Goal: Task Accomplishment & Management: Manage account settings

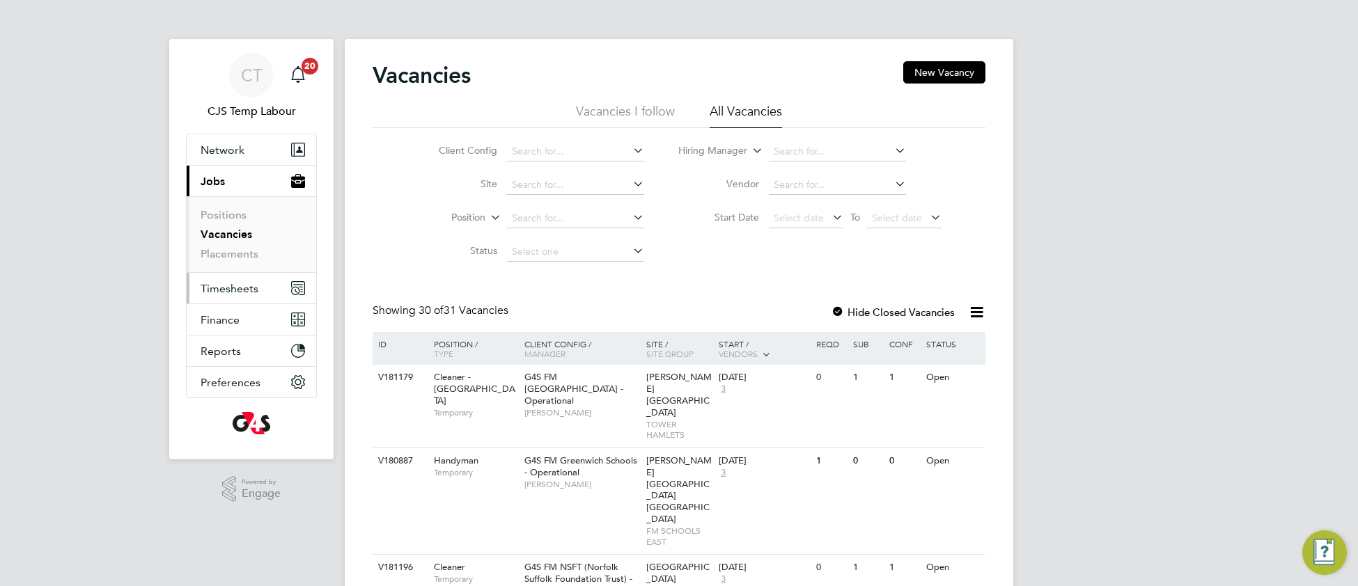
click at [222, 292] on span "Timesheets" at bounding box center [230, 288] width 58 height 13
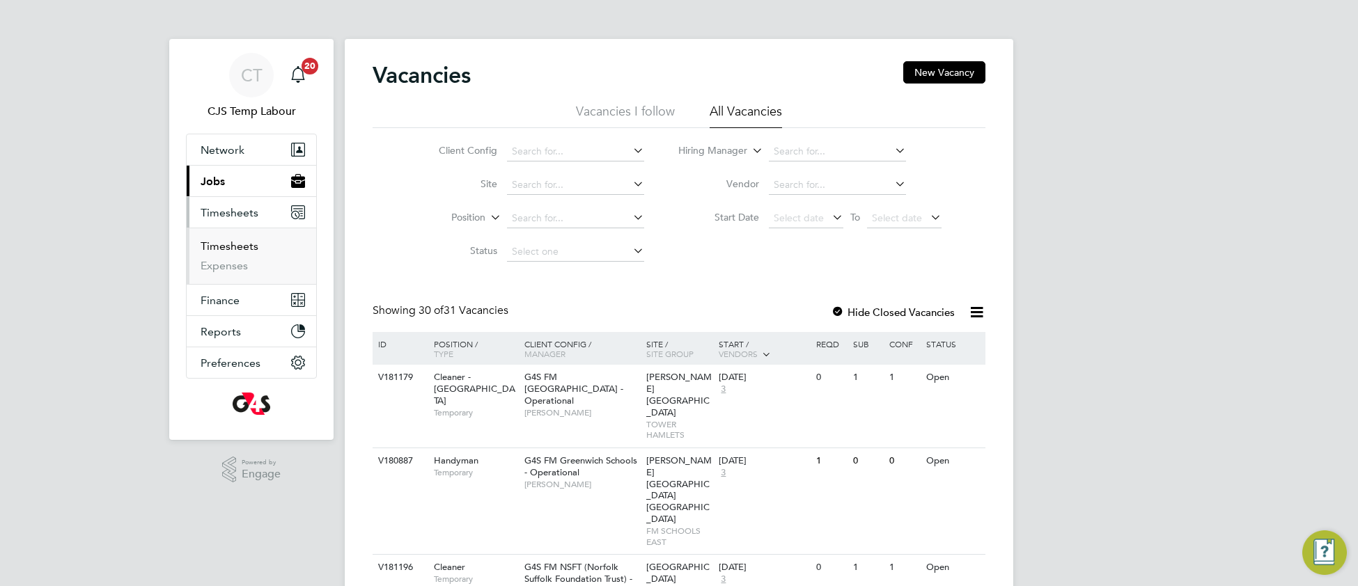
click at [215, 249] on link "Timesheets" at bounding box center [230, 246] width 58 height 13
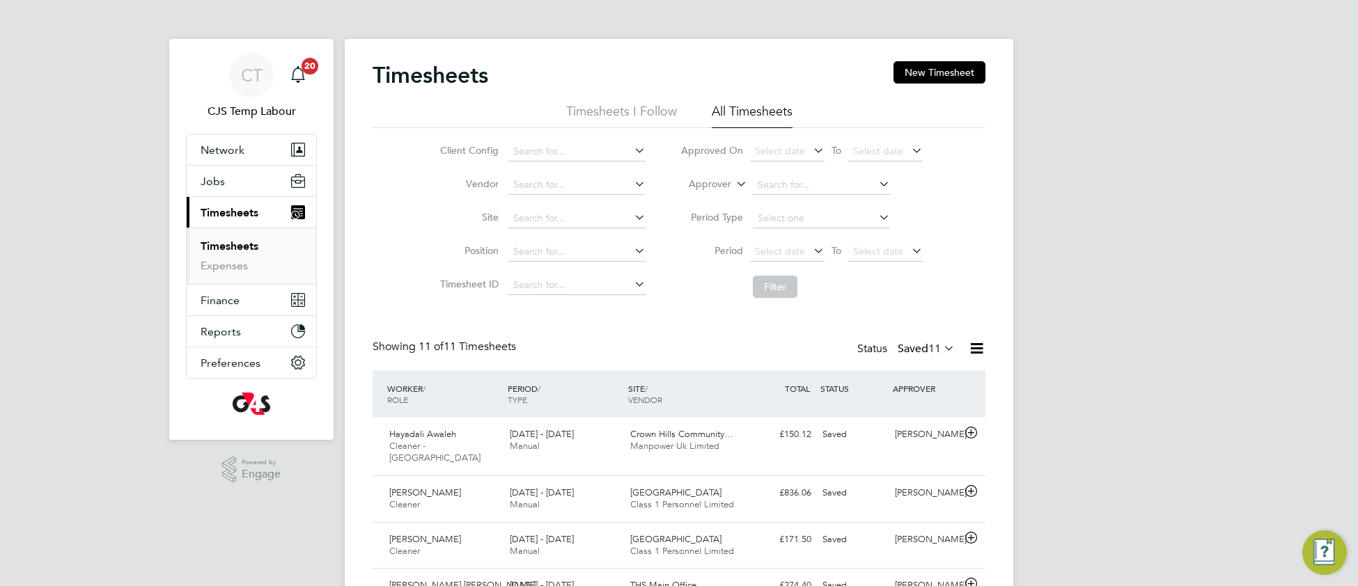
click at [733, 181] on icon at bounding box center [733, 180] width 0 height 13
click at [712, 196] on li "Worker" at bounding box center [696, 200] width 69 height 18
click at [791, 178] on input at bounding box center [821, 184] width 137 height 19
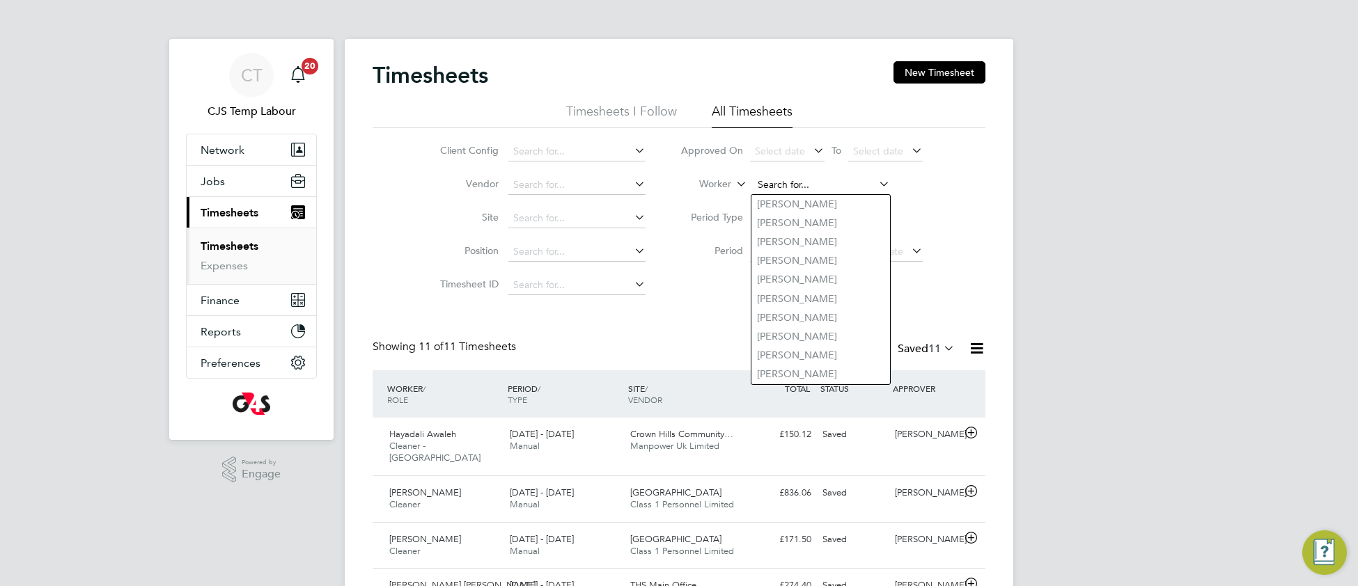
paste input "Rafsan"
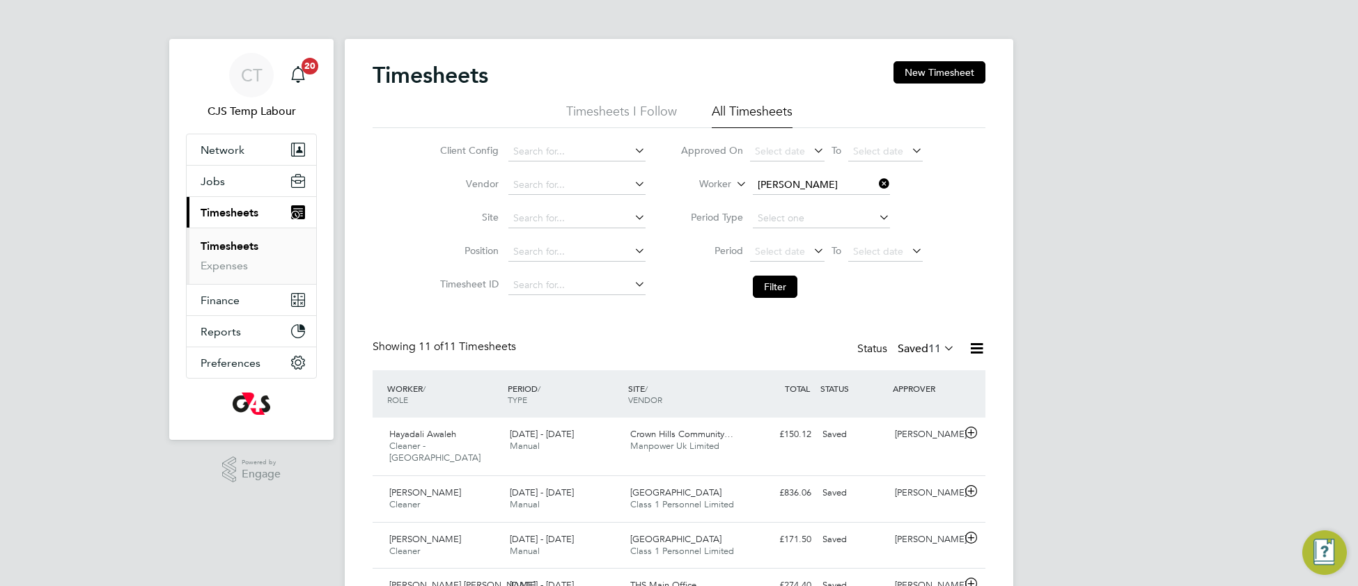
click at [780, 241] on b "Rafsan" at bounding box center [797, 242] width 81 height 12
type input "[PERSON_NAME]"
click at [782, 285] on button "Filter" at bounding box center [775, 287] width 45 height 22
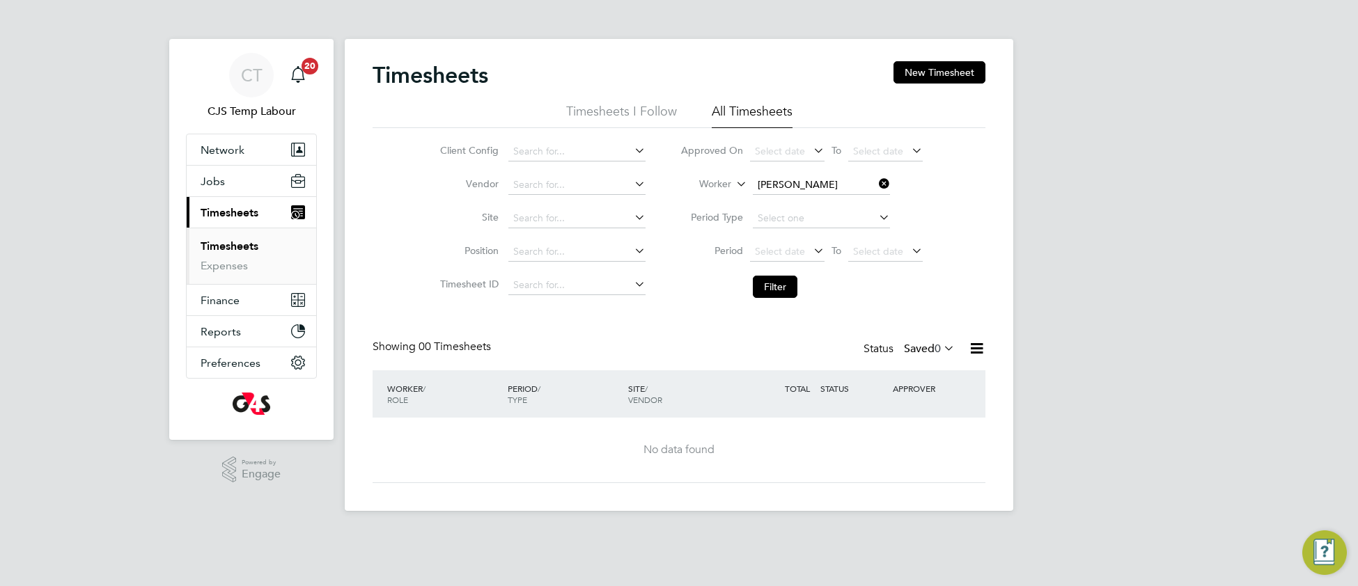
click at [941, 348] on icon at bounding box center [941, 347] width 0 height 19
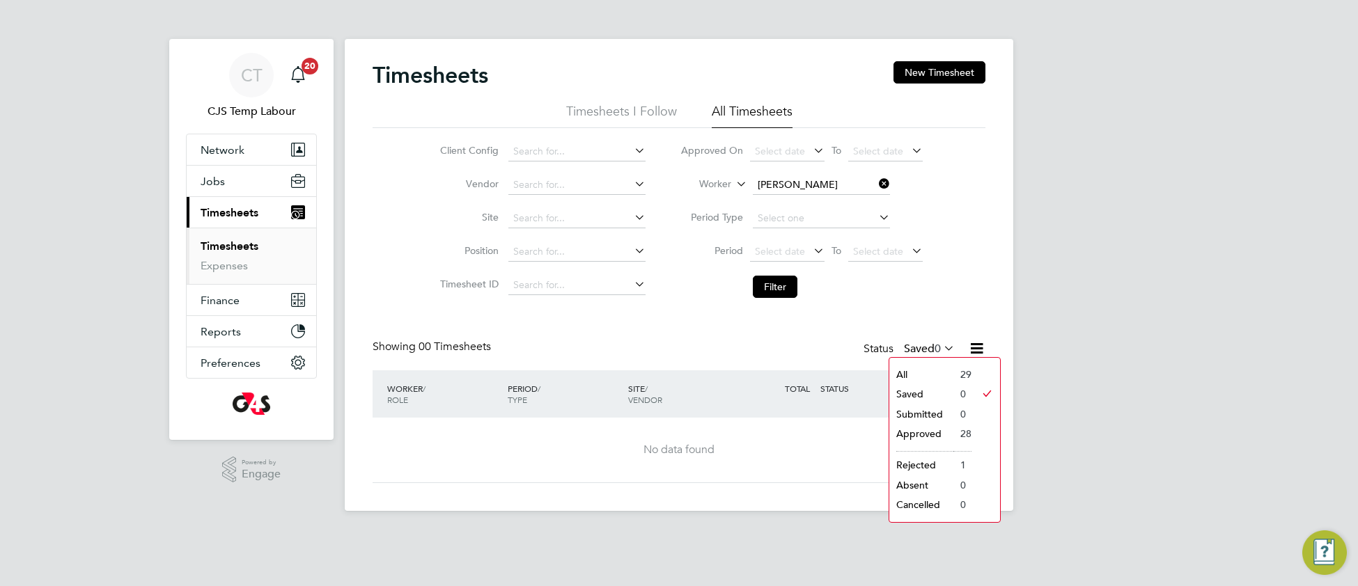
click at [933, 375] on li "All" at bounding box center [921, 374] width 64 height 19
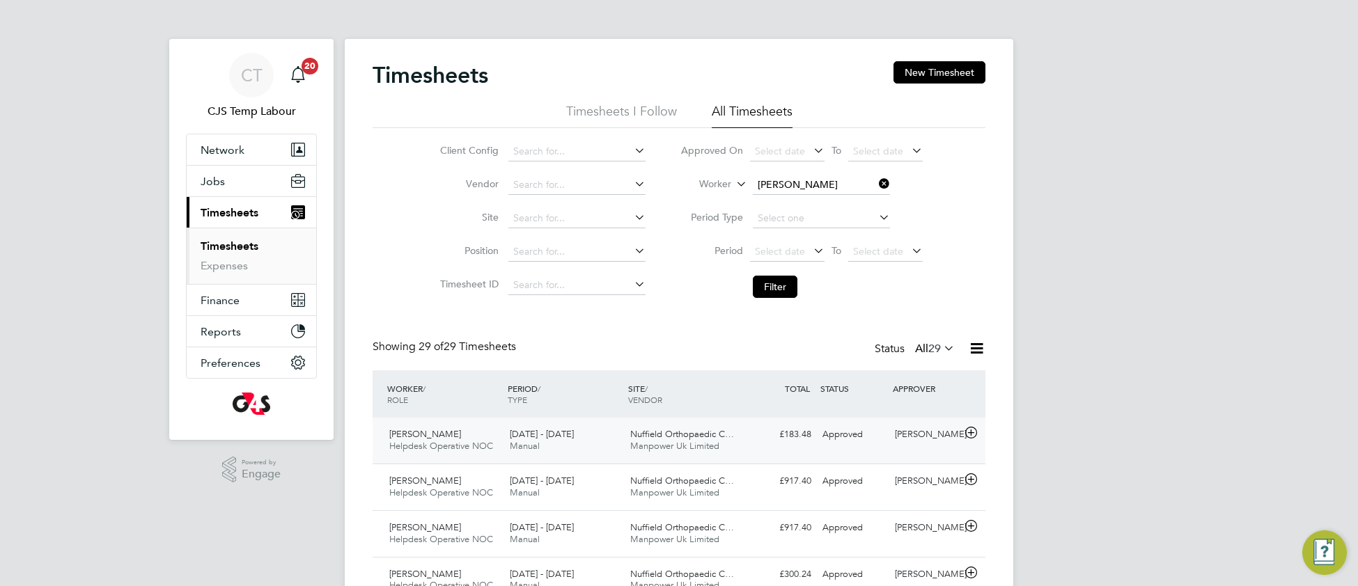
click at [684, 437] on span "Nuffield Orthopaedic C…" at bounding box center [682, 434] width 104 height 12
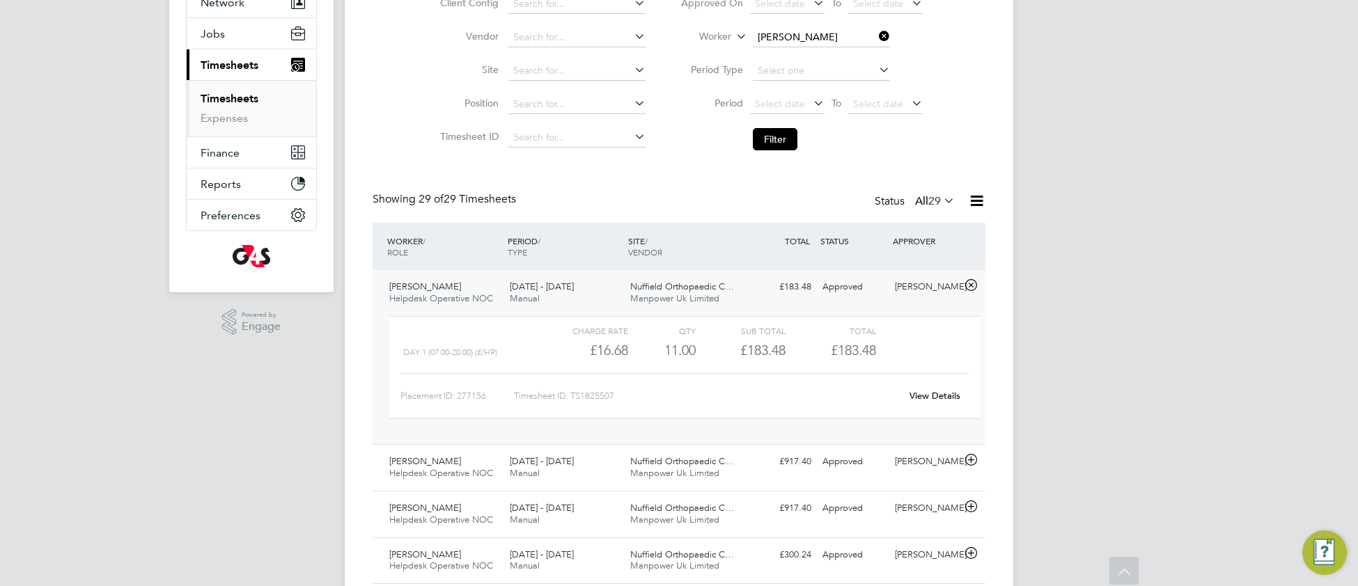
click at [928, 392] on link "View Details" at bounding box center [934, 396] width 51 height 12
click at [918, 391] on link "View Details" at bounding box center [934, 396] width 51 height 12
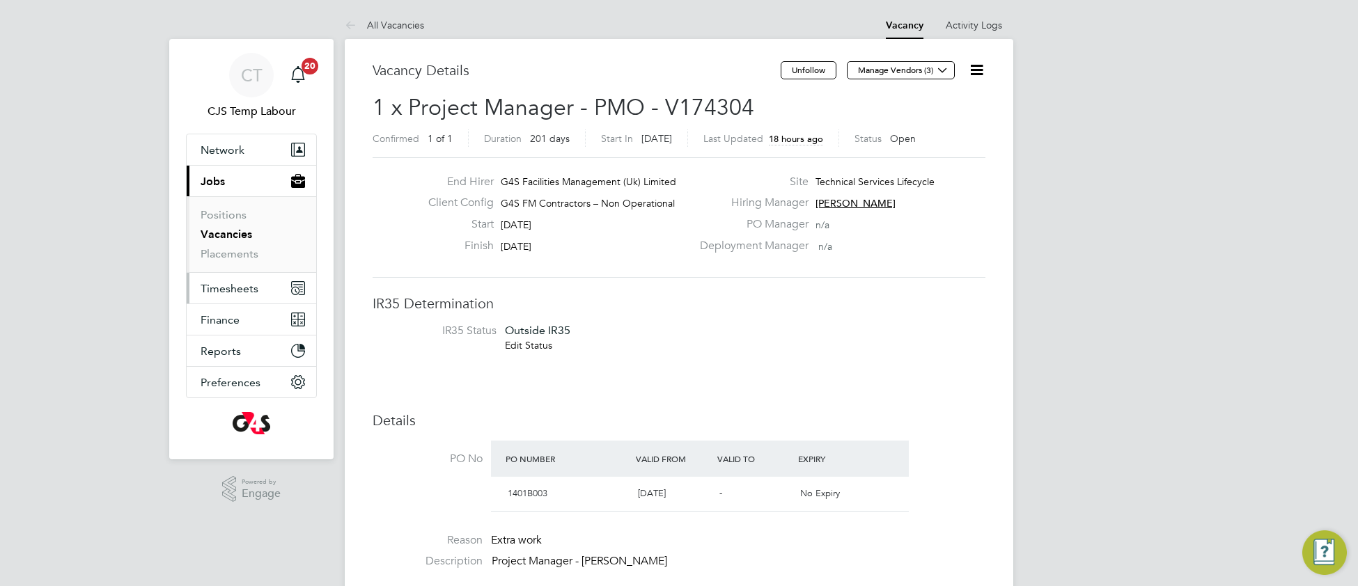
click at [226, 296] on button "Timesheets" at bounding box center [252, 288] width 130 height 31
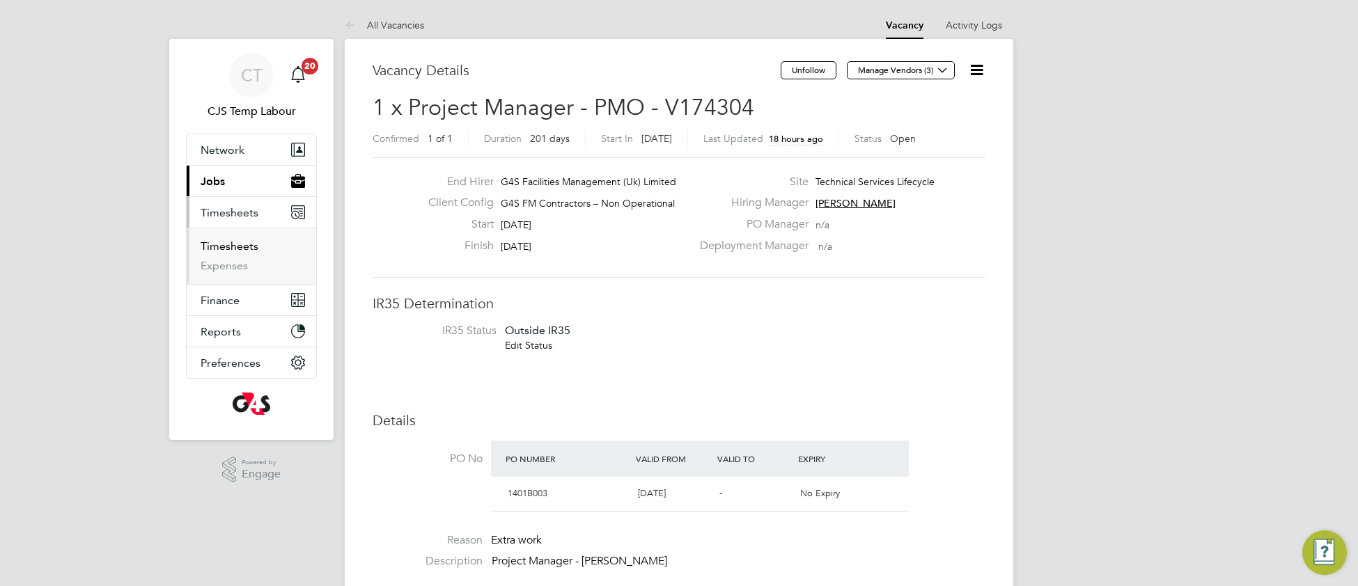
click at [240, 253] on link "Timesheets" at bounding box center [230, 246] width 58 height 13
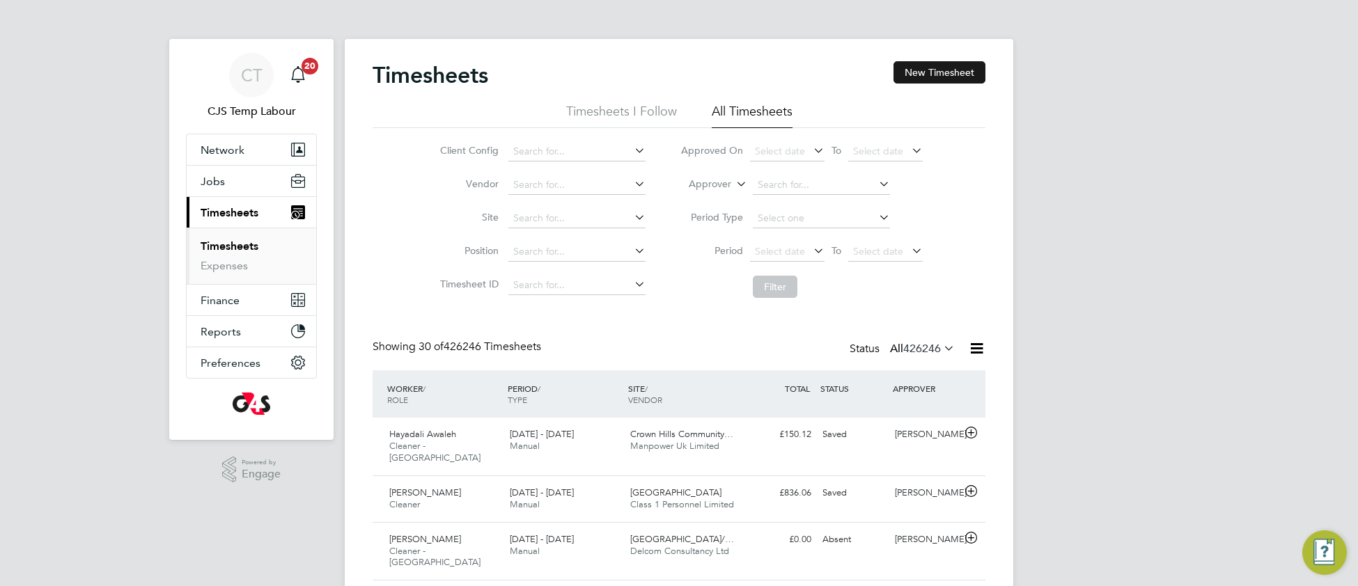
scroll to position [34, 120]
click at [950, 79] on button "New Timesheet" at bounding box center [939, 72] width 92 height 22
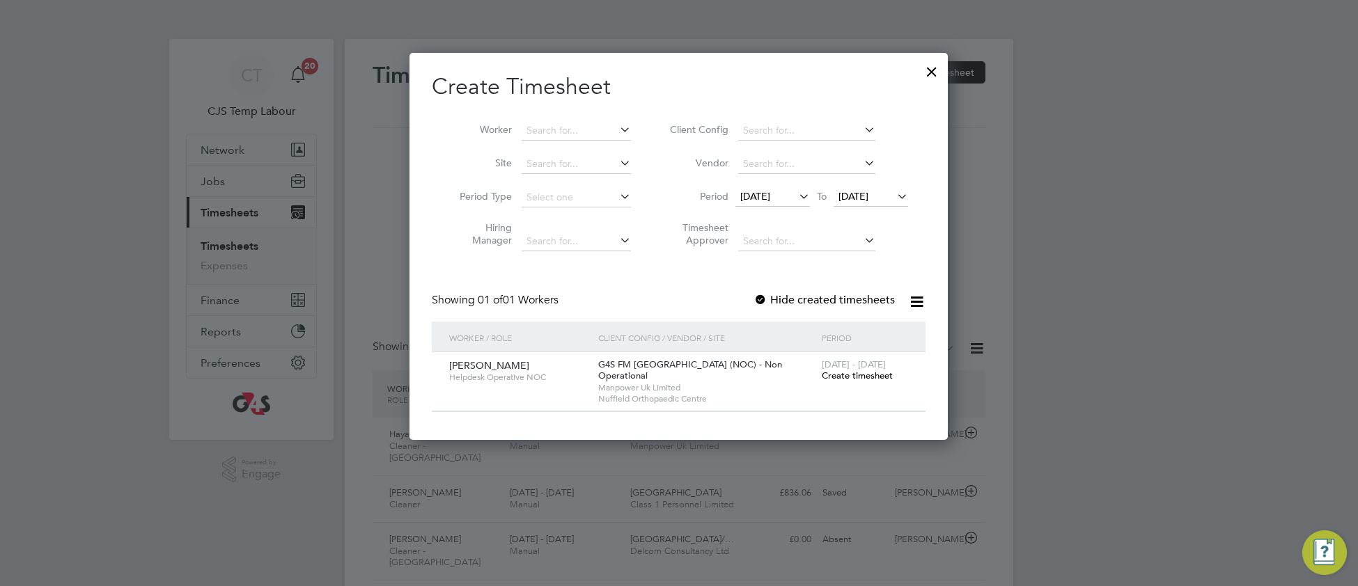
click at [859, 372] on span "Create timesheet" at bounding box center [857, 376] width 71 height 12
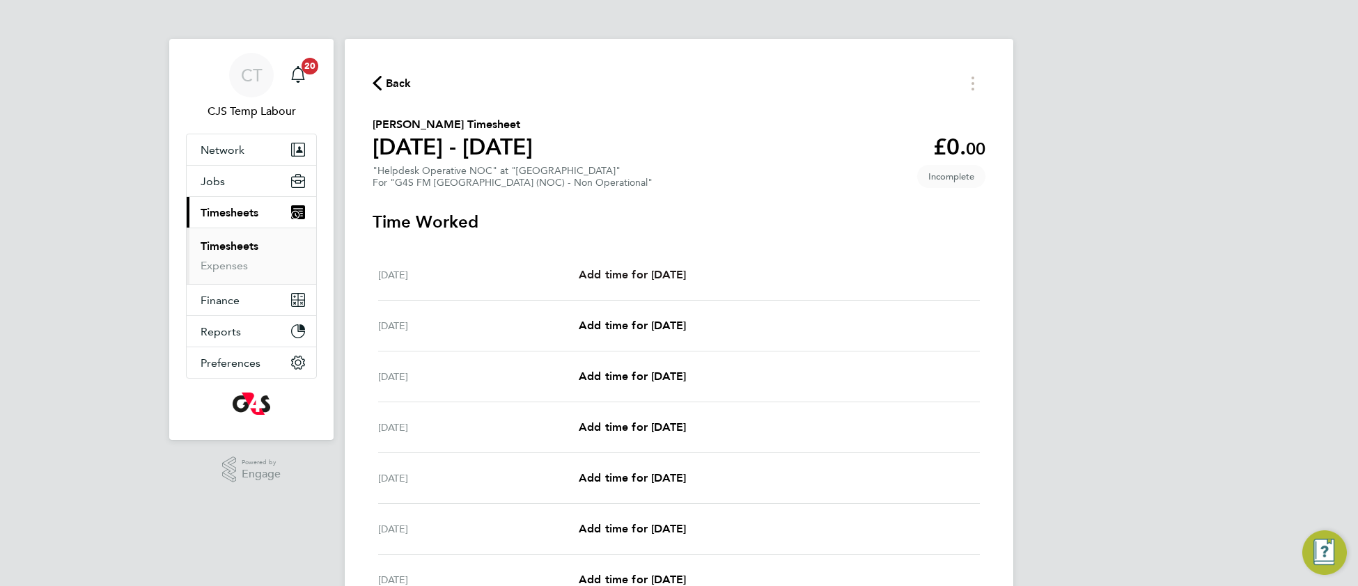
click at [678, 278] on span "Add time for Mon 15 Sep" at bounding box center [632, 274] width 107 height 13
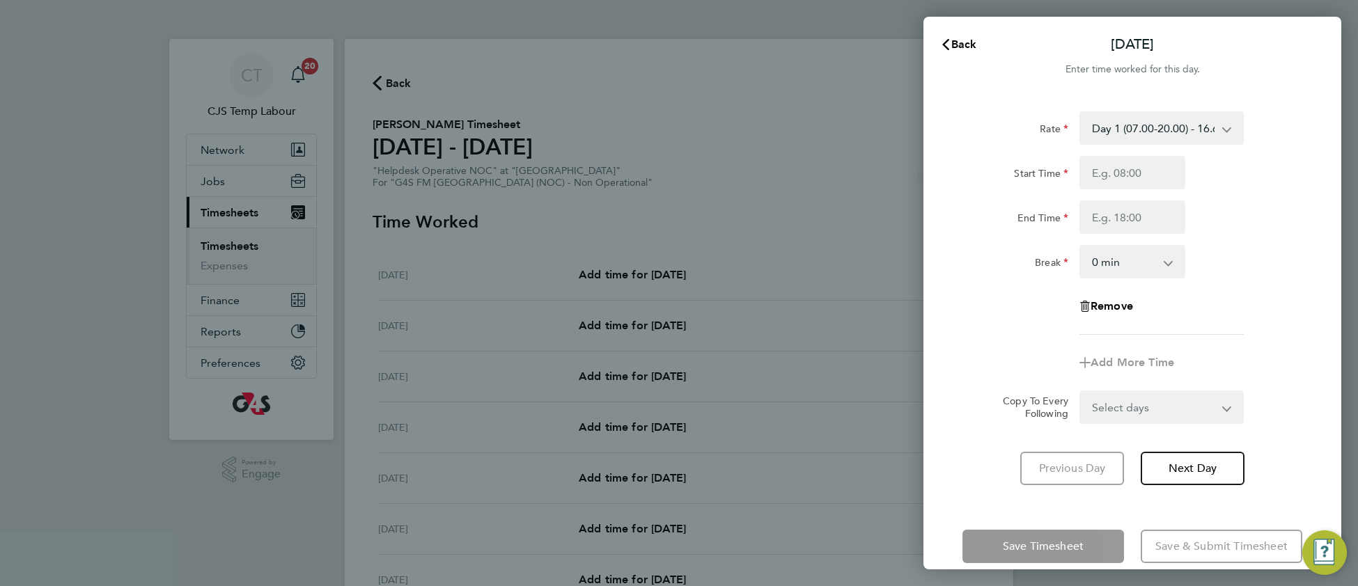
click at [1230, 132] on app-icon-cross-button at bounding box center [1234, 128] width 17 height 31
click at [1148, 172] on input "Start Time" at bounding box center [1132, 172] width 106 height 33
type input "07:30"
click at [1129, 215] on input "End Time" at bounding box center [1132, 217] width 106 height 33
type input "19:00"
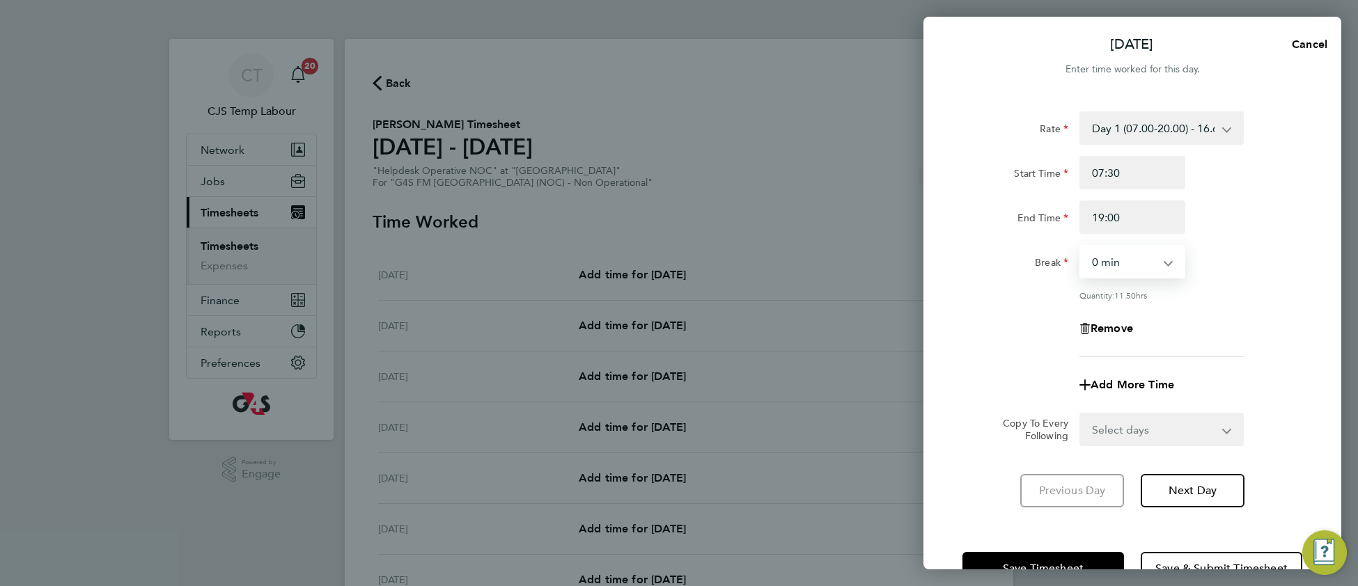
click at [1119, 260] on select "0 min 15 min 30 min 45 min 60 min 75 min 90 min" at bounding box center [1124, 261] width 86 height 31
select select "30"
click at [1081, 246] on select "0 min 15 min 30 min 45 min 60 min 75 min 90 min" at bounding box center [1124, 261] width 86 height 31
click at [1120, 432] on select "Select days Day Weekday (Mon-Fri) Weekend (Sat-Sun) Tuesday Wednesday Thursday …" at bounding box center [1154, 429] width 146 height 31
select select "TUE"
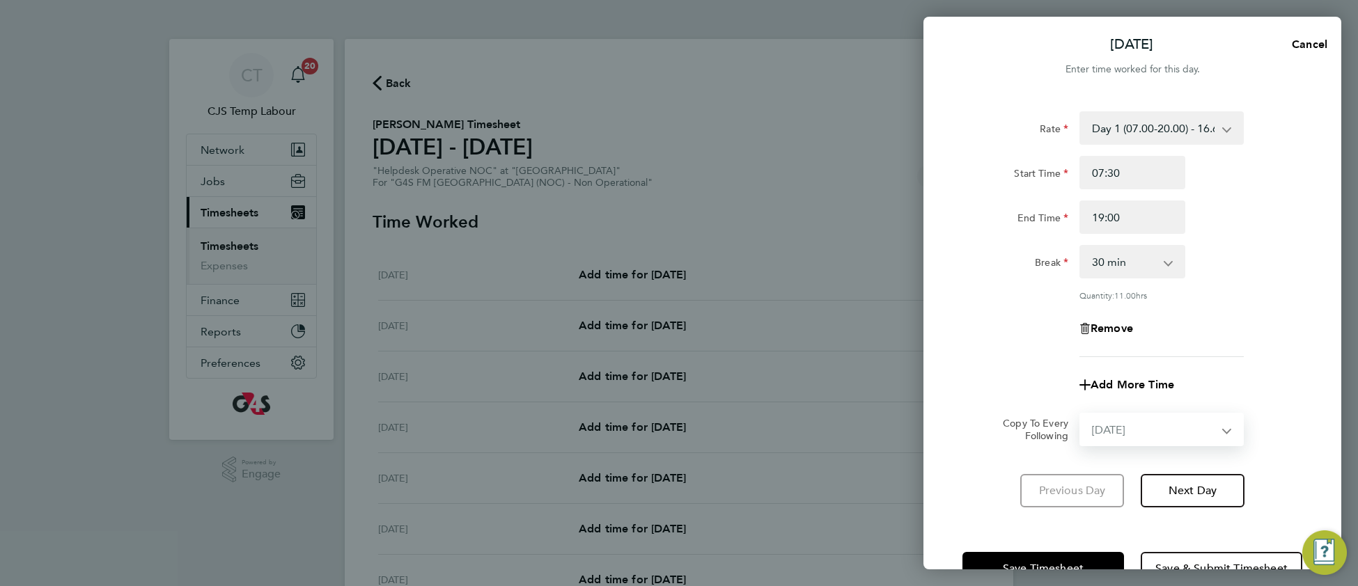
click at [1081, 414] on select "Select days Day Weekday (Mon-Fri) Weekend (Sat-Sun) Tuesday Wednesday Thursday …" at bounding box center [1154, 429] width 146 height 31
select select "2025-09-21"
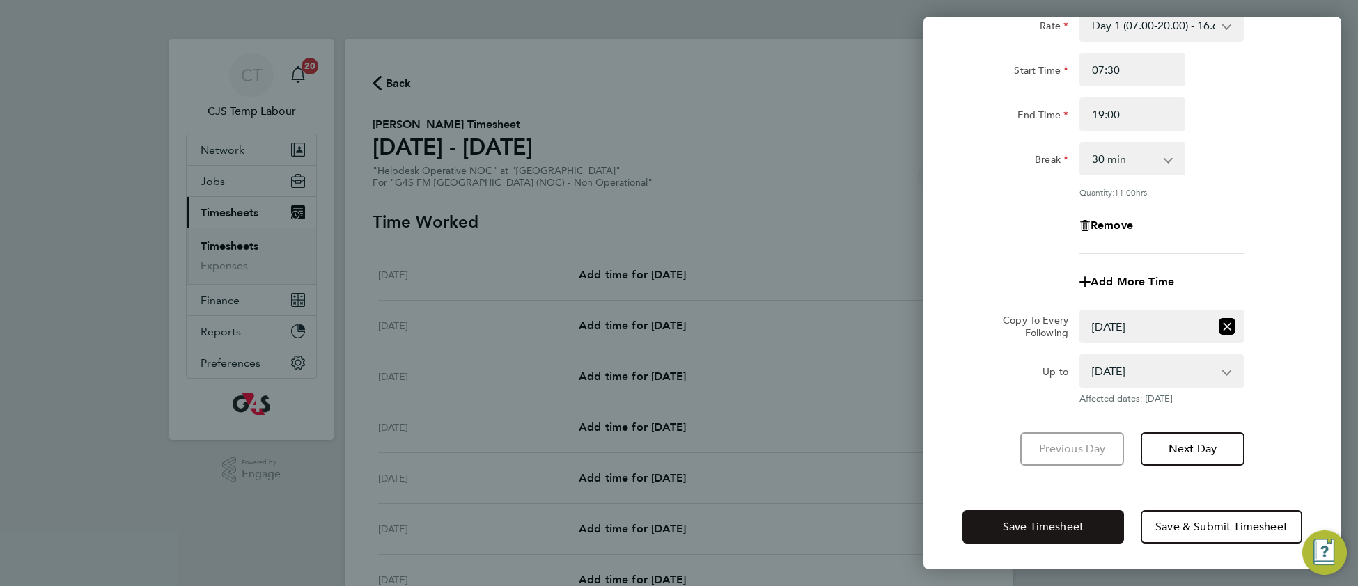
drag, startPoint x: 994, startPoint y: 524, endPoint x: 999, endPoint y: 518, distance: 7.4
click at [996, 522] on button "Save Timesheet" at bounding box center [1043, 526] width 162 height 33
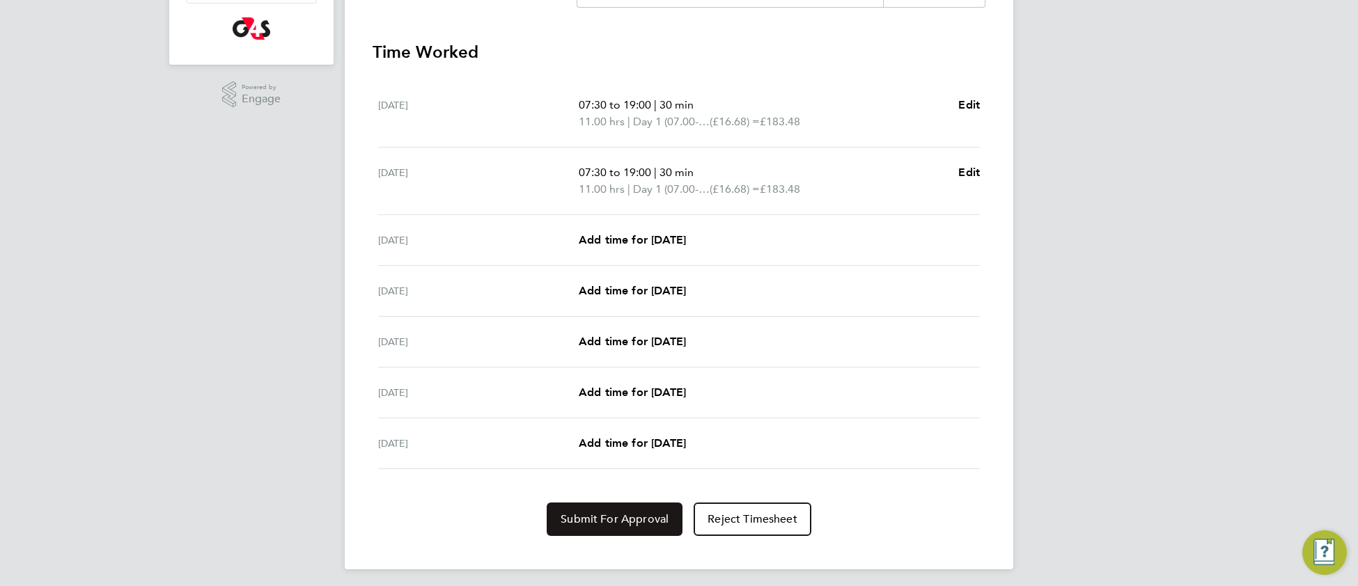
click at [605, 515] on span "Submit For Approval" at bounding box center [615, 519] width 108 height 14
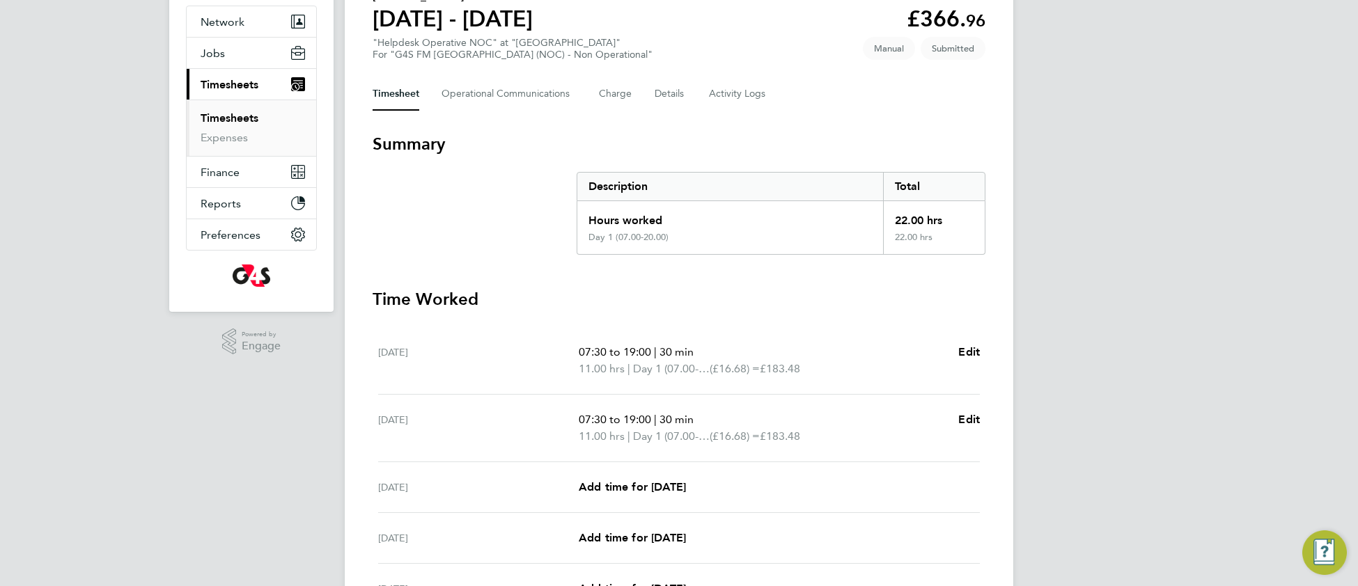
scroll to position [75, 0]
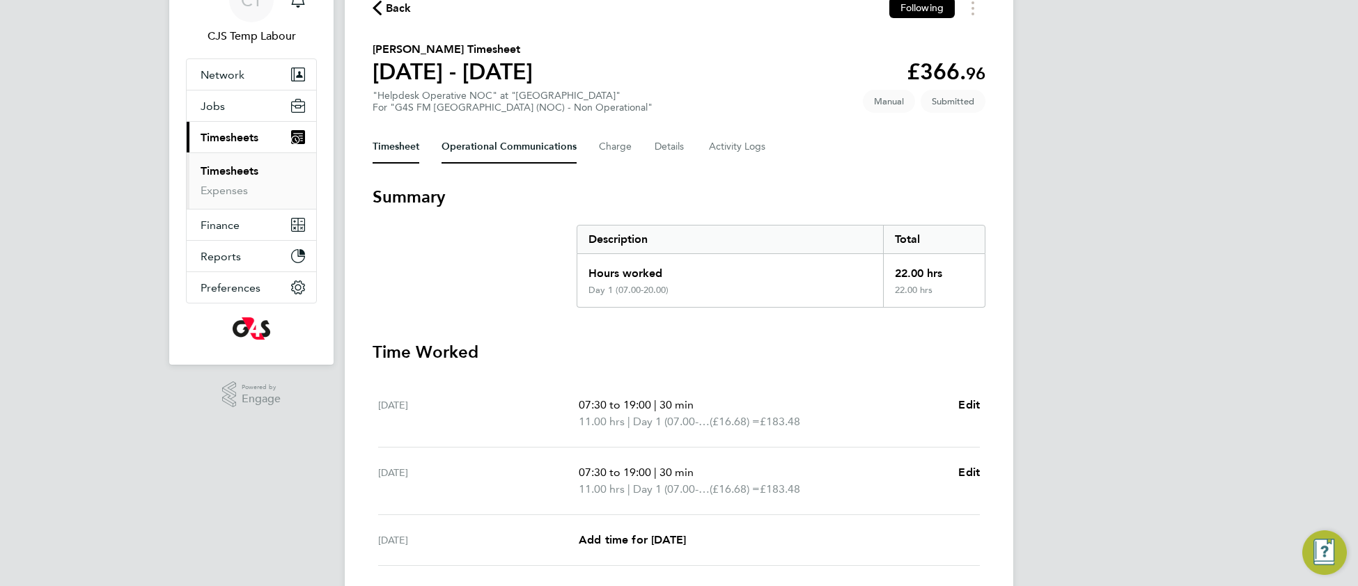
click at [474, 152] on Communications-tab "Operational Communications" at bounding box center [508, 146] width 135 height 33
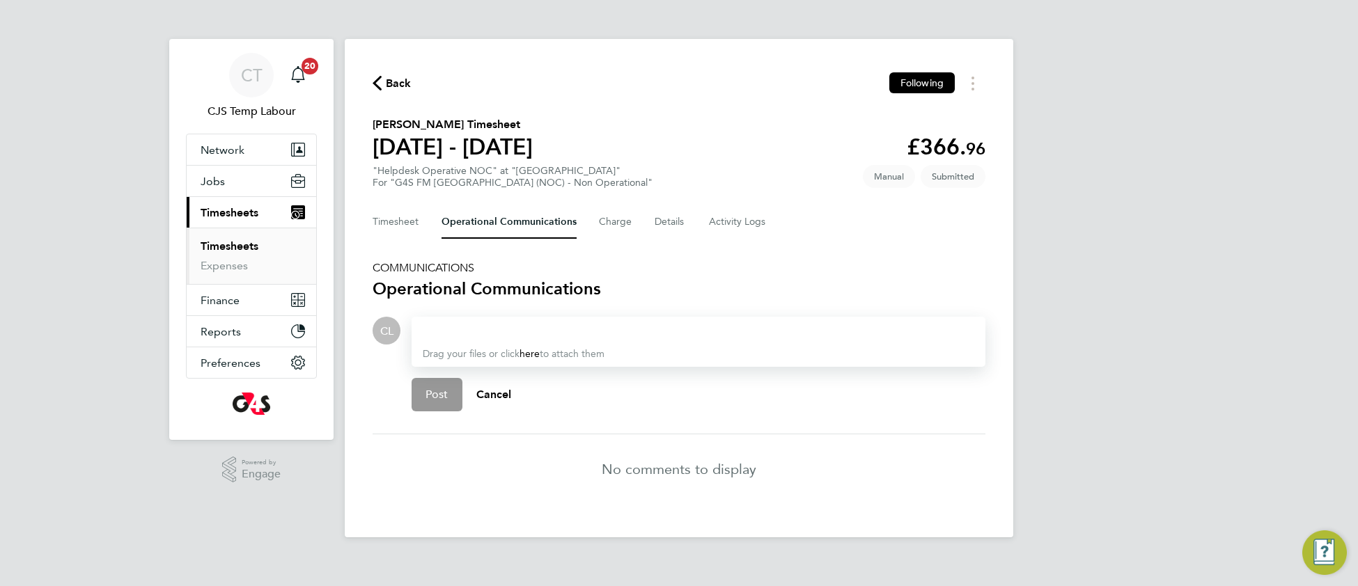
click at [465, 331] on div at bounding box center [698, 330] width 551 height 17
click at [510, 363] on p "Chyrie Anderson" at bounding box center [548, 360] width 173 height 17
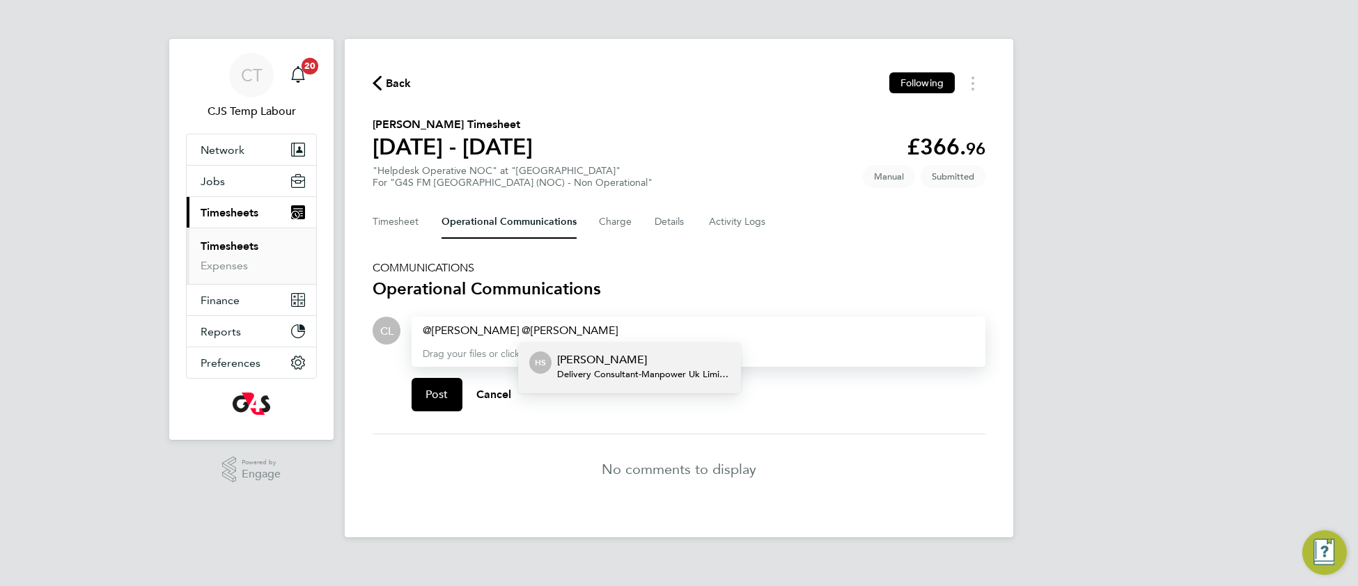
click at [642, 373] on span "Delivery Consultant - Manpower Uk Limited" at bounding box center [643, 374] width 173 height 11
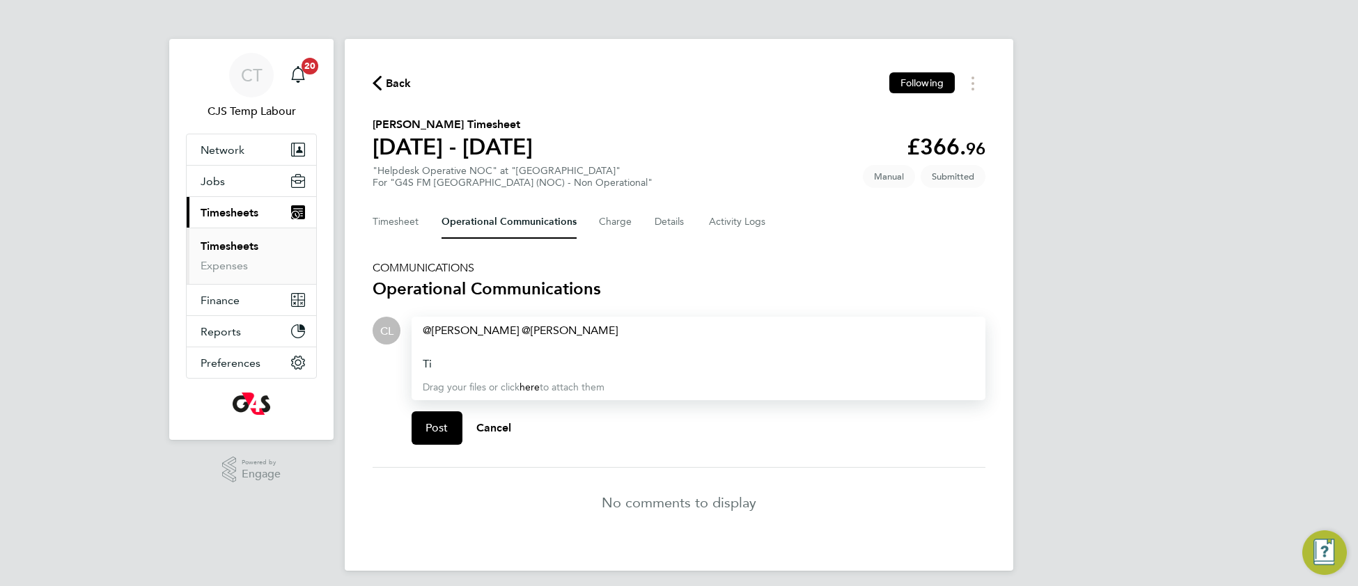
click at [435, 360] on div "Ti" at bounding box center [698, 364] width 551 height 17
click at [679, 363] on div "Timesheet to replace cancelled timesheet" at bounding box center [698, 364] width 551 height 17
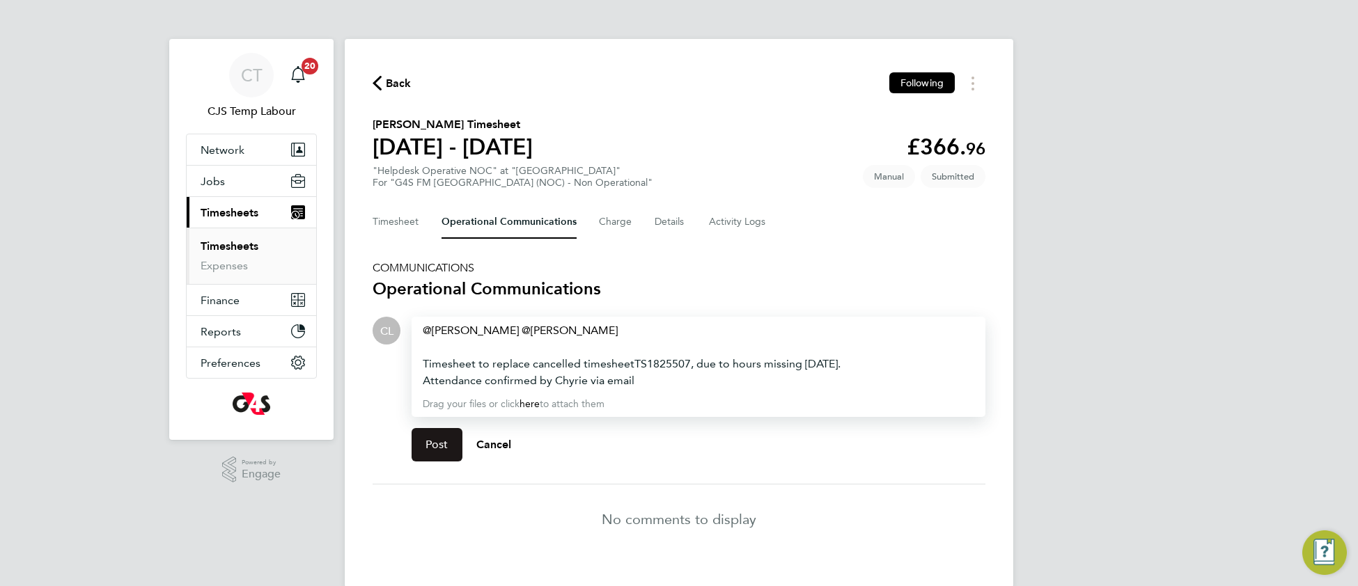
click at [443, 438] on span "Post" at bounding box center [436, 445] width 23 height 14
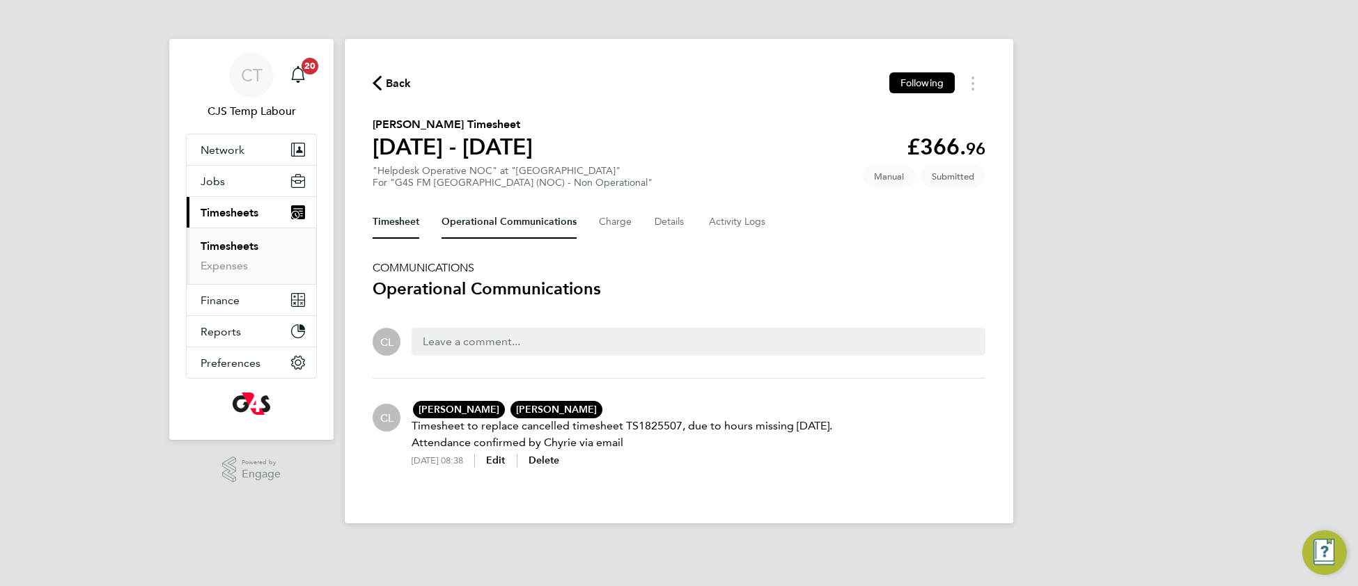
click at [399, 222] on button "Timesheet" at bounding box center [396, 221] width 47 height 33
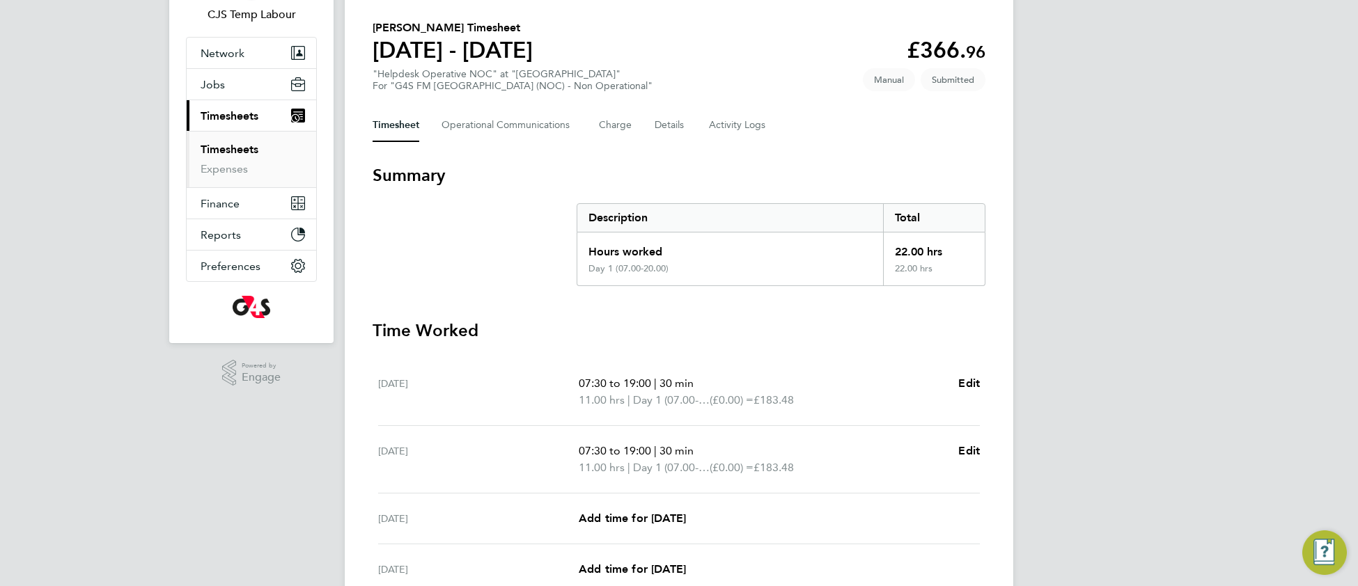
scroll to position [380, 0]
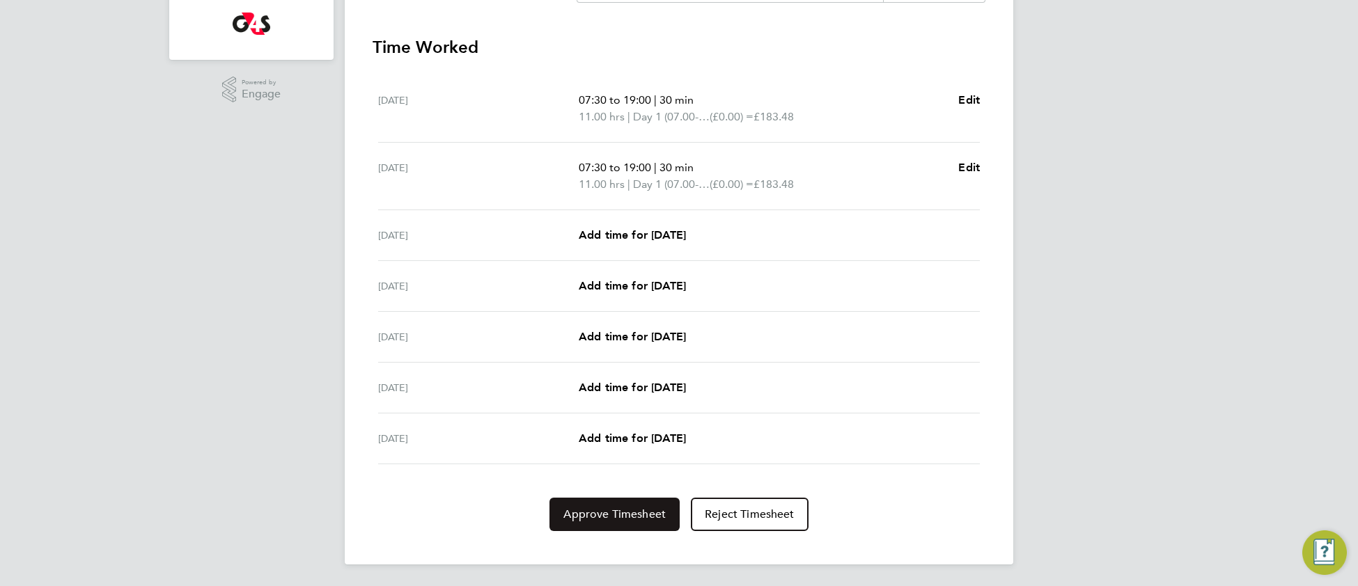
drag, startPoint x: 609, startPoint y: 510, endPoint x: 647, endPoint y: 500, distance: 39.7
click at [611, 510] on span "Approve Timesheet" at bounding box center [614, 515] width 102 height 14
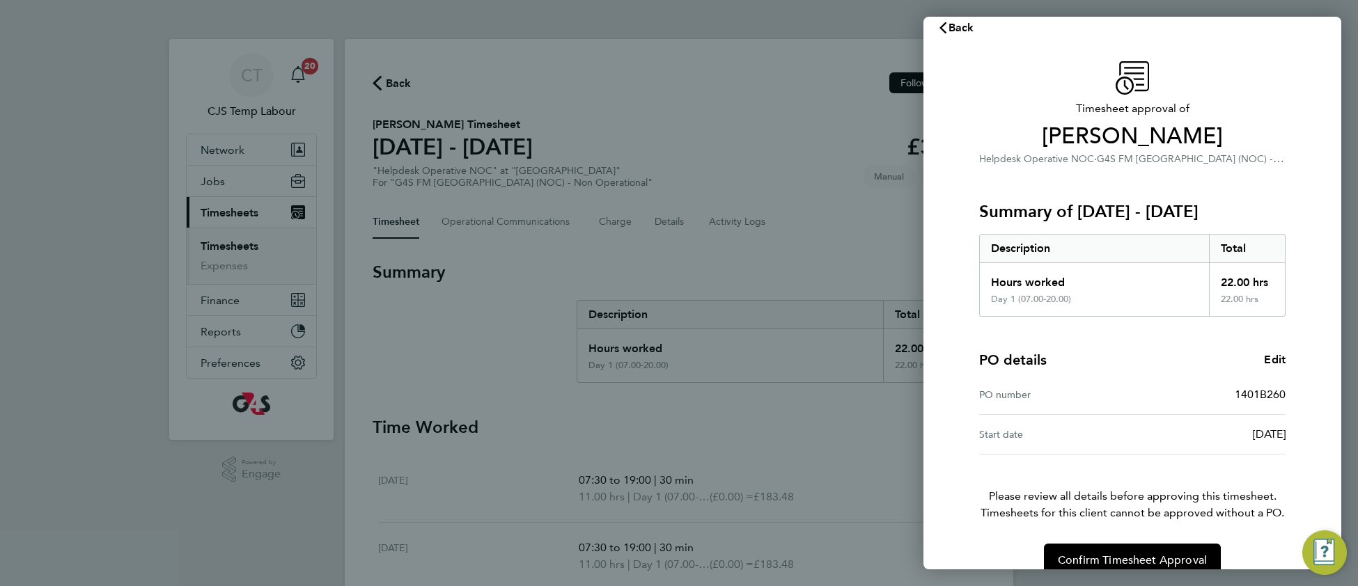
scroll to position [42, 0]
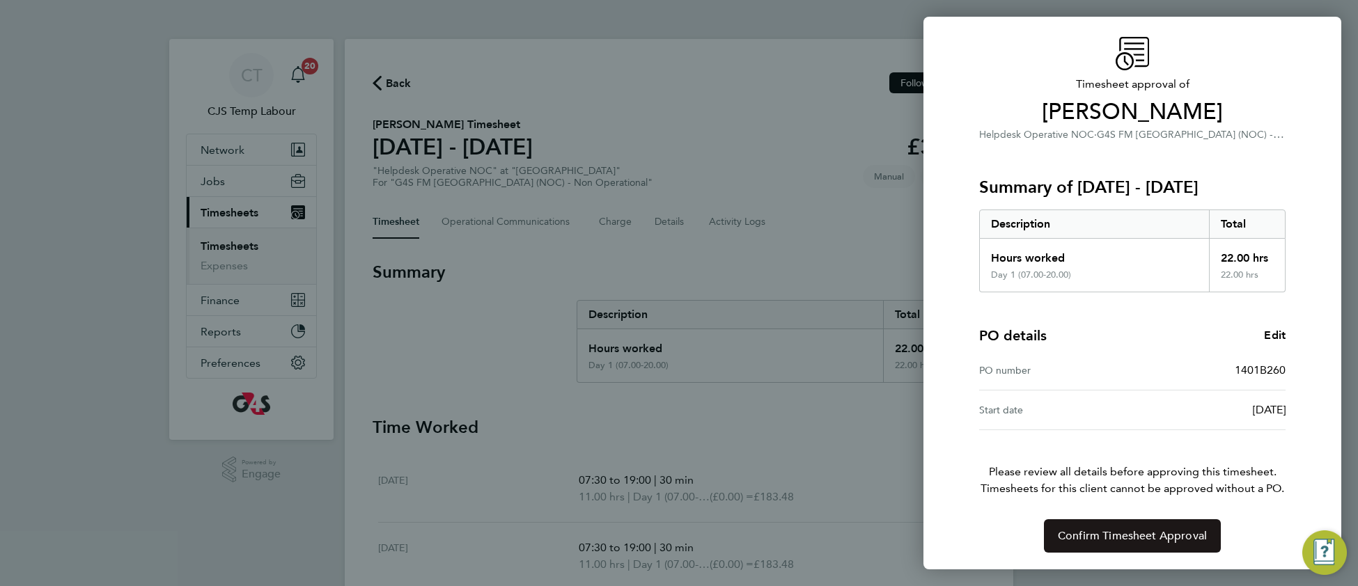
click at [1145, 535] on span "Confirm Timesheet Approval" at bounding box center [1132, 536] width 149 height 14
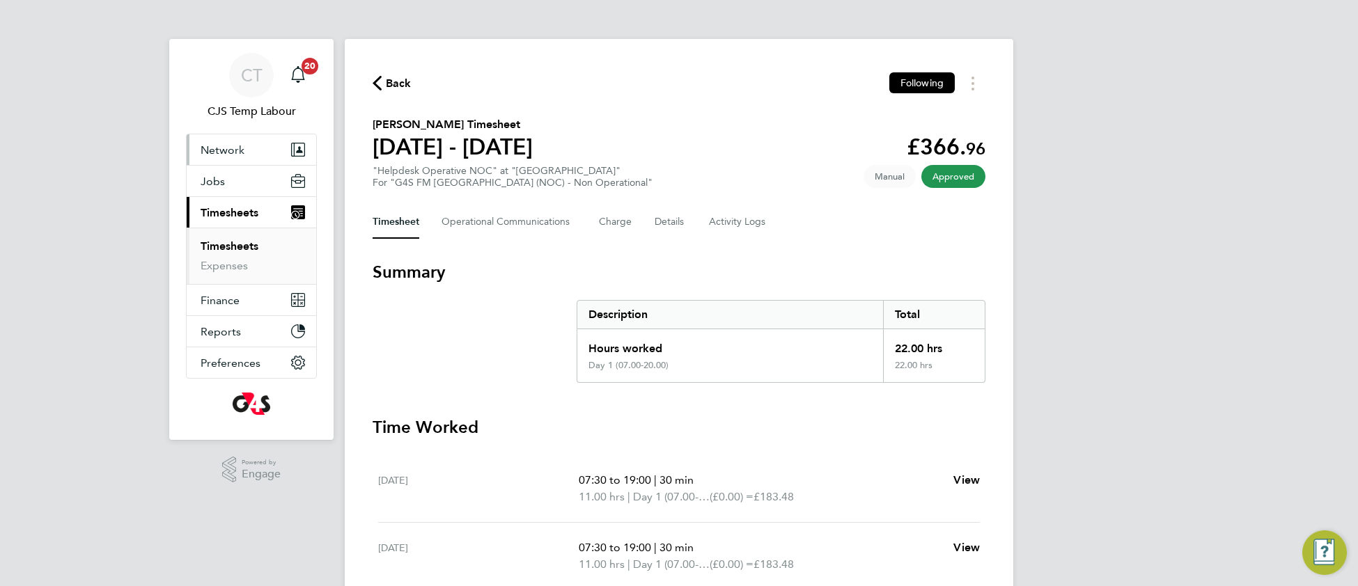
click at [212, 150] on span "Network" at bounding box center [223, 149] width 44 height 13
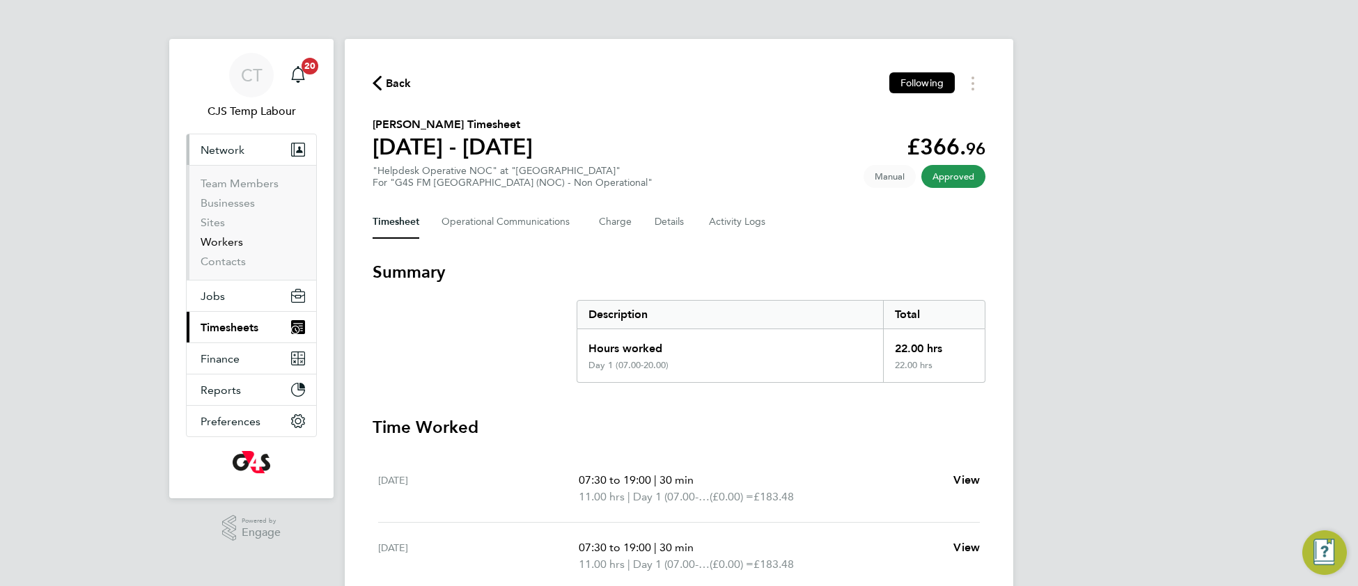
click at [209, 243] on link "Workers" at bounding box center [222, 241] width 42 height 13
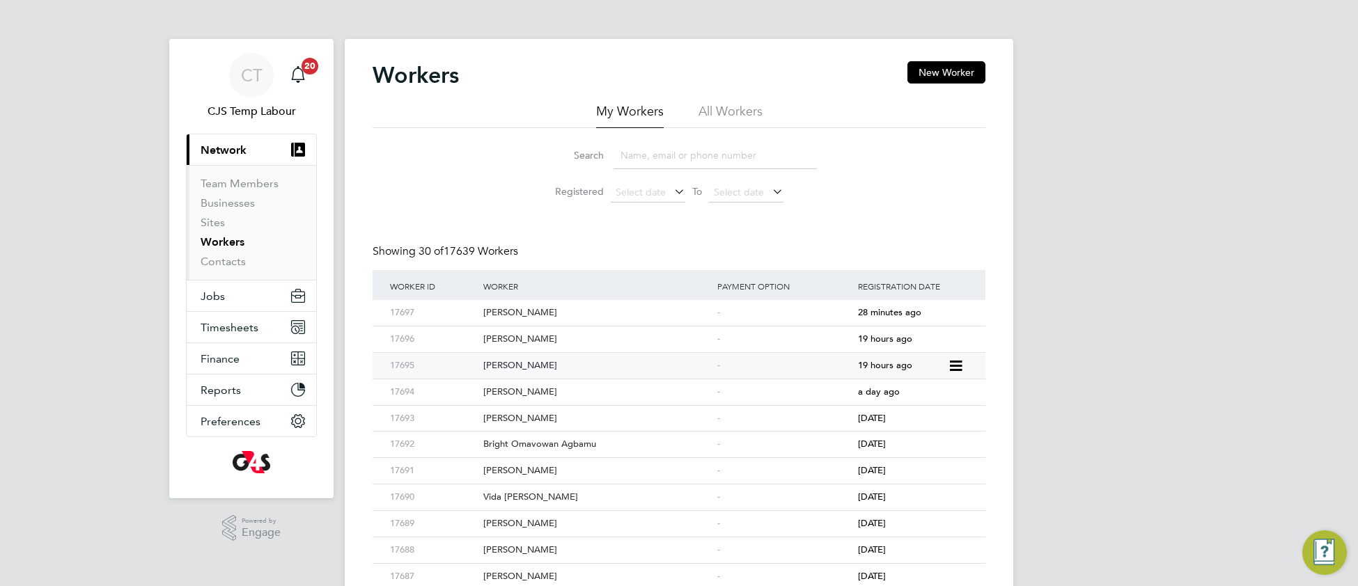
click at [595, 370] on div "Abdulwahab Adegoke Okuboyejo" at bounding box center [597, 366] width 234 height 26
click at [617, 335] on div "Afolorunsho Oluwatosin Ogunbode" at bounding box center [597, 340] width 234 height 26
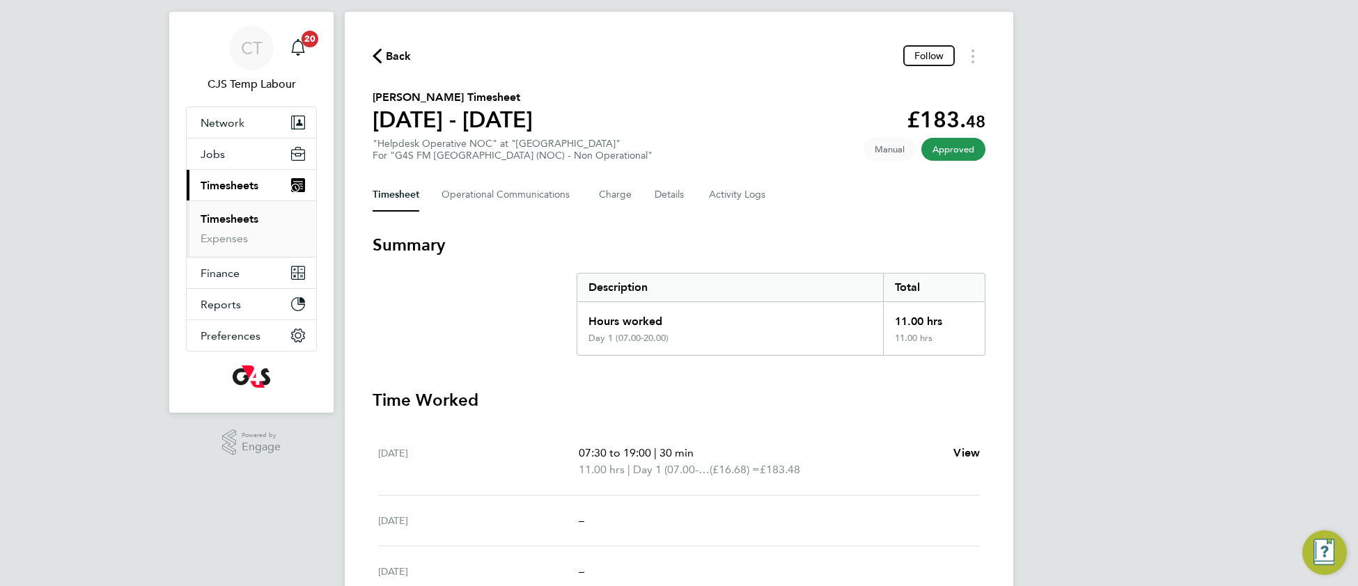
scroll to position [33, 0]
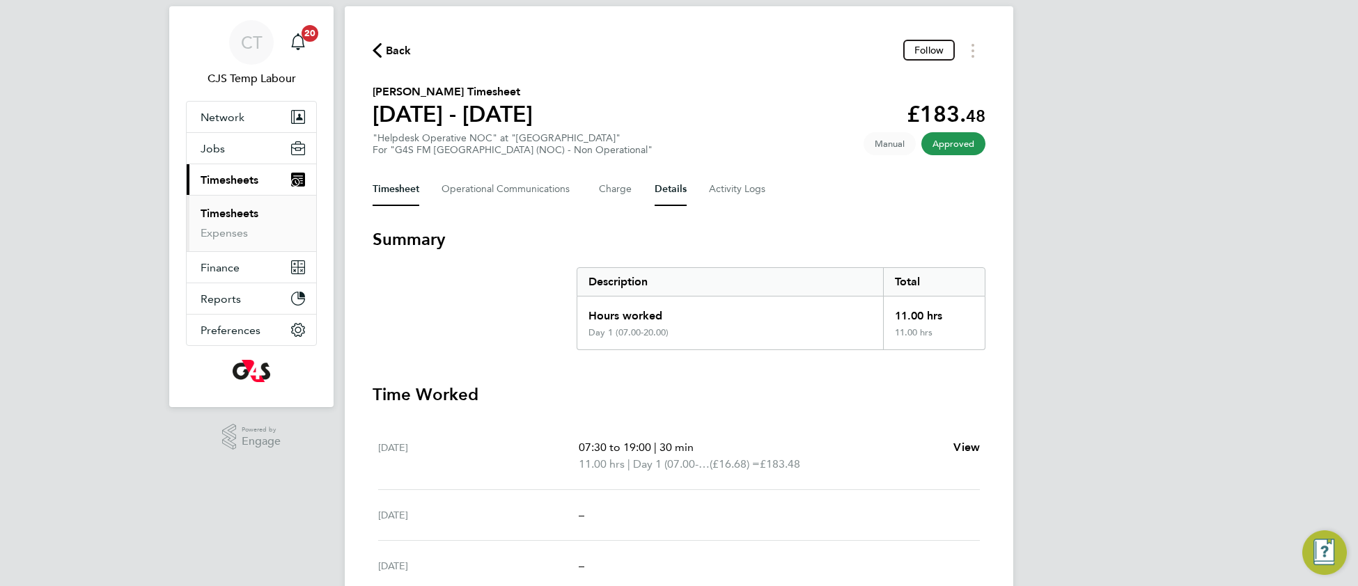
click at [667, 191] on button "Details" at bounding box center [671, 189] width 32 height 33
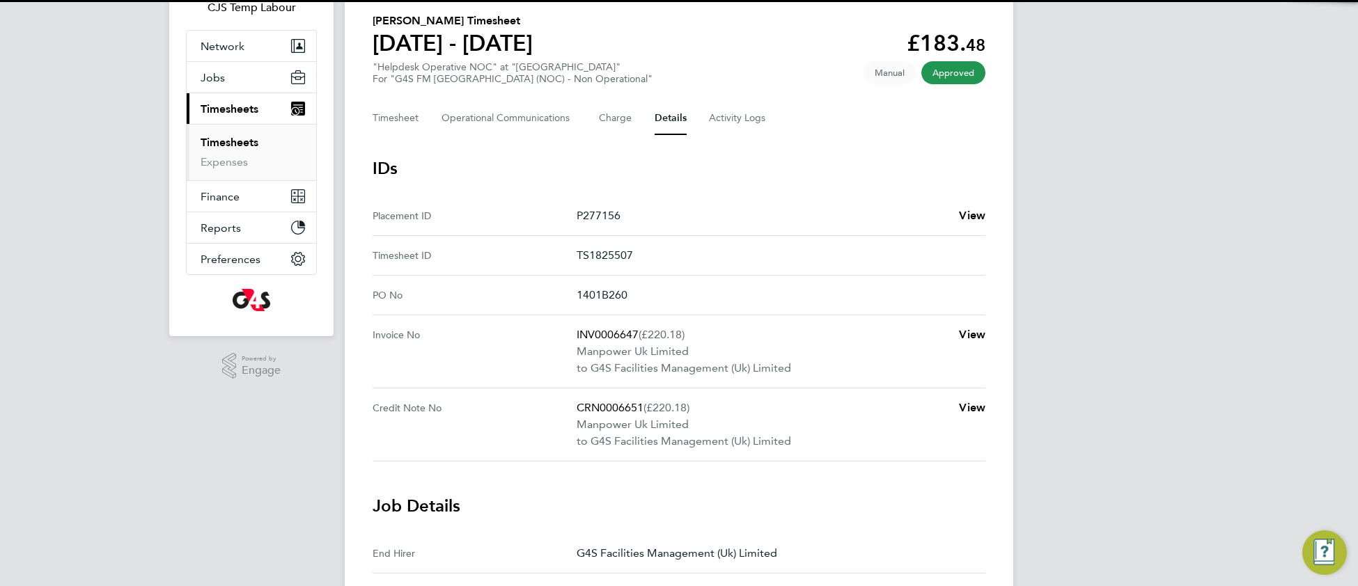
scroll to position [109, 0]
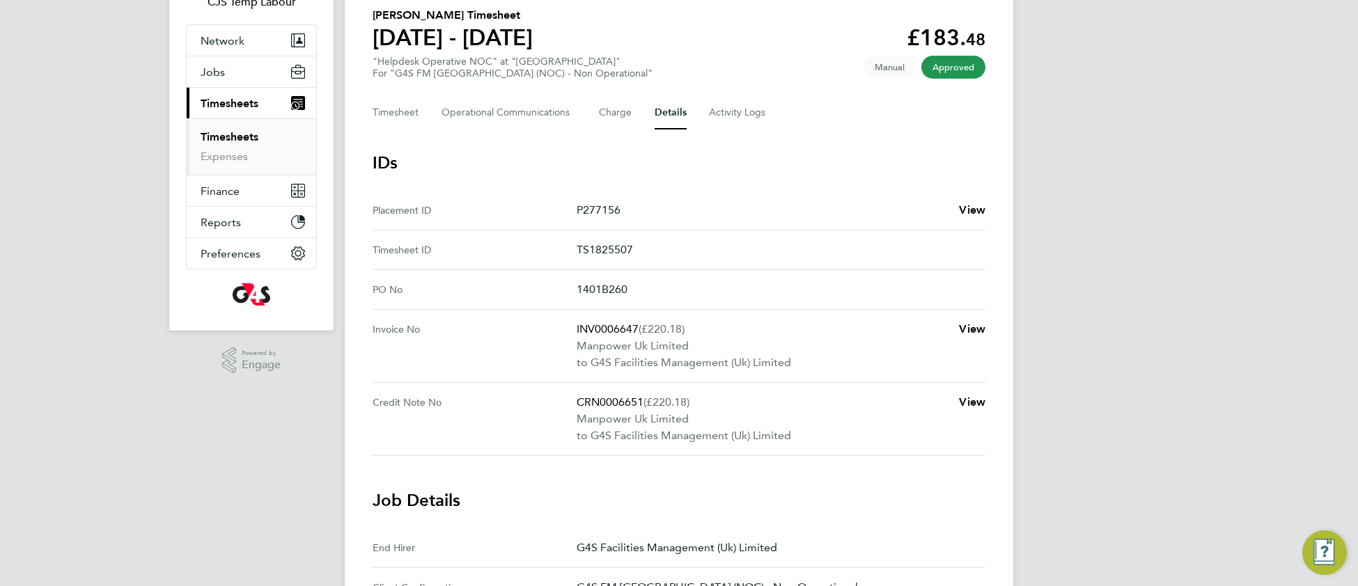
click at [592, 249] on p "TS1825507" at bounding box center [776, 250] width 398 height 17
copy p "TS1825507"
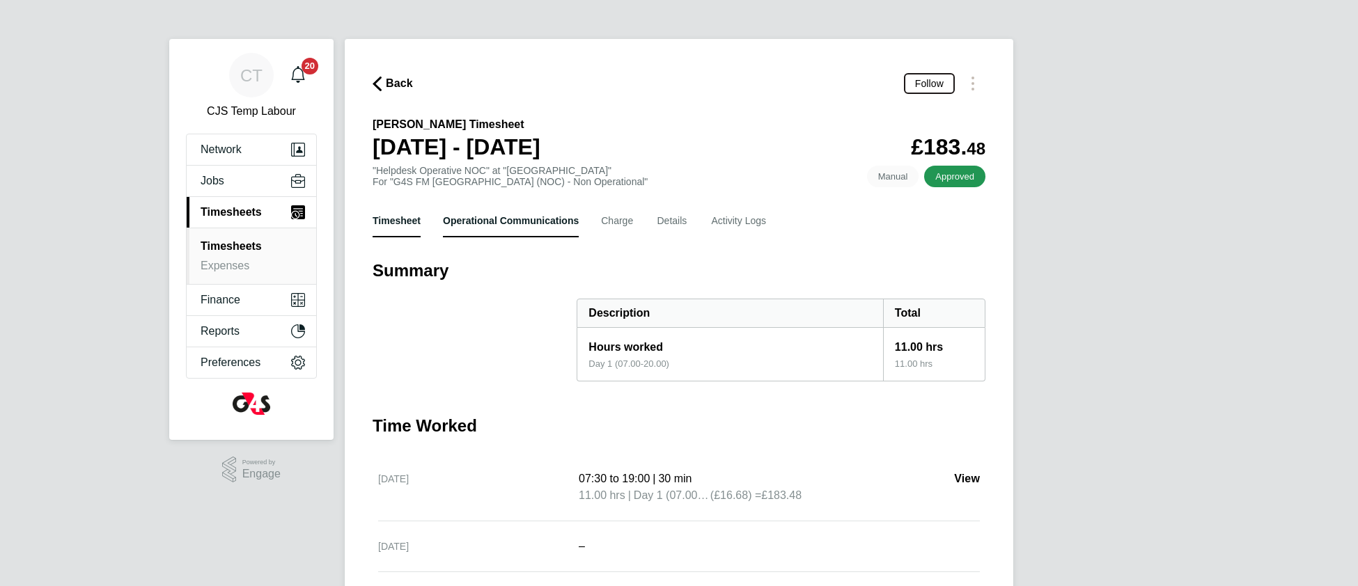
click at [506, 214] on Communications-tab "Operational Communications" at bounding box center [511, 220] width 136 height 33
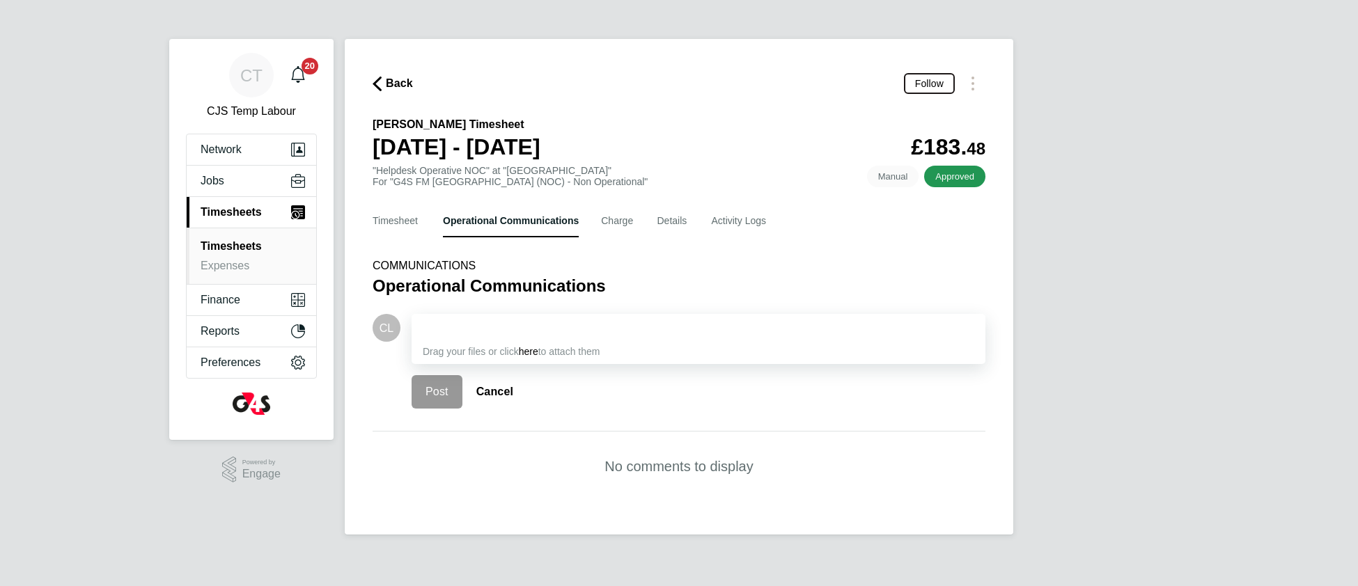
click at [510, 324] on div at bounding box center [698, 328] width 551 height 17
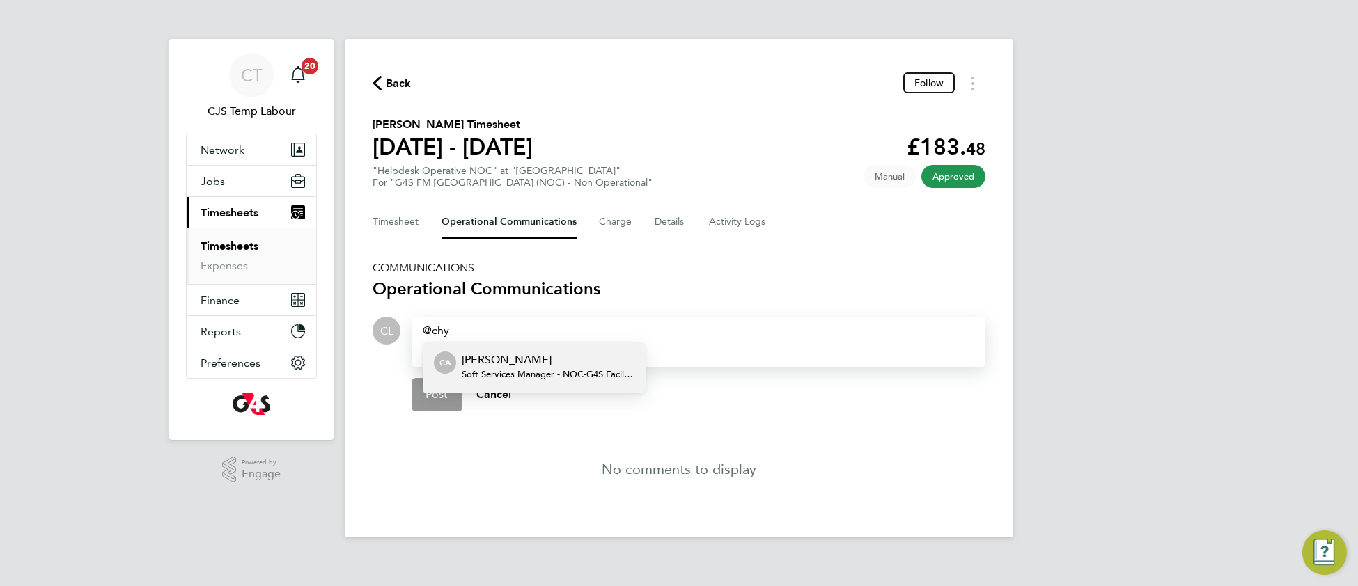
click at [524, 370] on span "Soft Services Manager - NOC - G4S Facilities Management (Uk) Limited" at bounding box center [548, 374] width 173 height 11
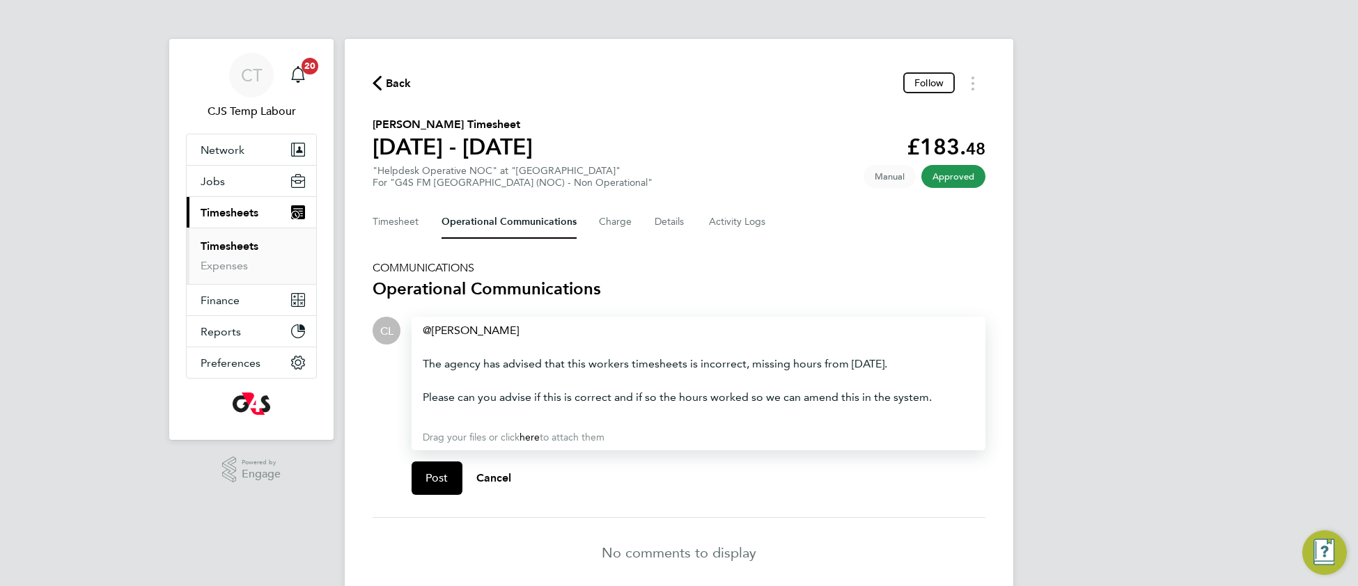
click at [673, 363] on div "The agency has advised that this workers timesheets is incorrect, missing hours…" at bounding box center [698, 364] width 551 height 17
drag, startPoint x: 683, startPoint y: 358, endPoint x: 728, endPoint y: 369, distance: 45.9
click at [684, 358] on div "The agency has advised that this workers timesheets is incorrect, missing hours…" at bounding box center [698, 364] width 551 height 17
click at [441, 480] on span "Post" at bounding box center [436, 478] width 23 height 14
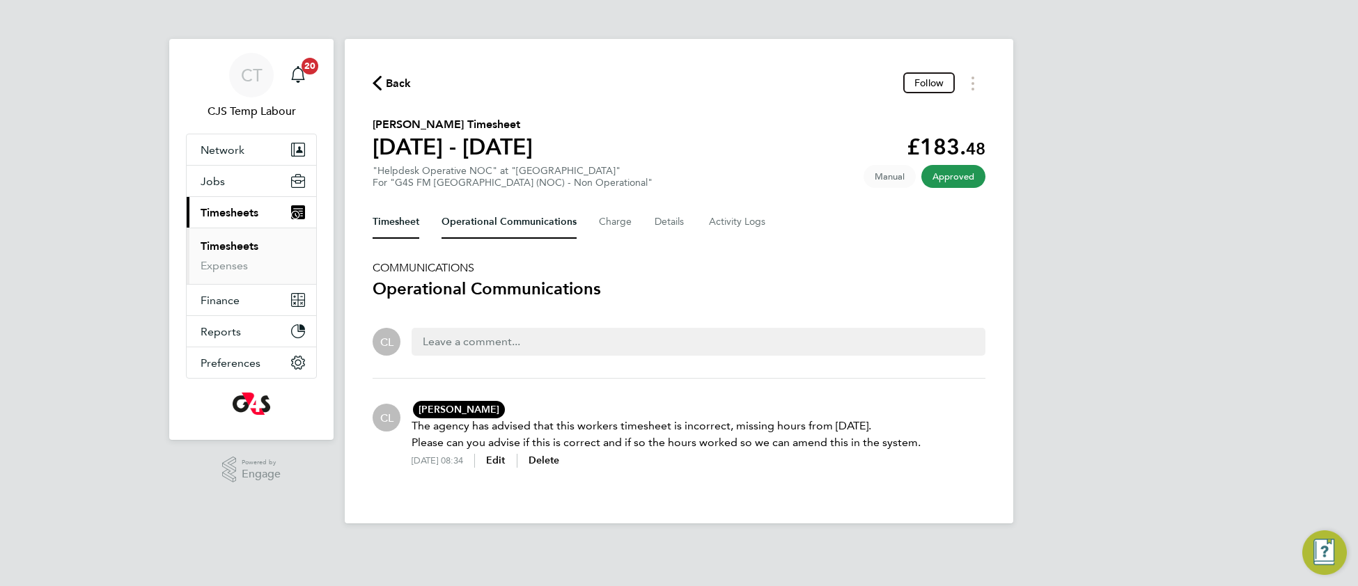
click at [403, 228] on button "Timesheet" at bounding box center [396, 221] width 47 height 33
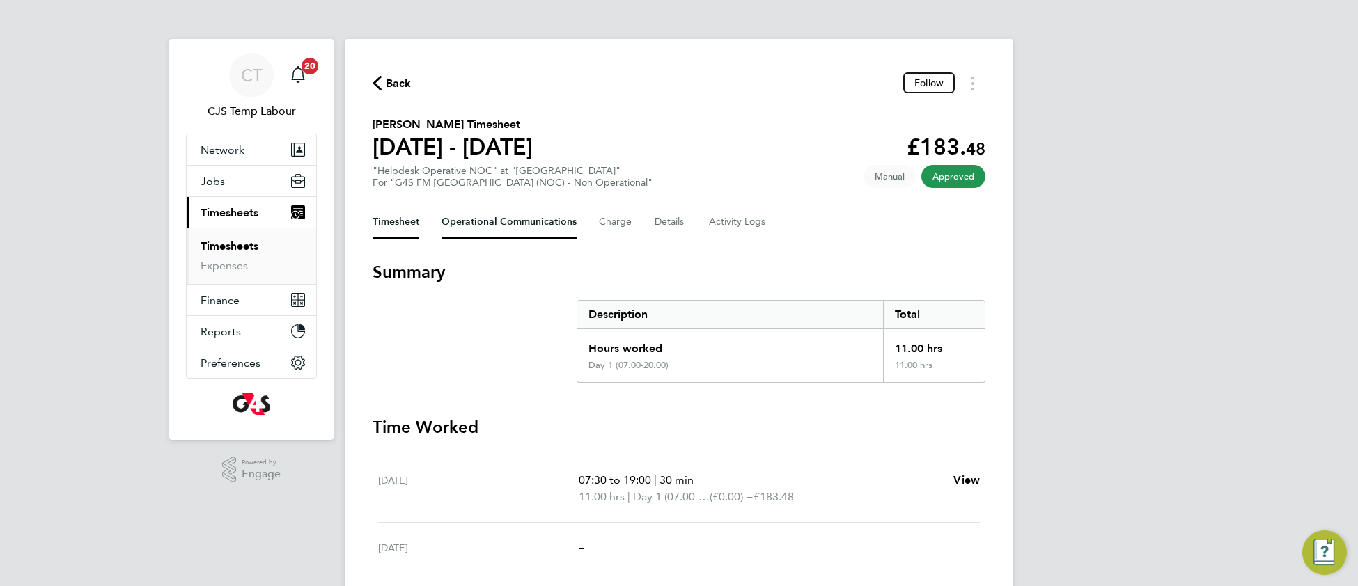
click at [485, 224] on Communications-tab "Operational Communications" at bounding box center [508, 221] width 135 height 33
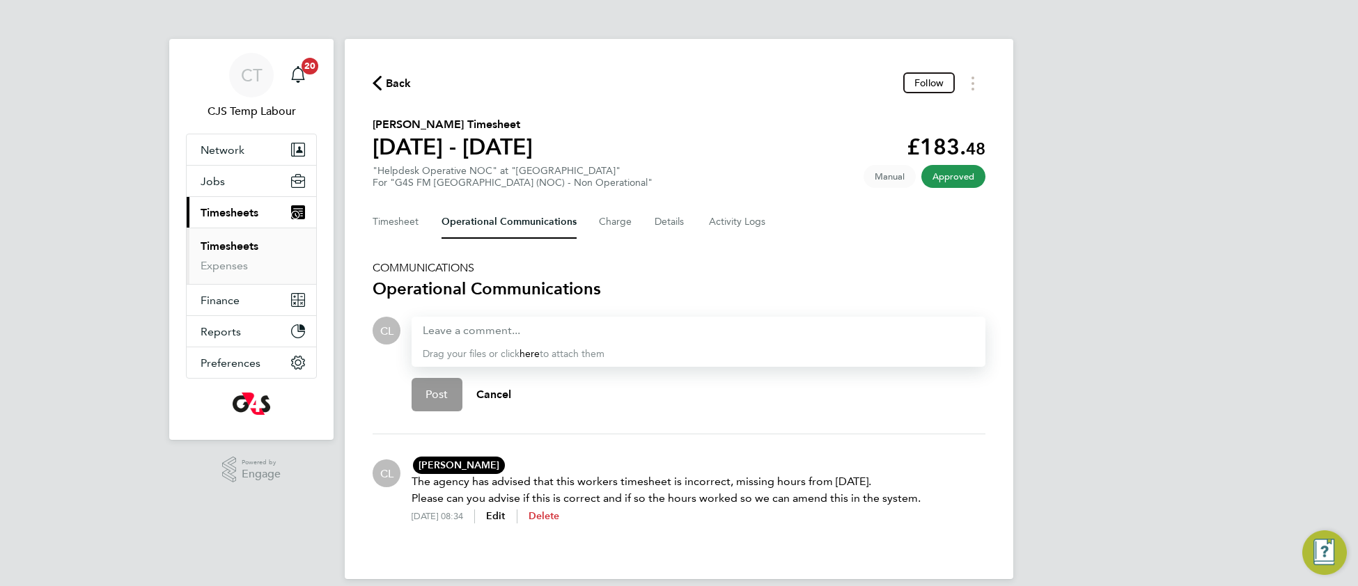
click at [560, 517] on span "Delete" at bounding box center [544, 516] width 31 height 12
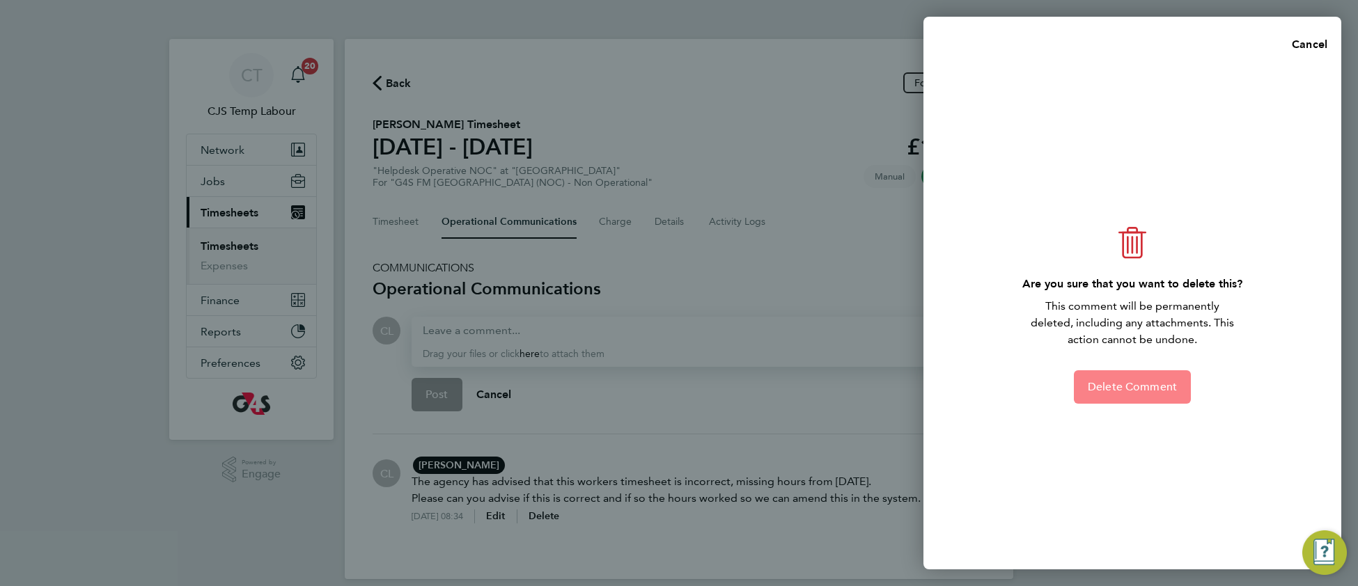
click at [1109, 389] on span "Delete Comment" at bounding box center [1132, 387] width 89 height 14
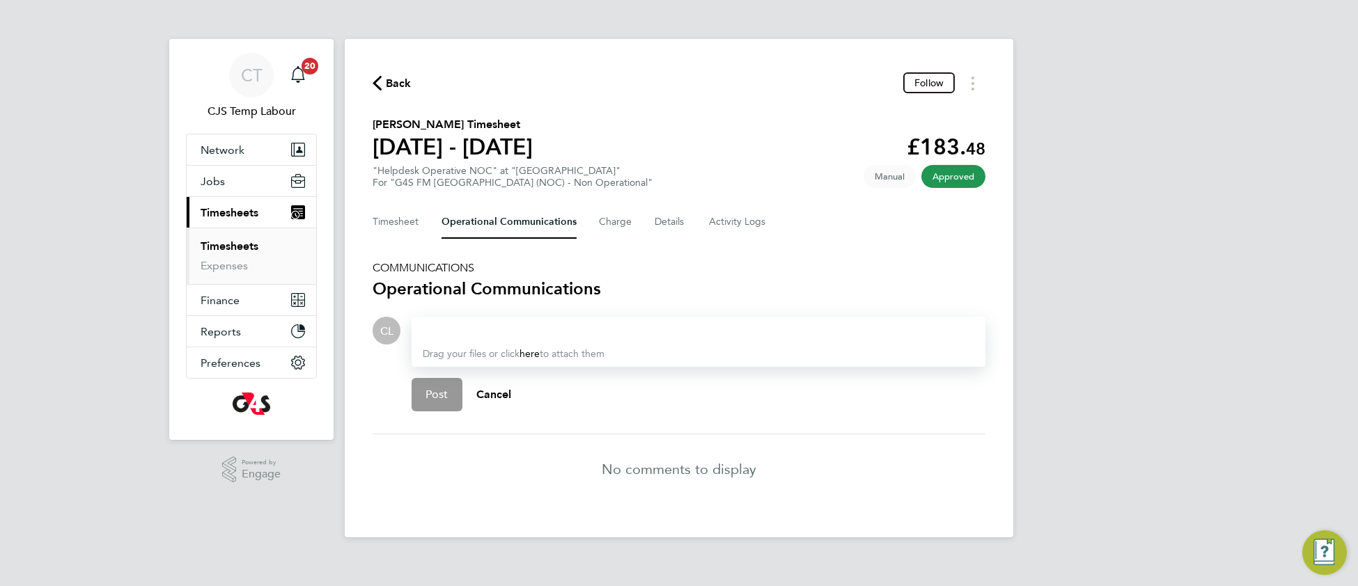
click at [433, 330] on div at bounding box center [698, 330] width 551 height 17
click at [522, 362] on p "[PERSON_NAME]" at bounding box center [548, 360] width 173 height 17
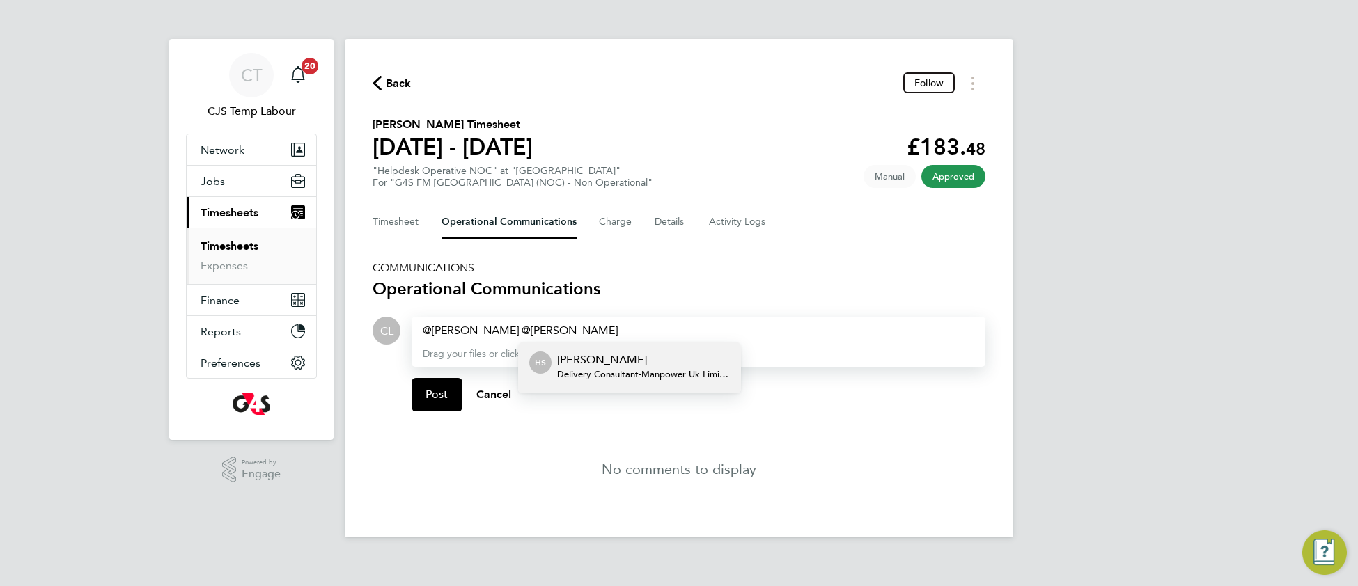
click at [618, 359] on p "[PERSON_NAME]" at bounding box center [643, 360] width 173 height 17
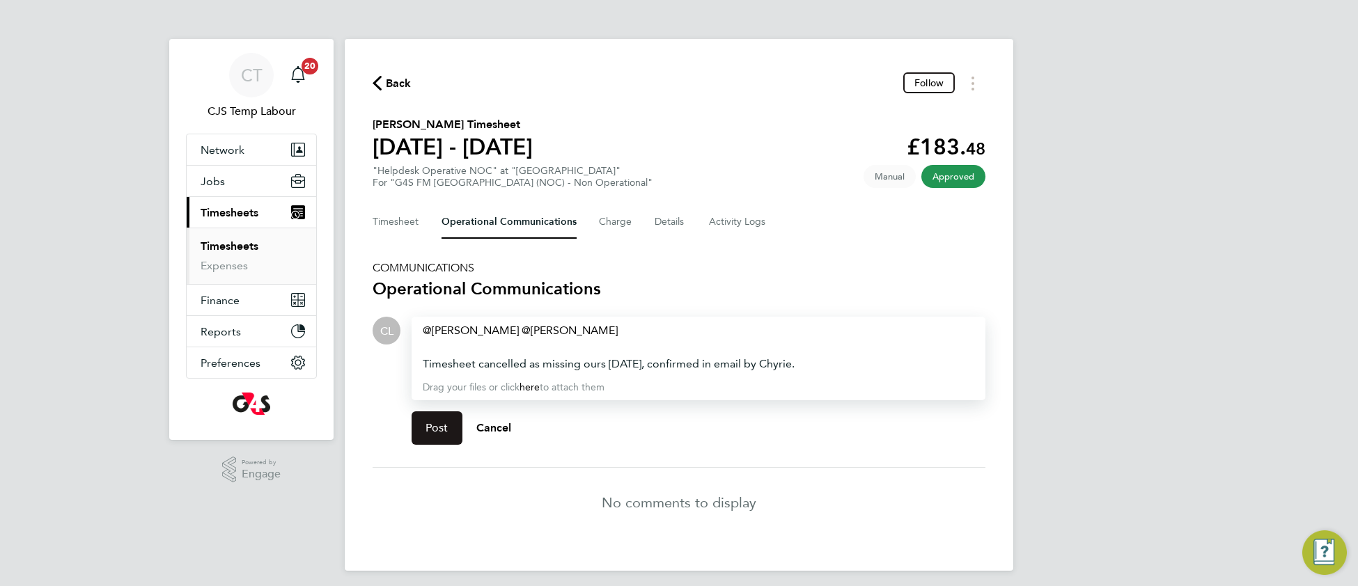
click at [430, 416] on button "Post" at bounding box center [437, 428] width 51 height 33
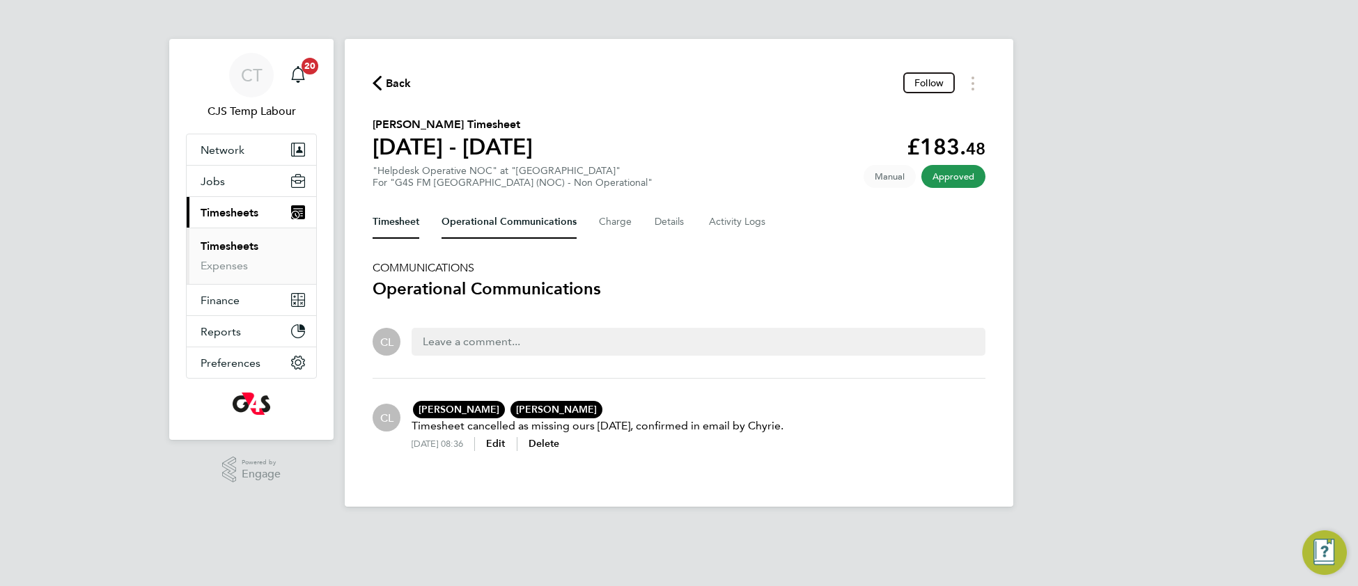
drag, startPoint x: 400, startPoint y: 221, endPoint x: 410, endPoint y: 226, distance: 10.6
click at [401, 222] on button "Timesheet" at bounding box center [396, 221] width 47 height 33
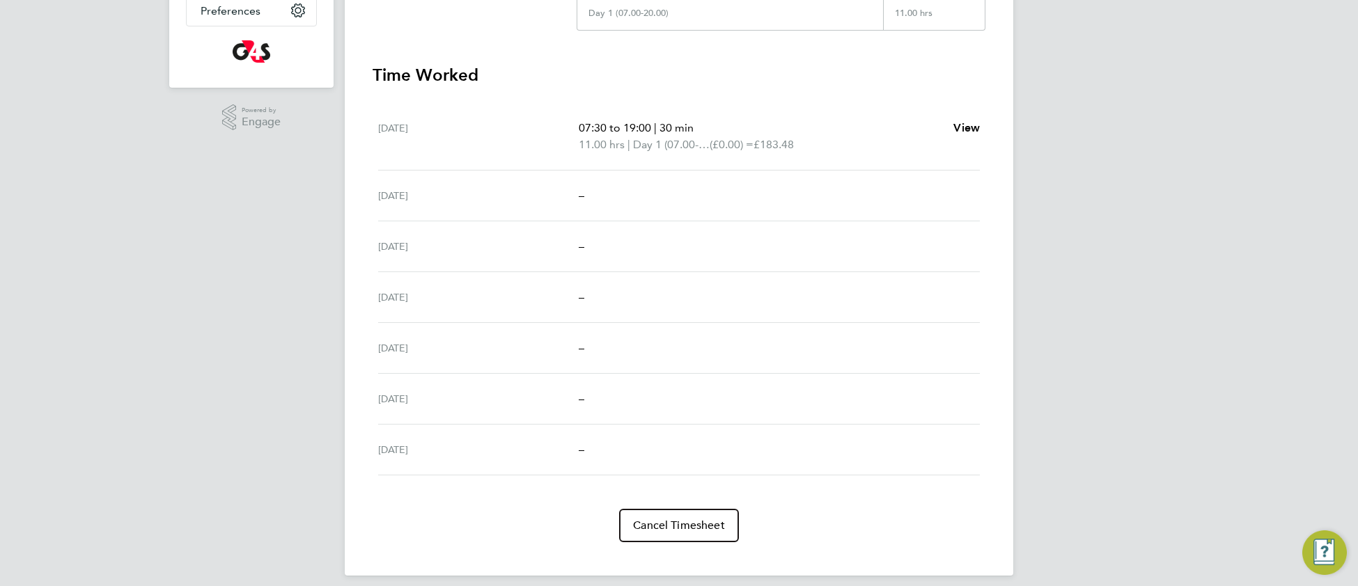
scroll to position [363, 0]
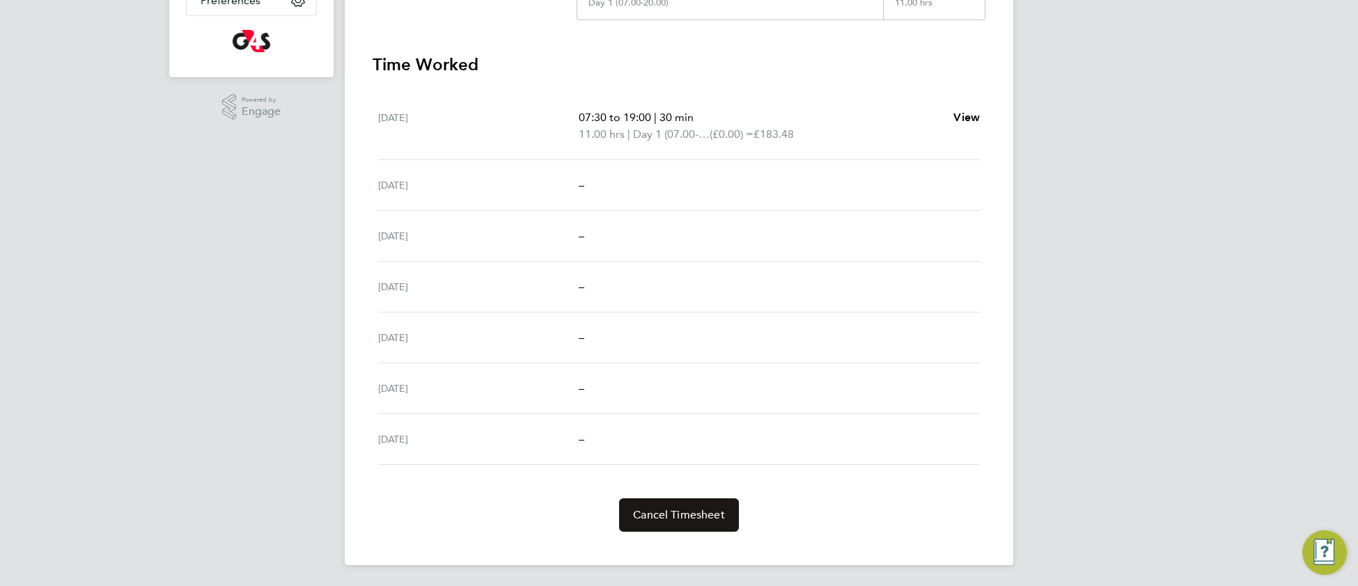
click at [733, 510] on button "Cancel Timesheet" at bounding box center [679, 515] width 120 height 33
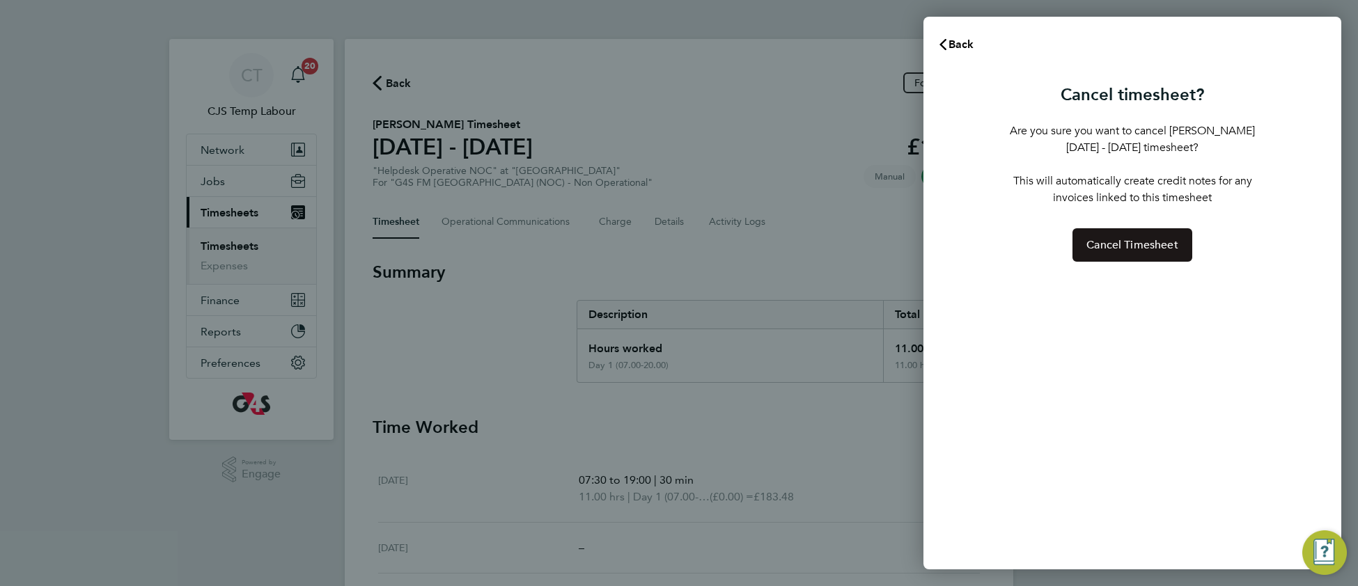
click at [1136, 248] on span "Cancel Timesheet" at bounding box center [1132, 245] width 92 height 14
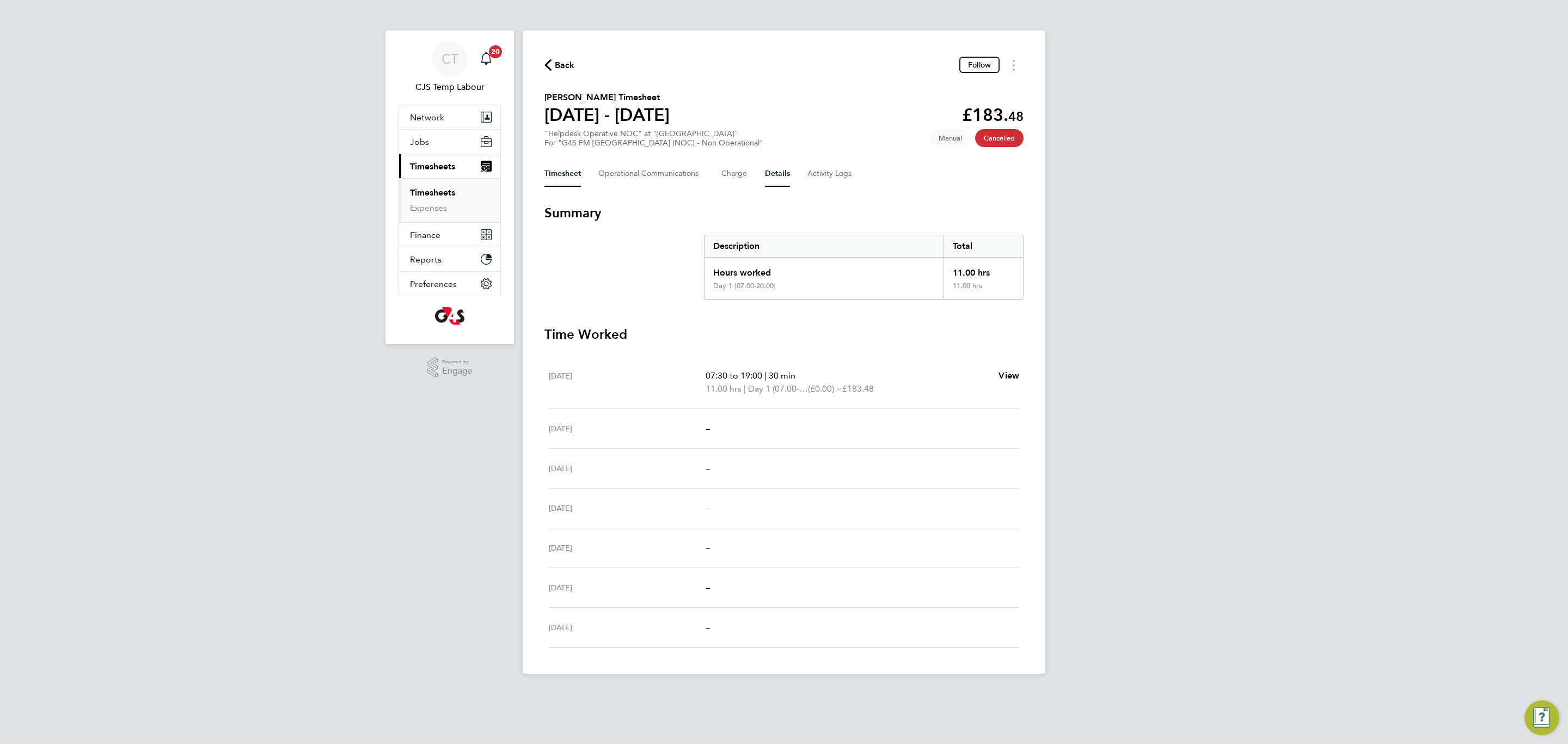
click at [775, 171] on button "Details" at bounding box center [777, 173] width 25 height 26
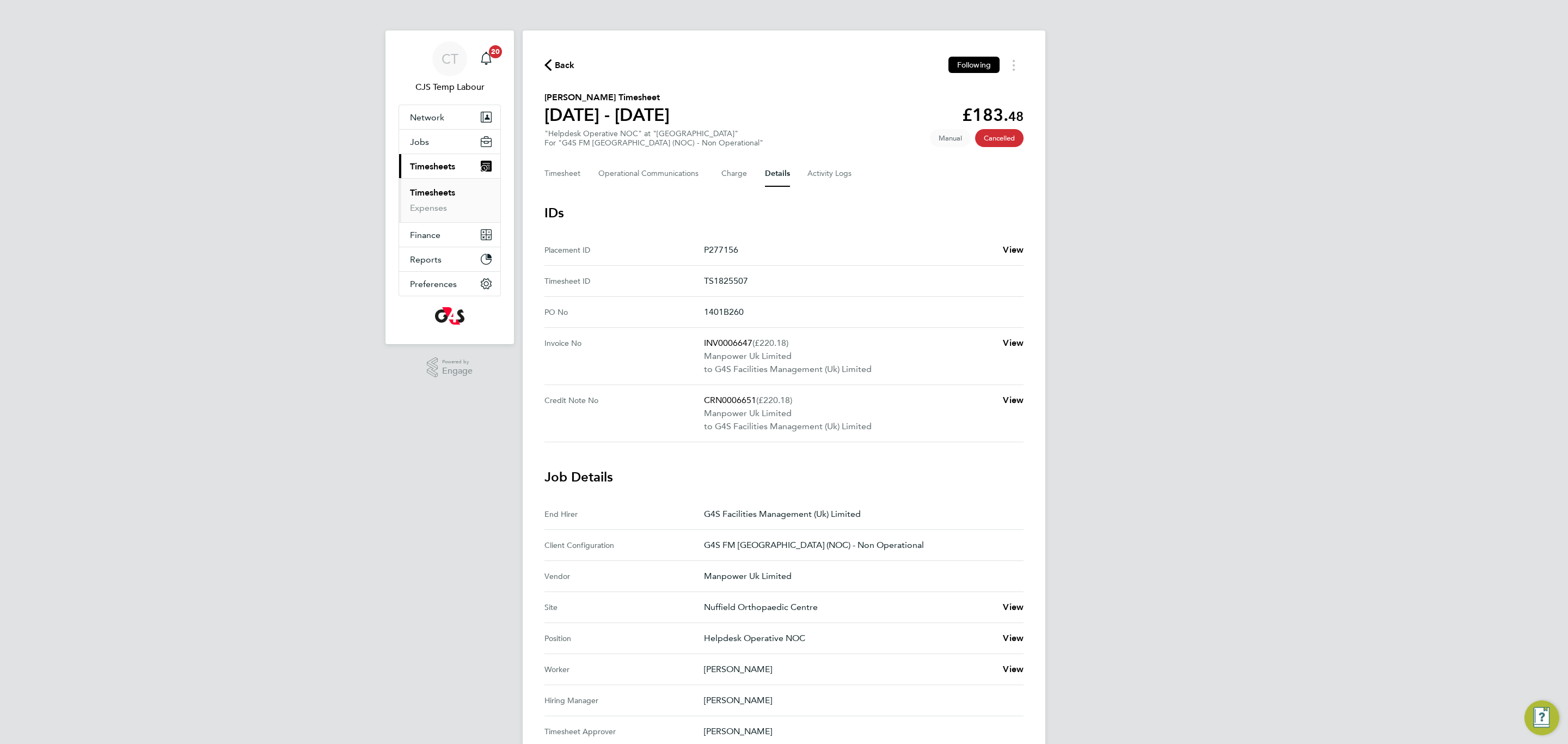
click at [728, 281] on p "TS1825507" at bounding box center [859, 281] width 311 height 13
copy p "TS1825507"
click at [575, 174] on button "Timesheet" at bounding box center [562, 173] width 37 height 26
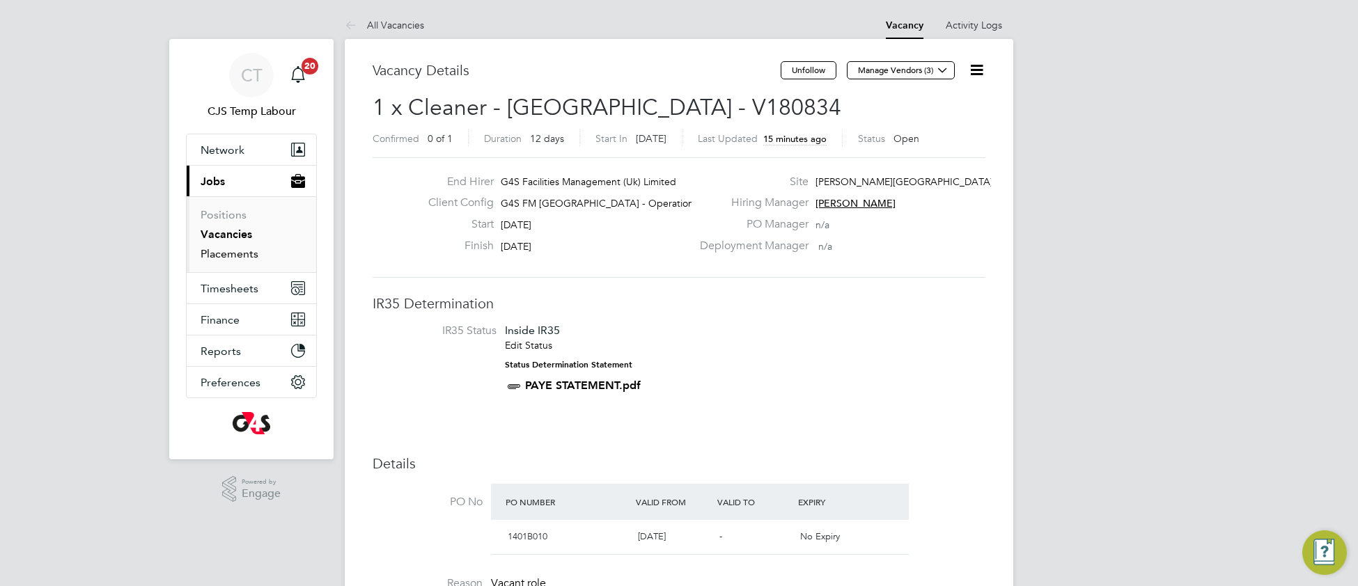
click at [230, 251] on link "Placements" at bounding box center [230, 253] width 58 height 13
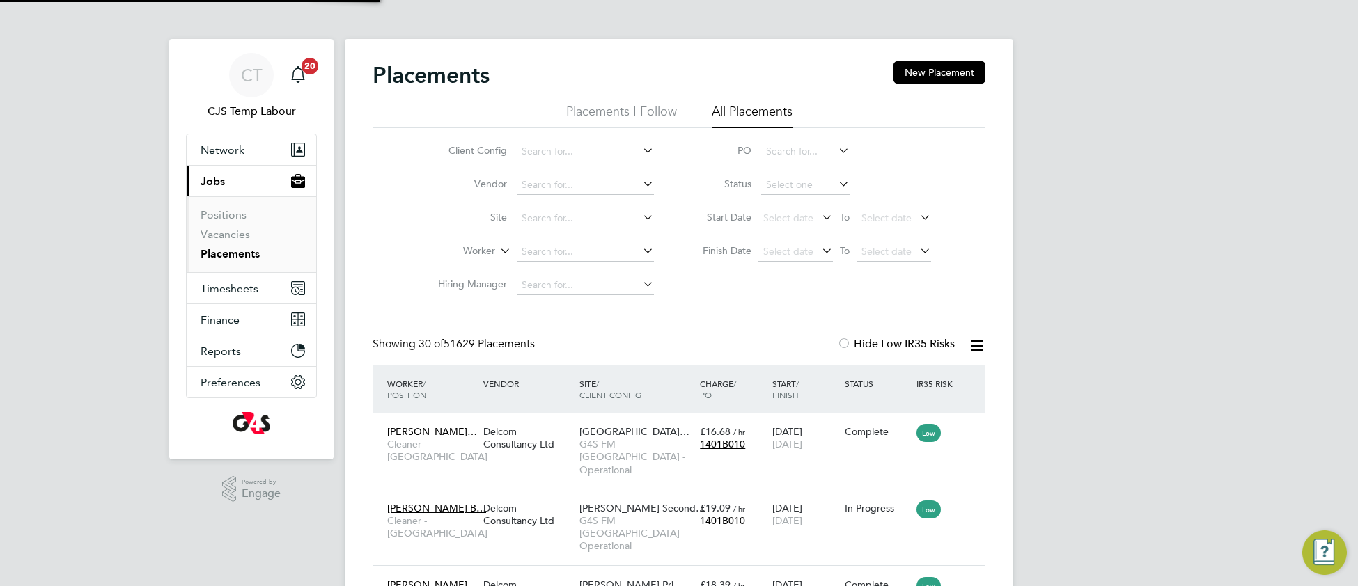
scroll to position [52, 120]
click at [974, 347] on icon at bounding box center [976, 345] width 17 height 17
click at [900, 373] on li "Download Placements Report" at bounding box center [908, 378] width 148 height 19
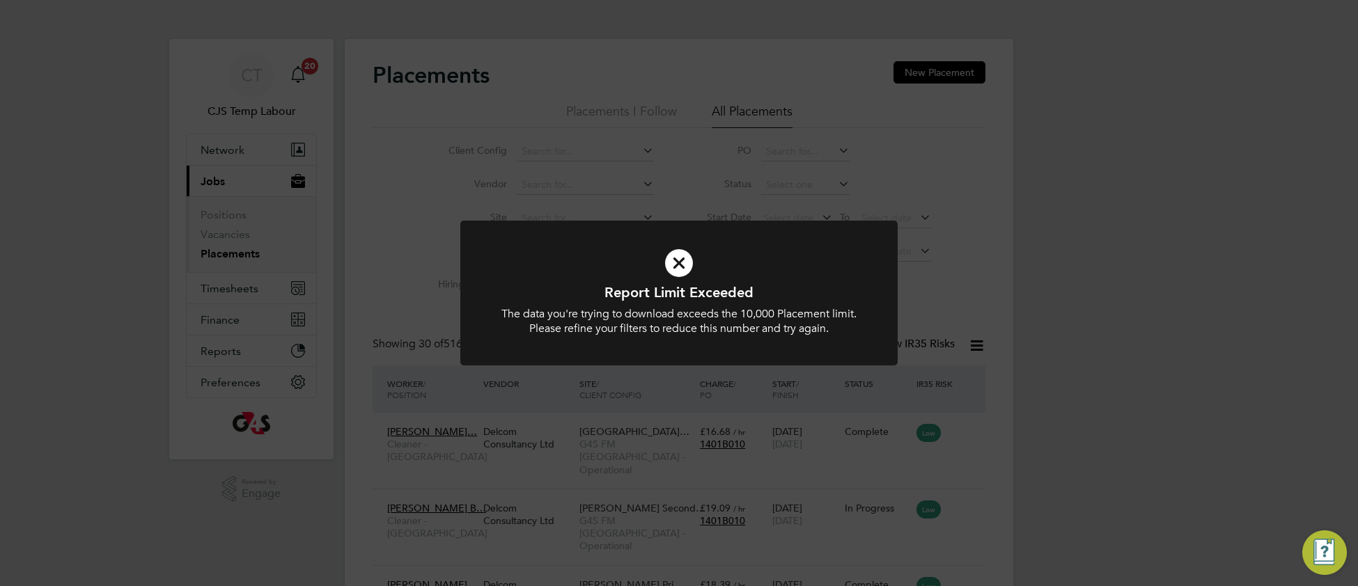
click at [547, 260] on icon at bounding box center [679, 263] width 362 height 54
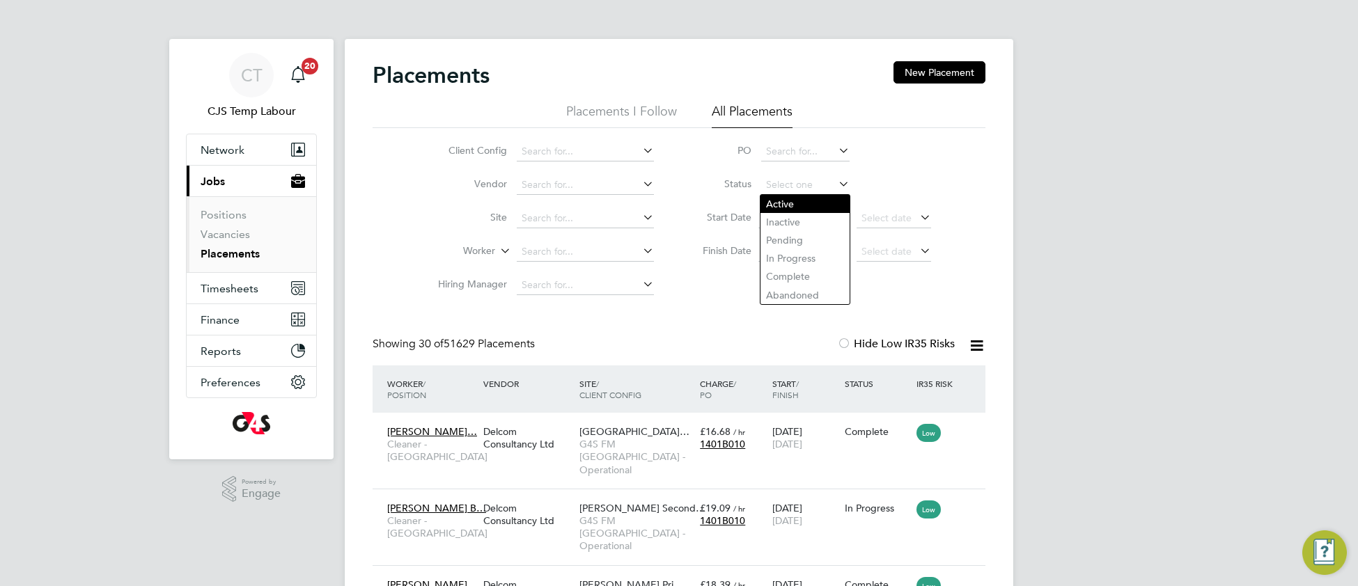
drag, startPoint x: 776, startPoint y: 183, endPoint x: 769, endPoint y: 212, distance: 29.6
click at [776, 183] on input at bounding box center [805, 184] width 88 height 19
click at [783, 208] on li "Active" at bounding box center [805, 204] width 90 height 18
type input "Active"
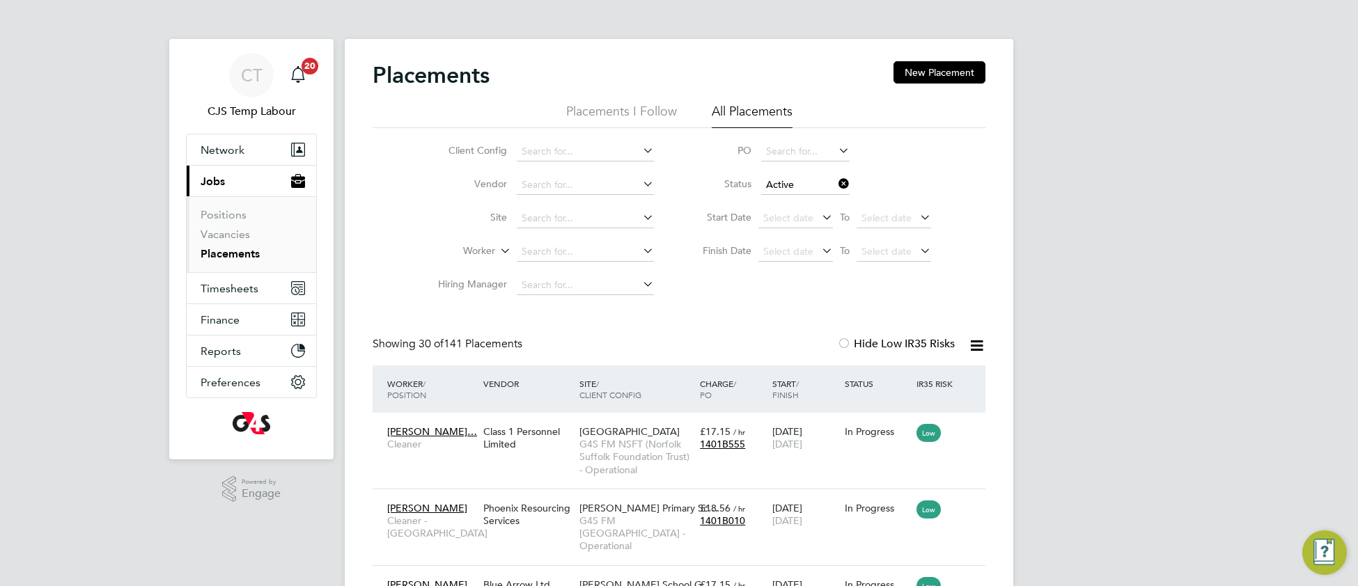
click at [978, 345] on icon at bounding box center [976, 345] width 17 height 17
click at [910, 375] on li "Download Placements Report" at bounding box center [908, 378] width 148 height 19
click at [228, 258] on link "Placements" at bounding box center [230, 253] width 59 height 13
click at [216, 150] on span "Network" at bounding box center [223, 149] width 44 height 13
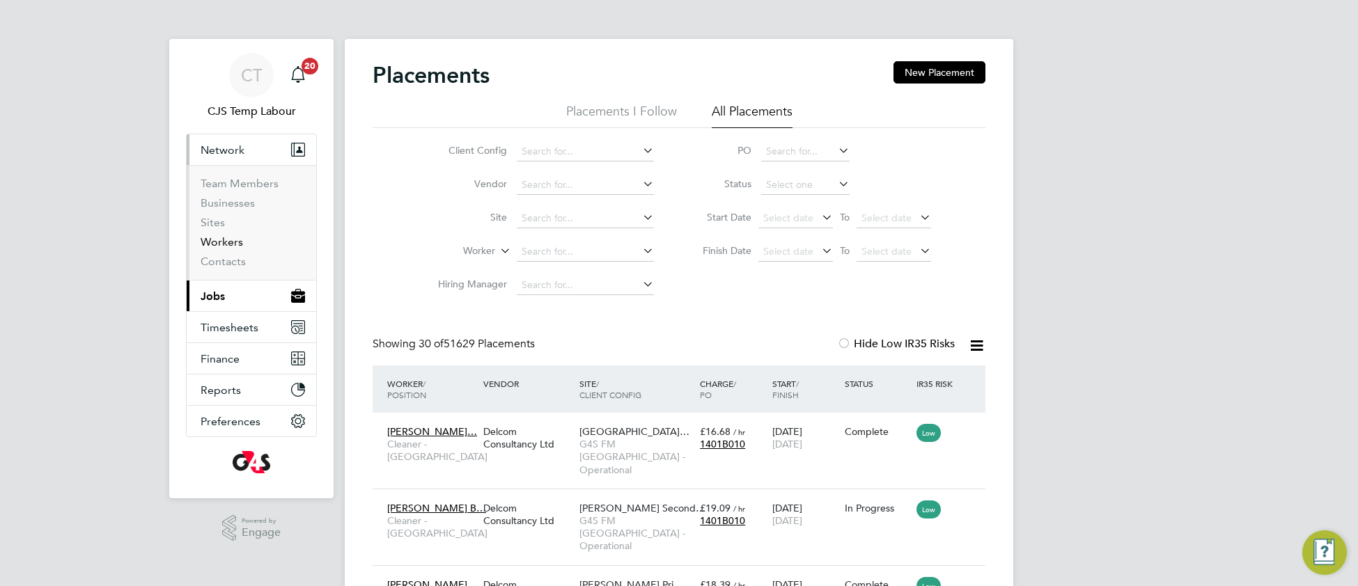
click at [216, 243] on link "Workers" at bounding box center [222, 241] width 42 height 13
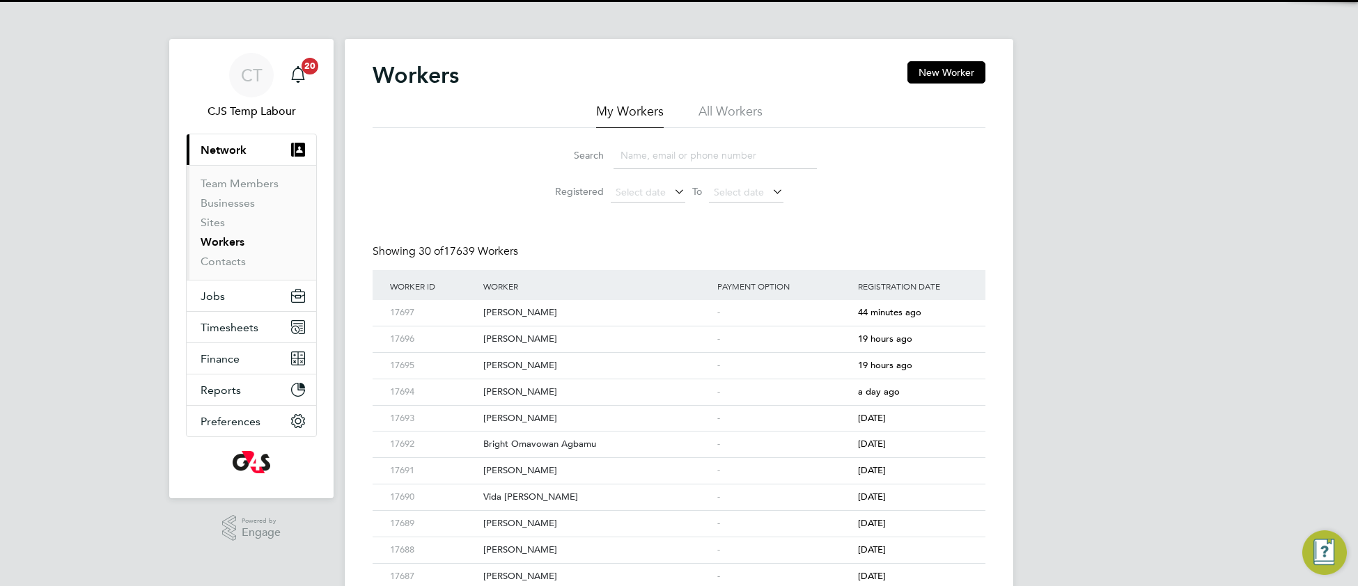
click at [726, 118] on li "All Workers" at bounding box center [730, 115] width 64 height 25
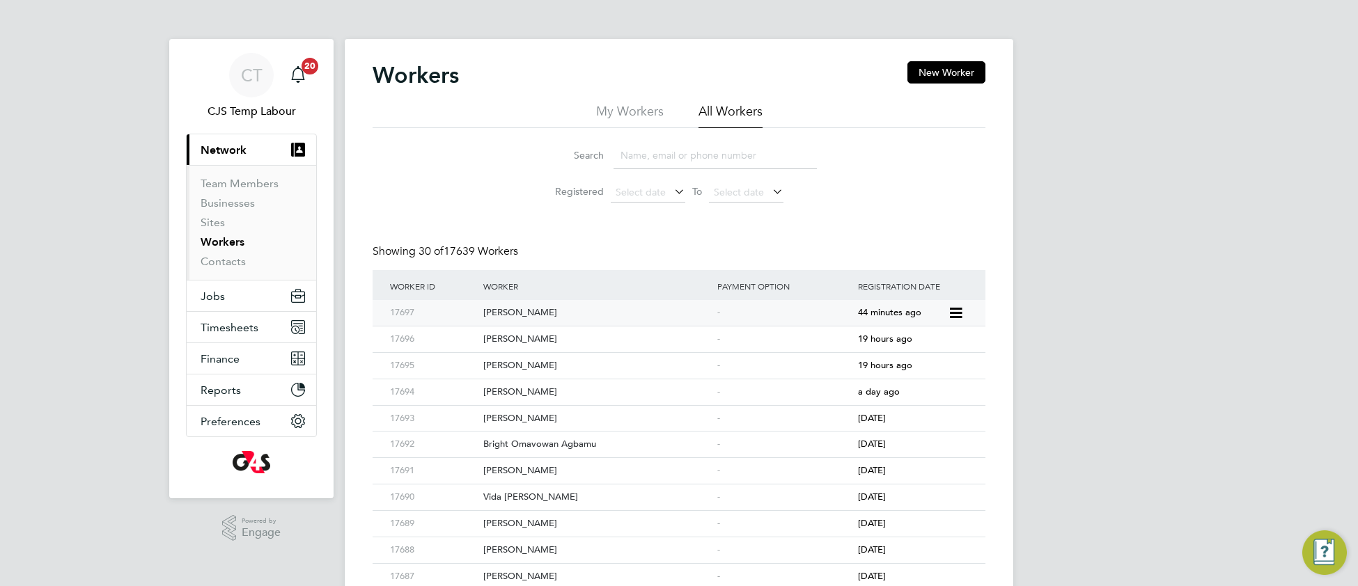
click at [517, 314] on div "[PERSON_NAME]" at bounding box center [597, 313] width 234 height 26
click at [236, 326] on span "Timesheets" at bounding box center [230, 327] width 58 height 13
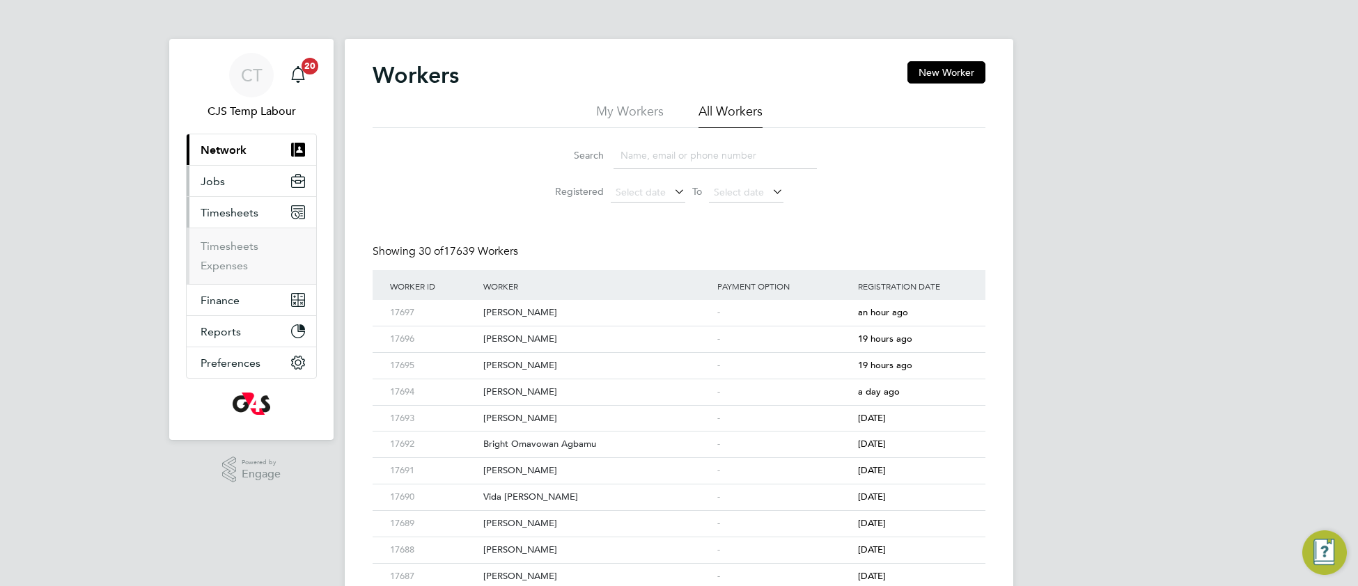
click at [212, 180] on span "Jobs" at bounding box center [213, 181] width 24 height 13
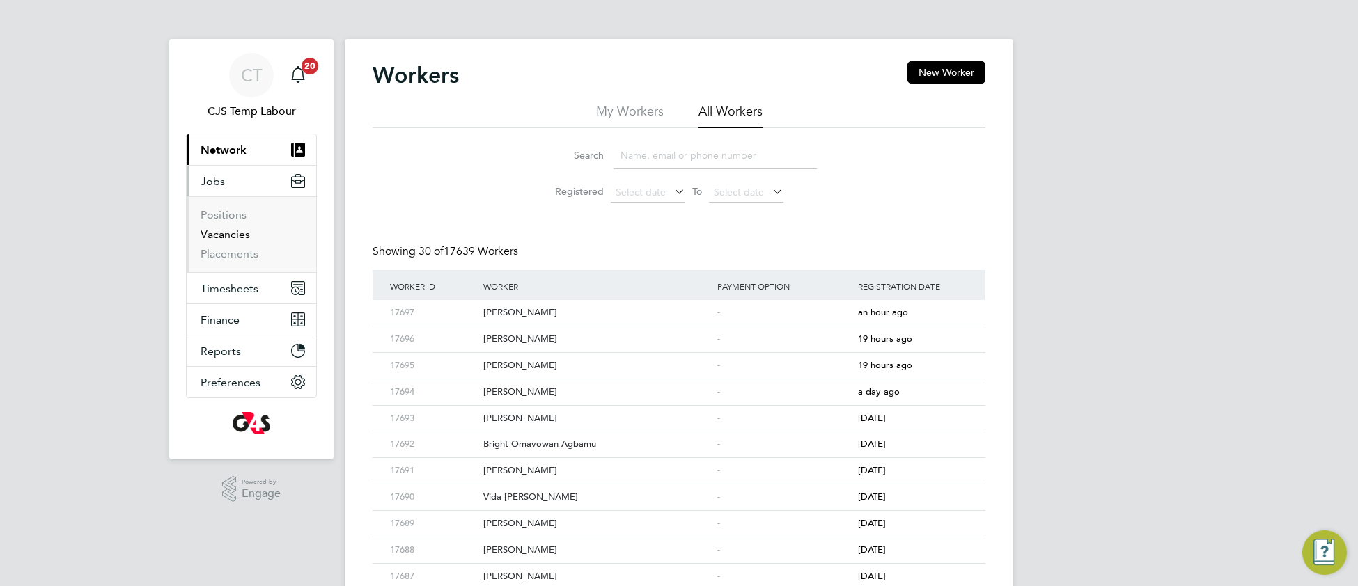
click at [225, 237] on link "Vacancies" at bounding box center [225, 234] width 49 height 13
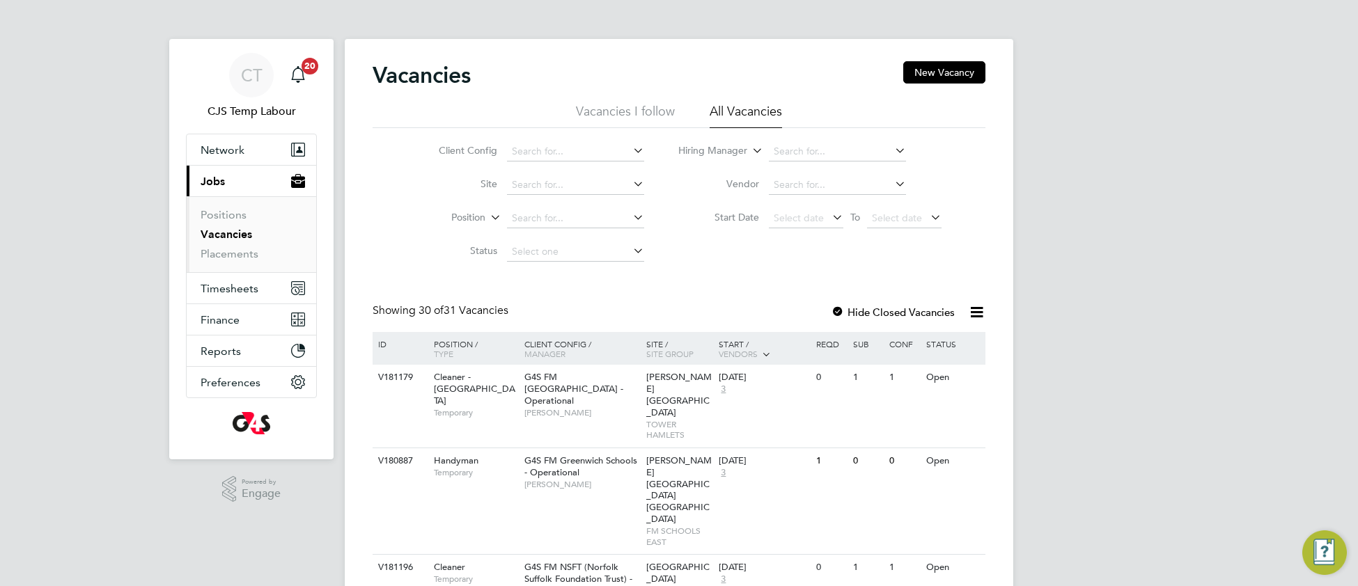
drag, startPoint x: 1324, startPoint y: 553, endPoint x: 1320, endPoint y: 541, distance: 12.3
click at [1324, 552] on img "Engage Resource Center" at bounding box center [1324, 553] width 45 height 45
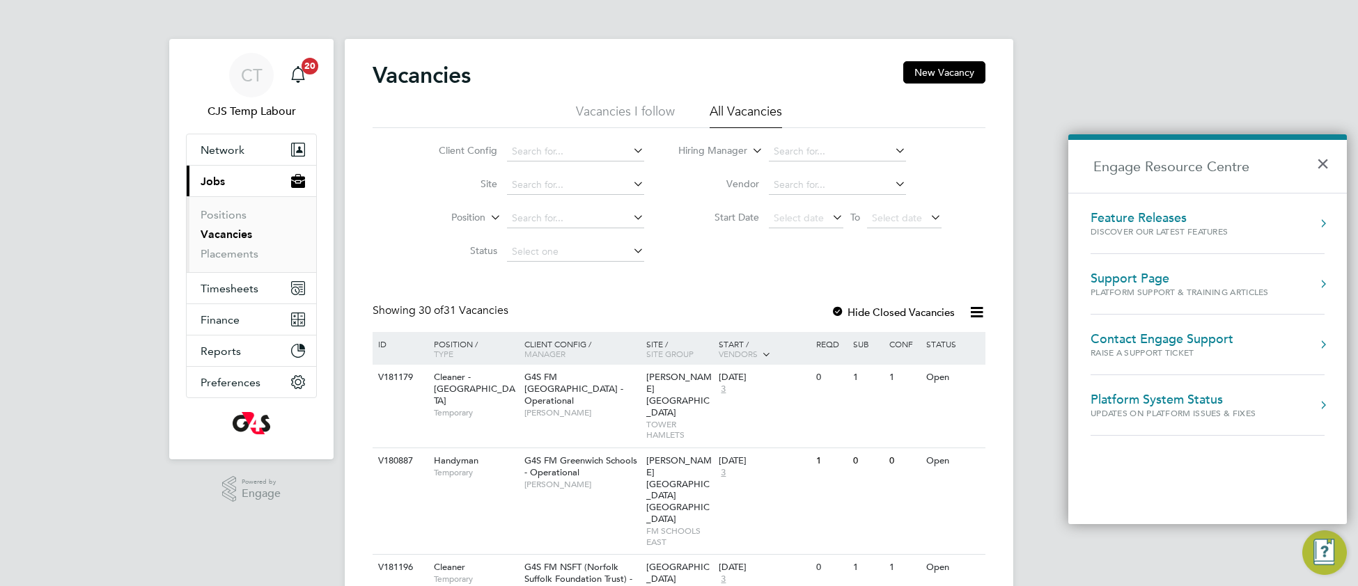
click at [1168, 283] on div "Support Page" at bounding box center [1179, 278] width 178 height 15
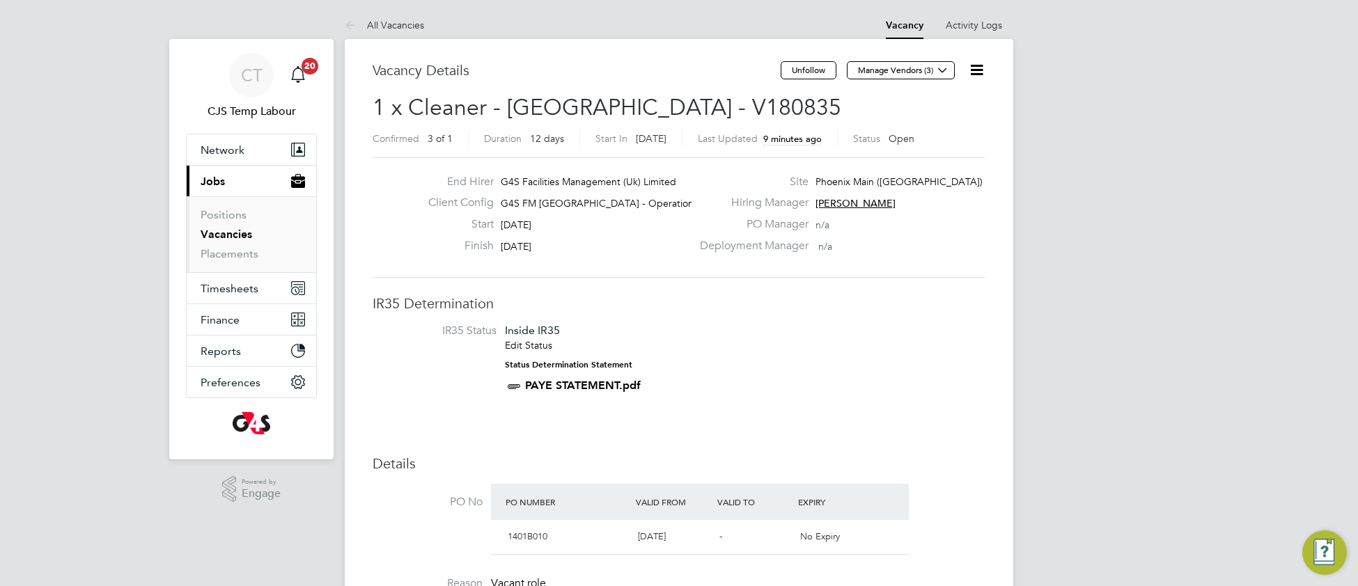
click at [238, 241] on link "Vacancies" at bounding box center [227, 234] width 52 height 13
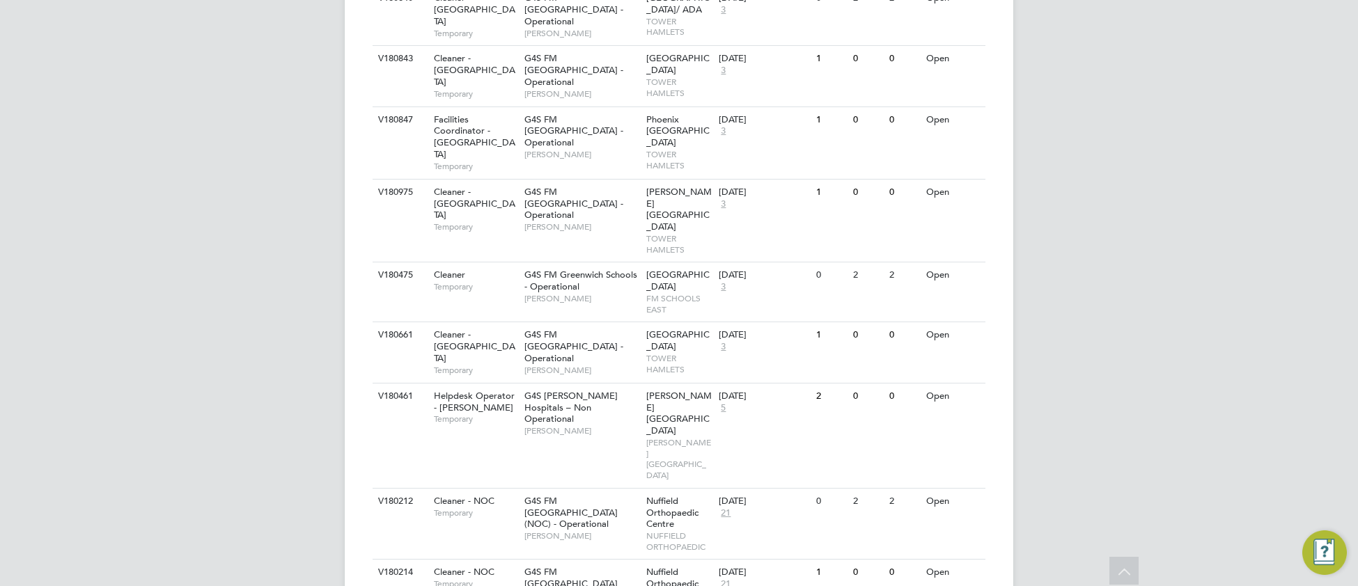
scroll to position [1873, 0]
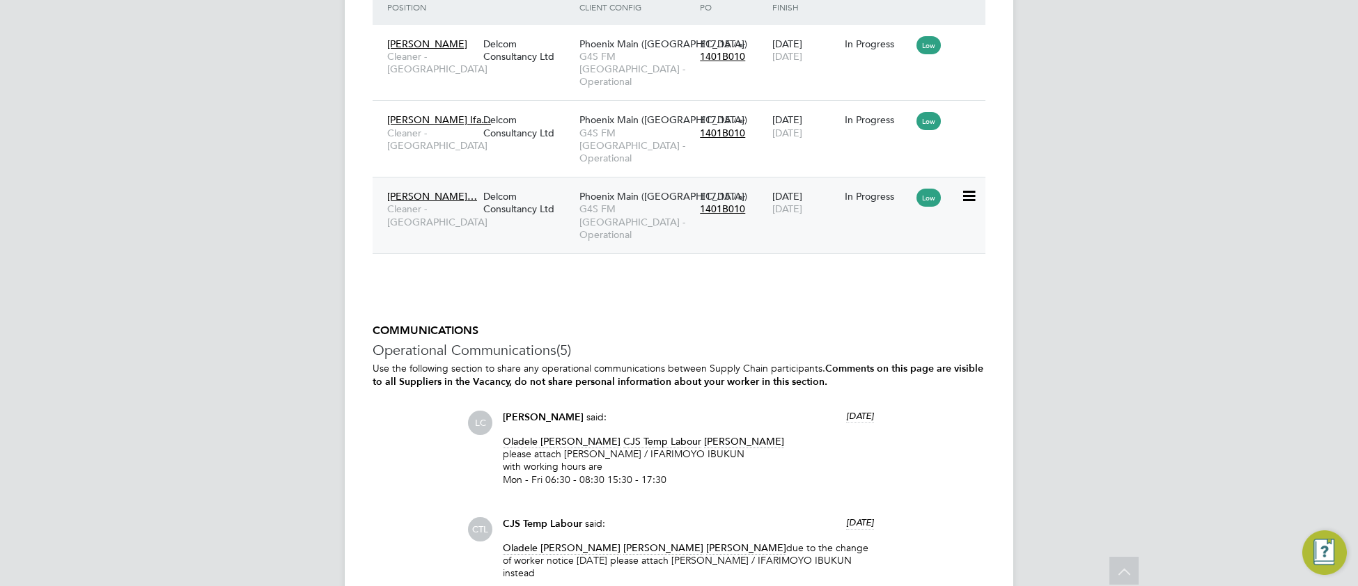
click at [574, 183] on div "Delcom Consultancy Ltd" at bounding box center [528, 202] width 96 height 39
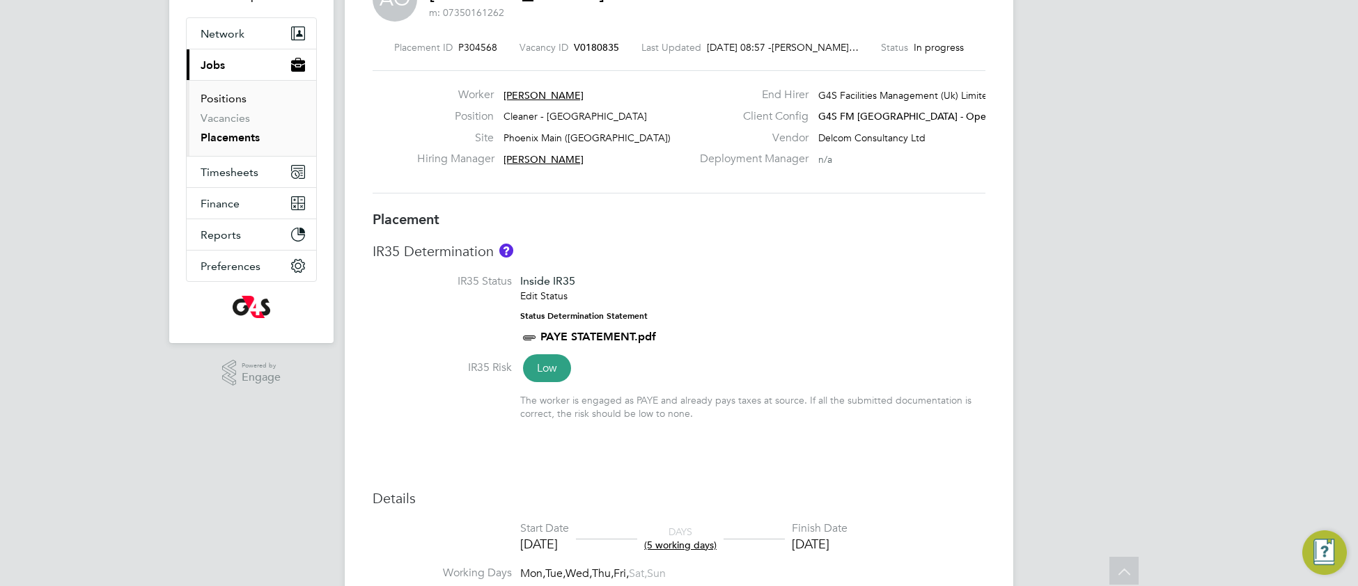
scroll to position [98, 0]
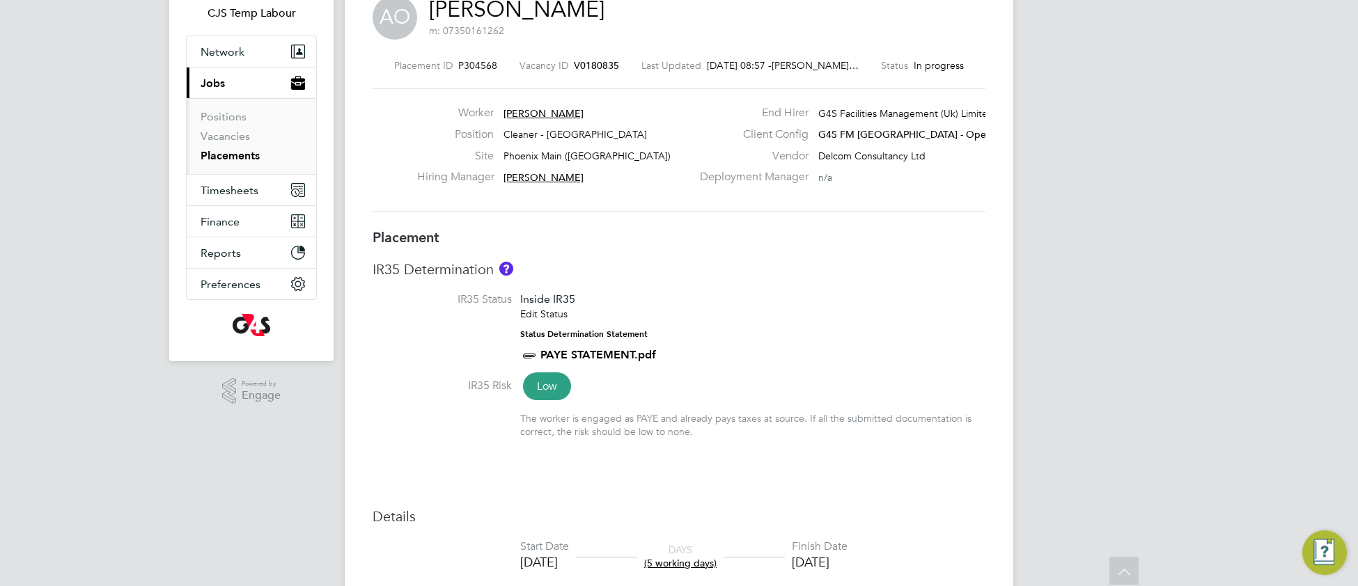
click at [233, 152] on link "Placements" at bounding box center [230, 155] width 59 height 13
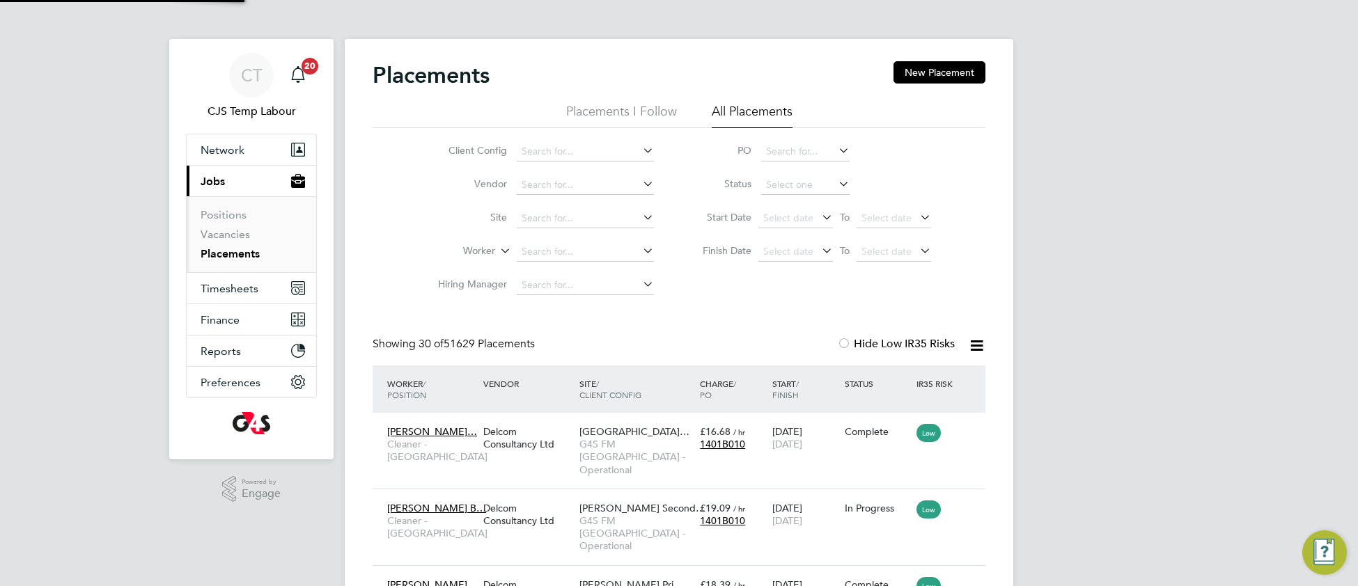
scroll to position [52, 120]
click at [788, 182] on input at bounding box center [805, 184] width 88 height 19
click at [784, 202] on li "Active" at bounding box center [805, 204] width 90 height 18
type input "Active"
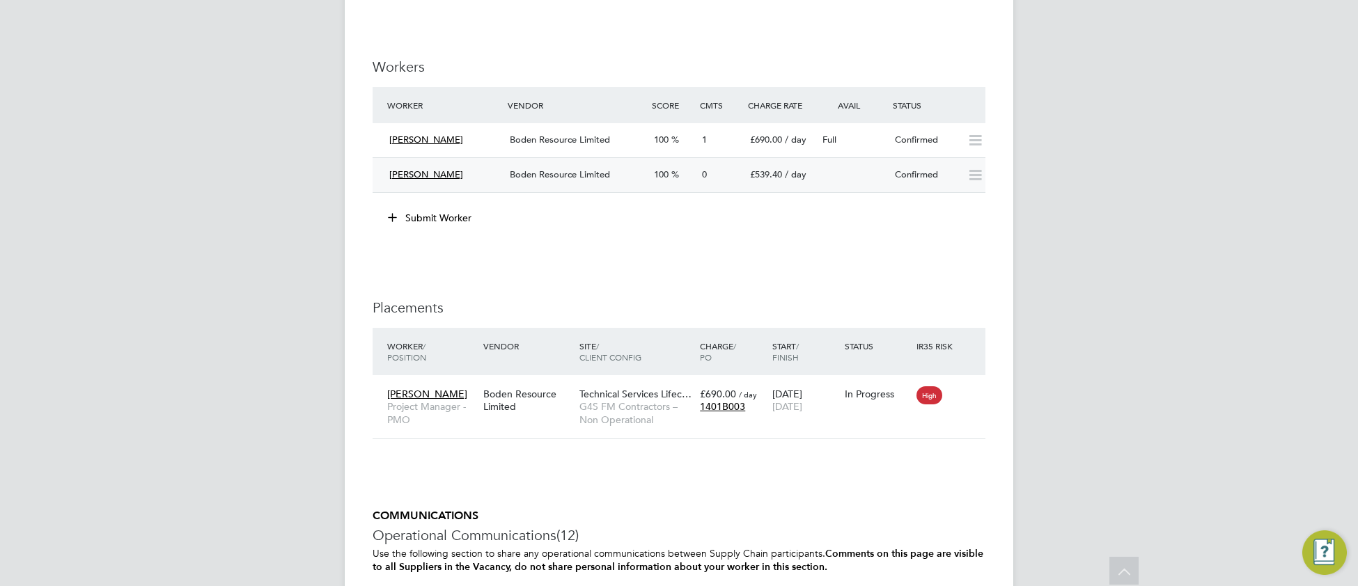
scroll to position [987, 0]
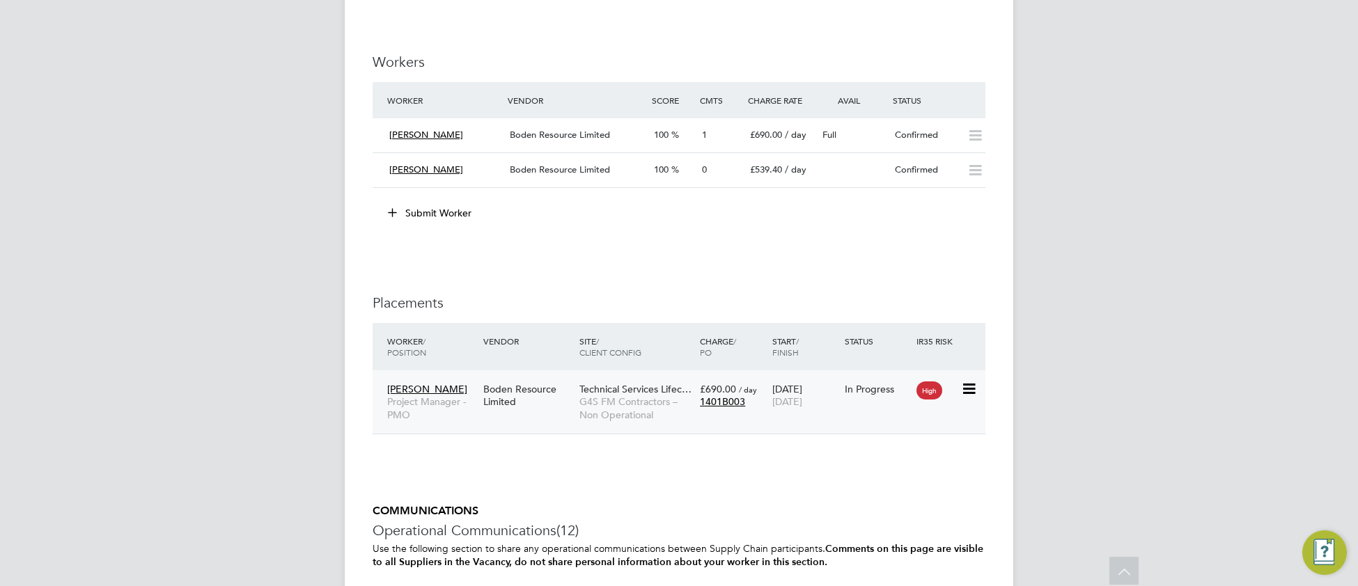
click at [637, 405] on span "G4S FM Contractors – Non Operational" at bounding box center [636, 408] width 114 height 25
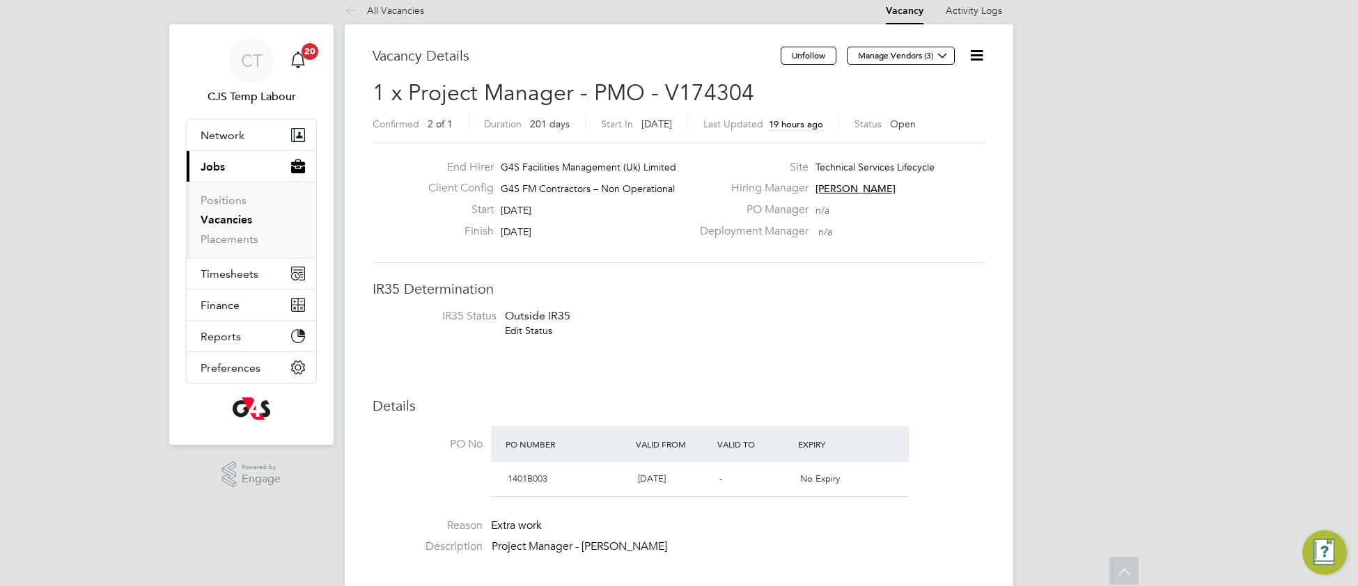
scroll to position [0, 0]
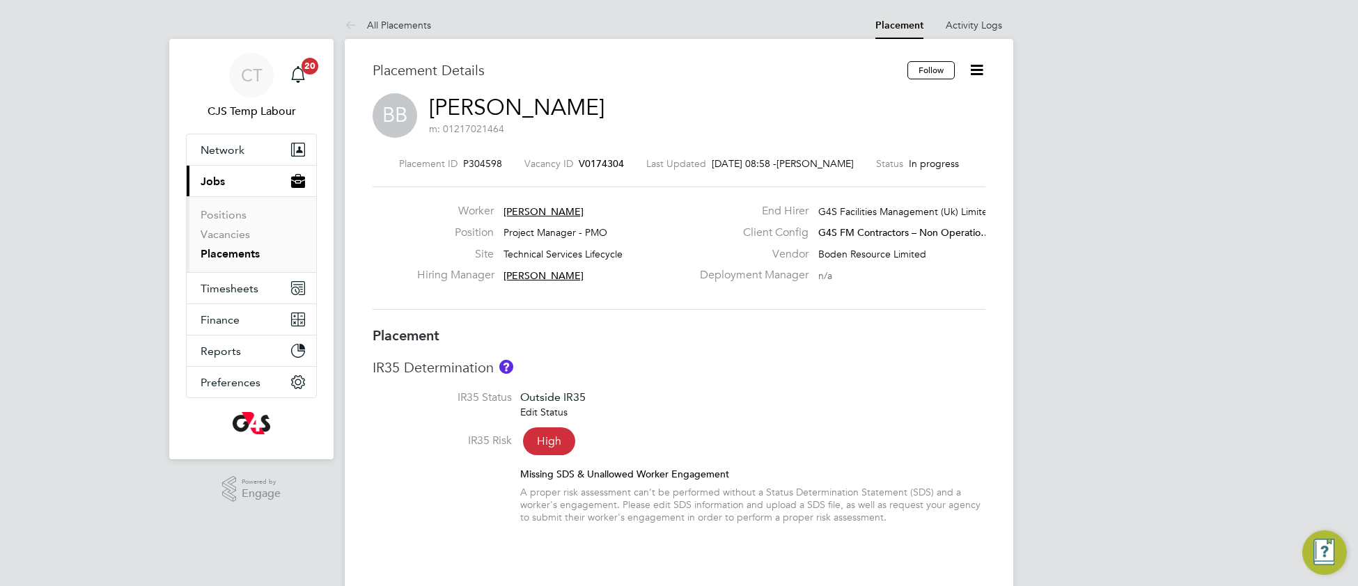
click at [554, 418] on link "Edit Status" at bounding box center [543, 412] width 47 height 13
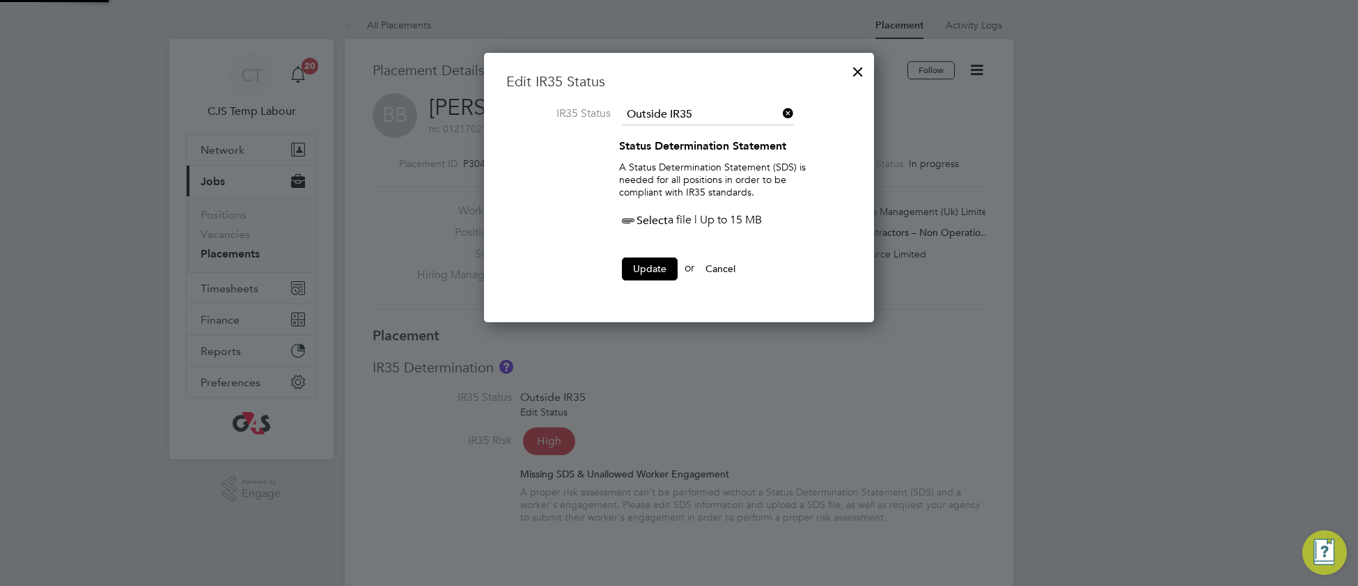
scroll to position [6, 6]
click at [647, 221] on span "Select" at bounding box center [643, 221] width 49 height 14
click at [666, 221] on span "Select" at bounding box center [643, 221] width 49 height 14
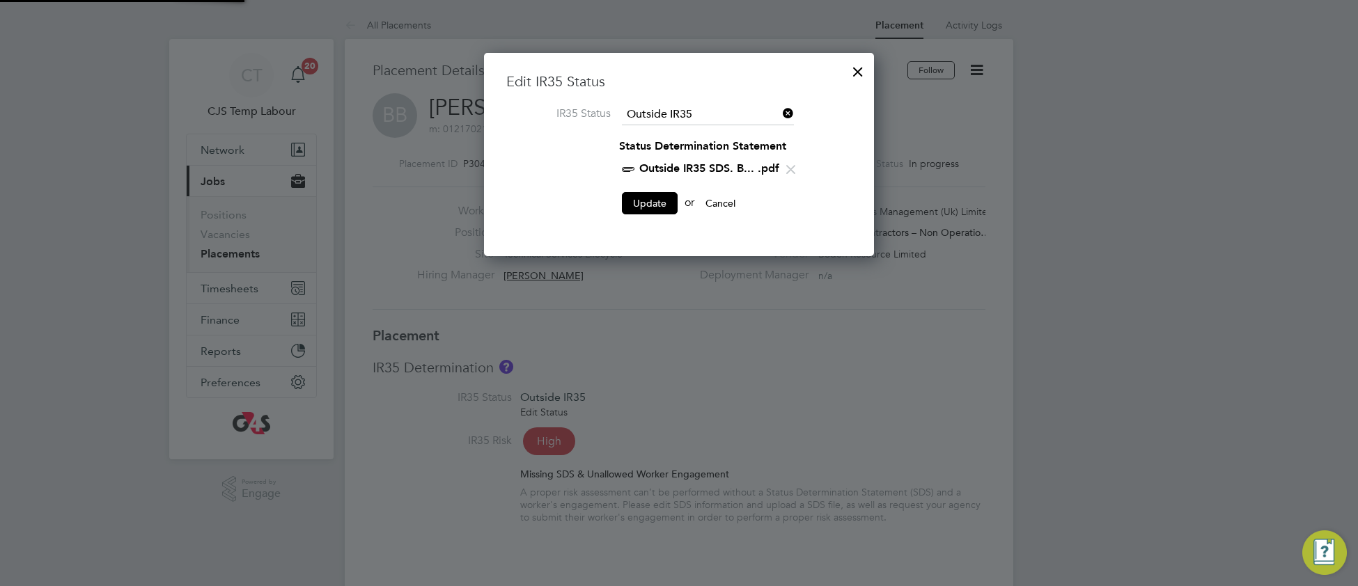
scroll to position [205, 391]
click at [651, 198] on button "Update" at bounding box center [650, 203] width 56 height 22
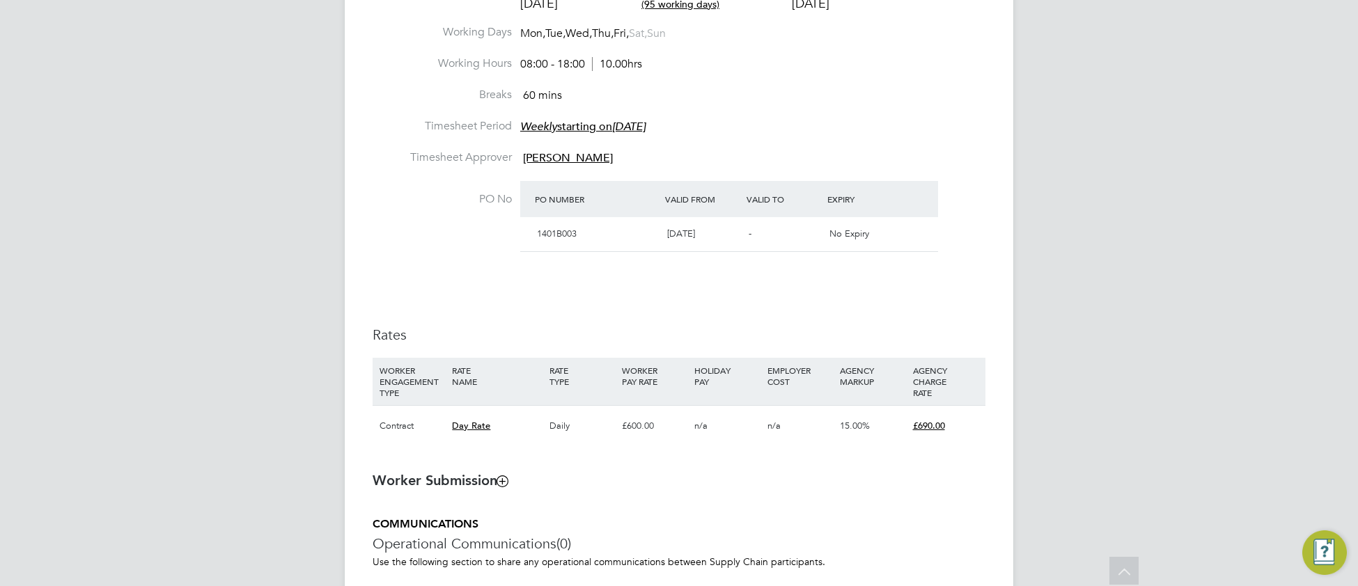
scroll to position [926, 0]
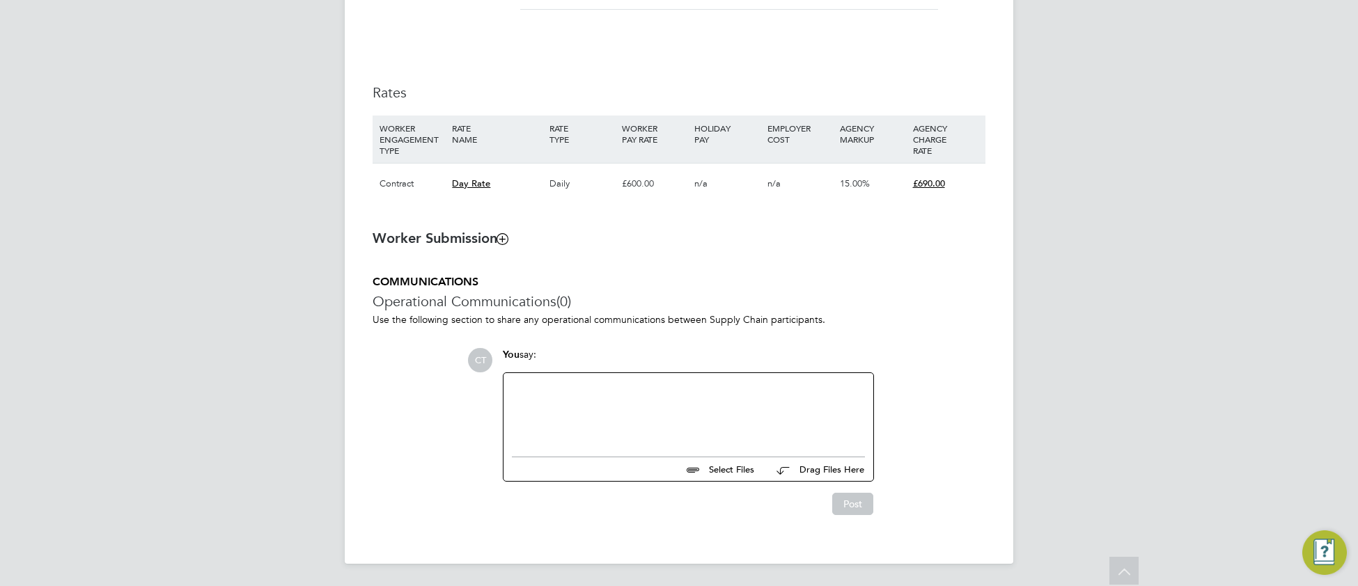
click at [602, 421] on div at bounding box center [688, 412] width 353 height 60
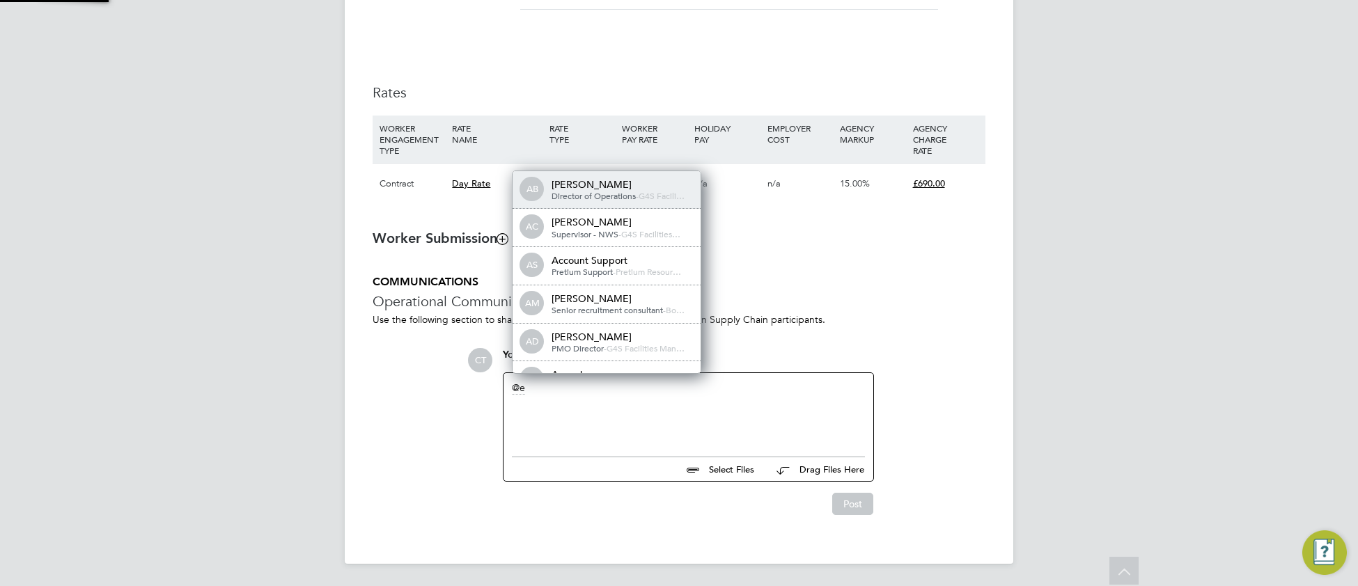
scroll to position [10, 140]
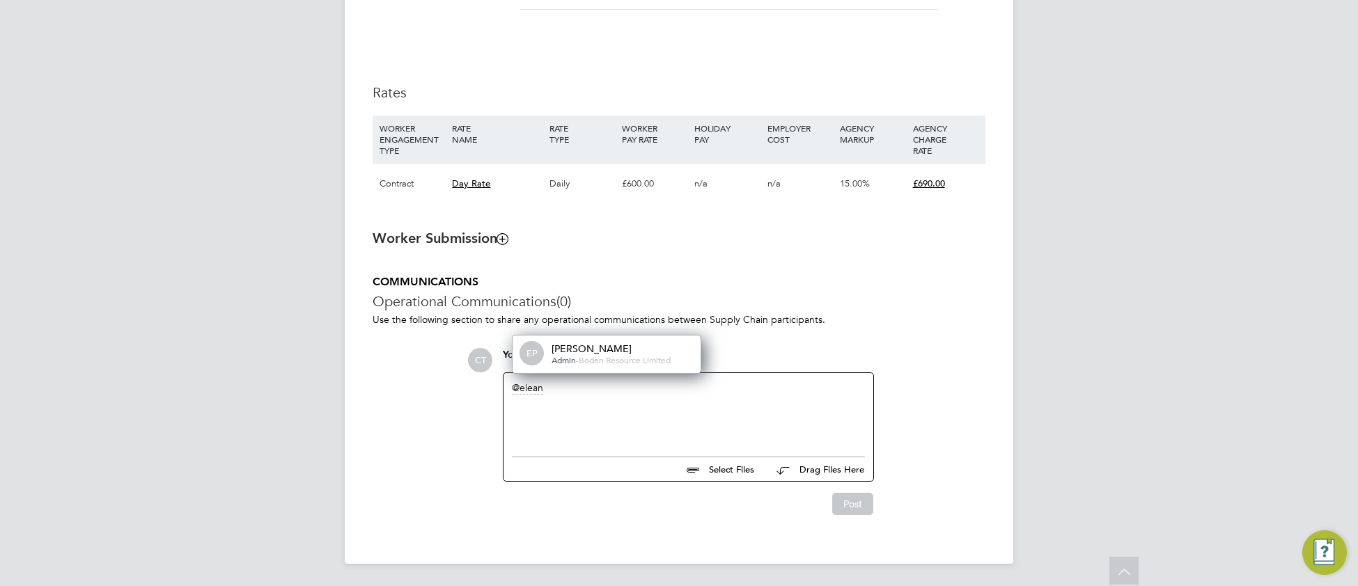
drag, startPoint x: 602, startPoint y: 358, endPoint x: 674, endPoint y: 322, distance: 80.7
click at [603, 357] on span "Boden Resource Limited" at bounding box center [625, 359] width 92 height 11
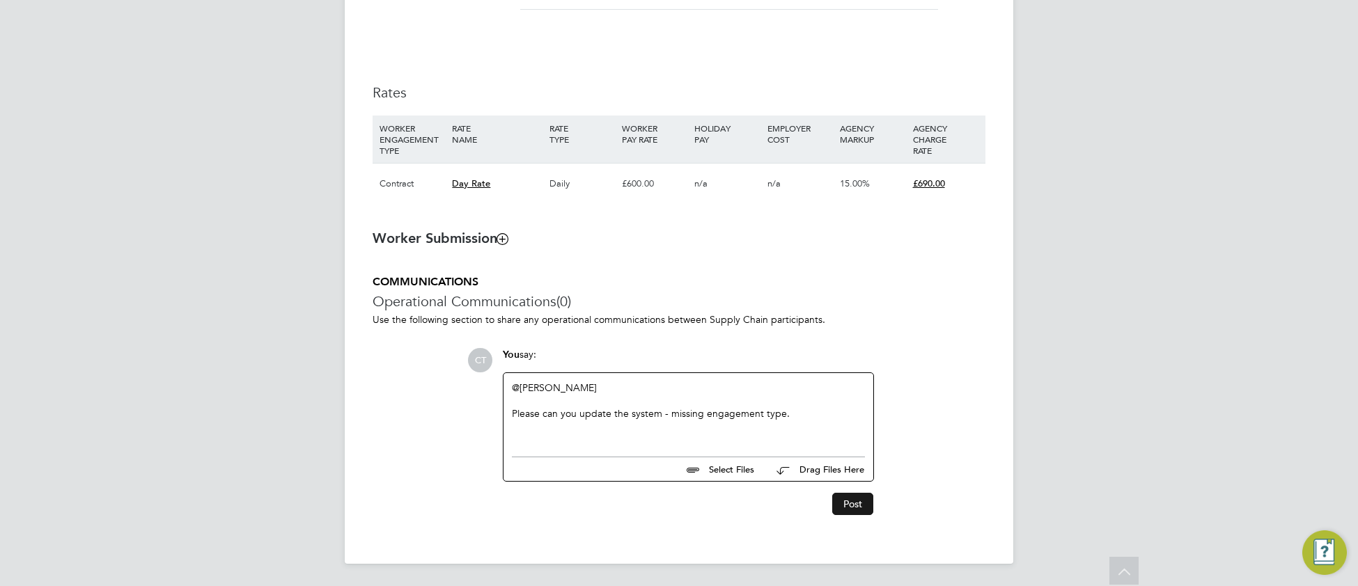
click at [847, 507] on button "Post" at bounding box center [852, 504] width 41 height 22
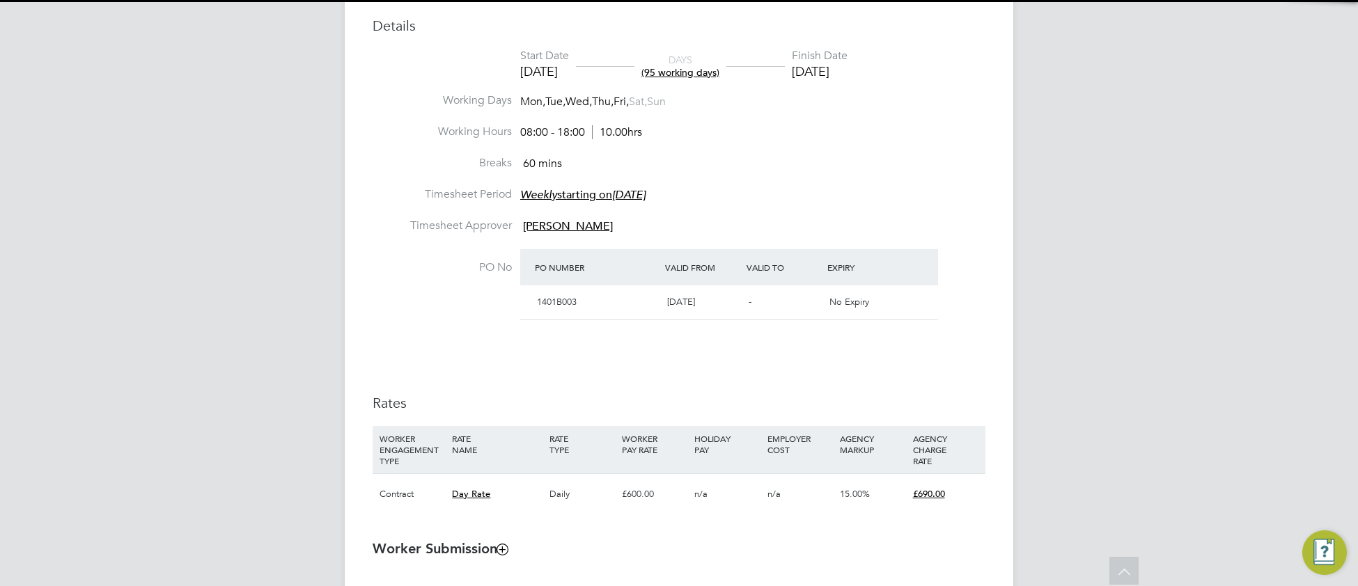
scroll to position [455, 0]
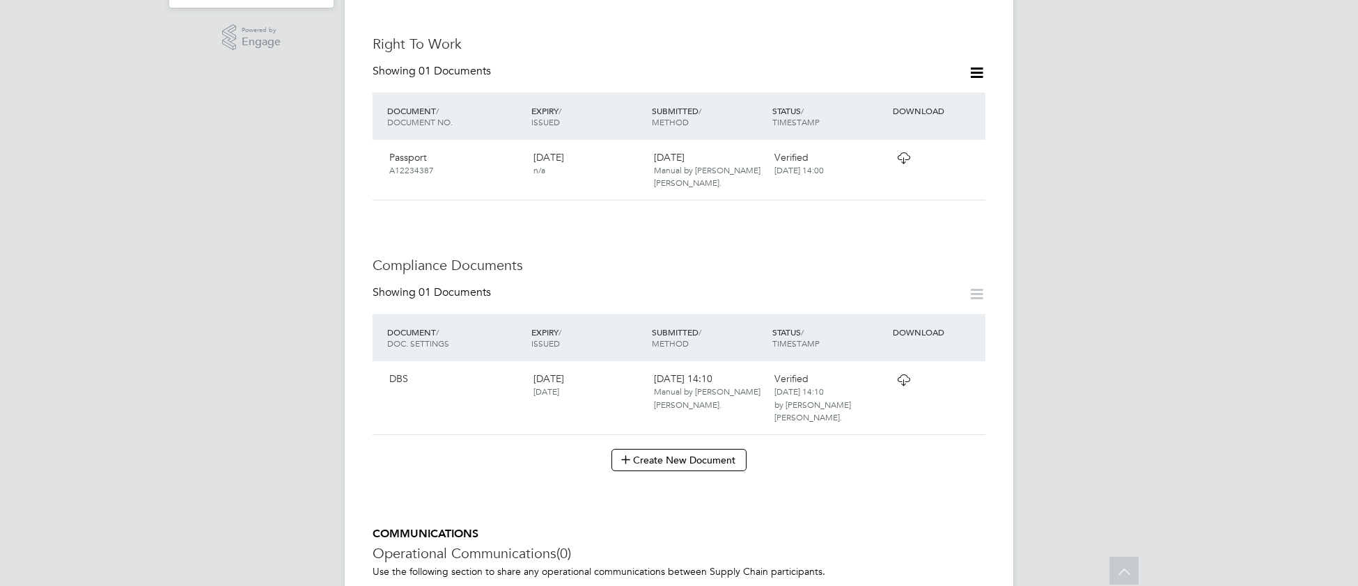
scroll to position [507, 0]
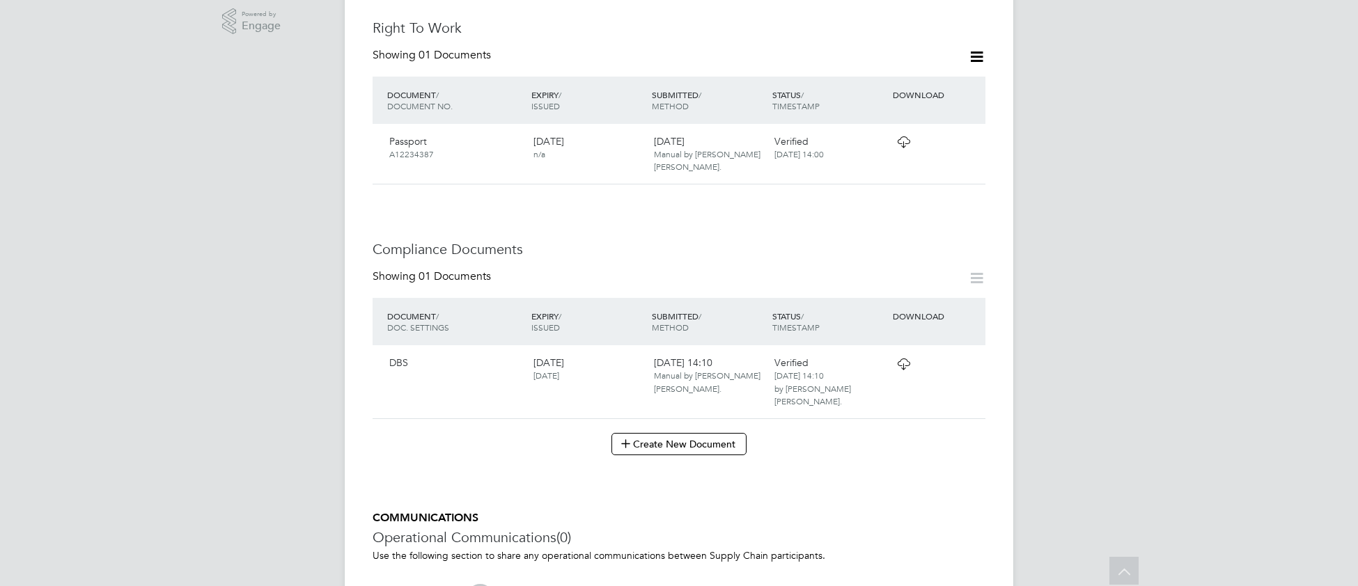
click at [905, 359] on icon at bounding box center [903, 364] width 17 height 11
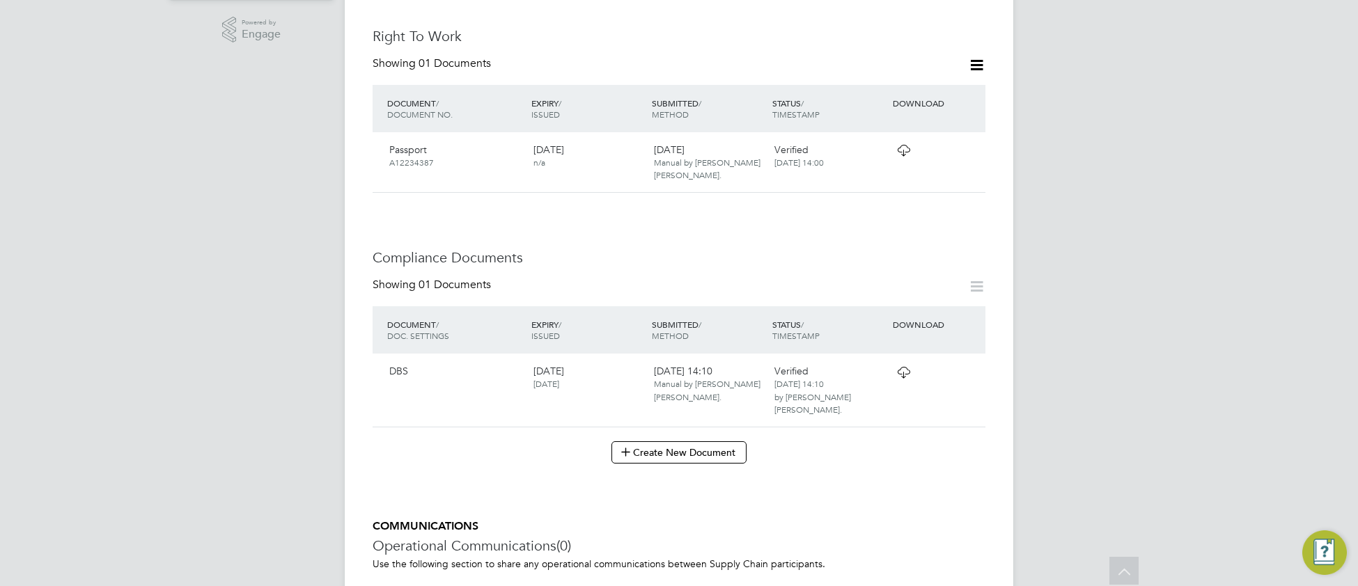
scroll to position [486, 0]
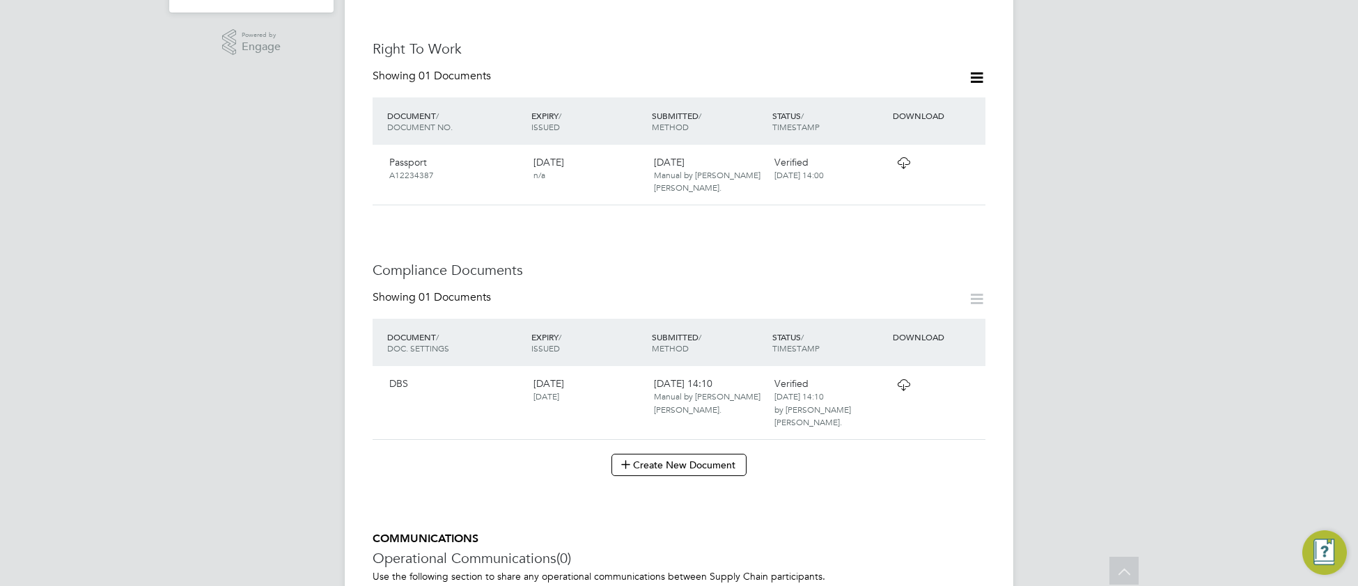
click at [907, 157] on icon at bounding box center [903, 162] width 17 height 11
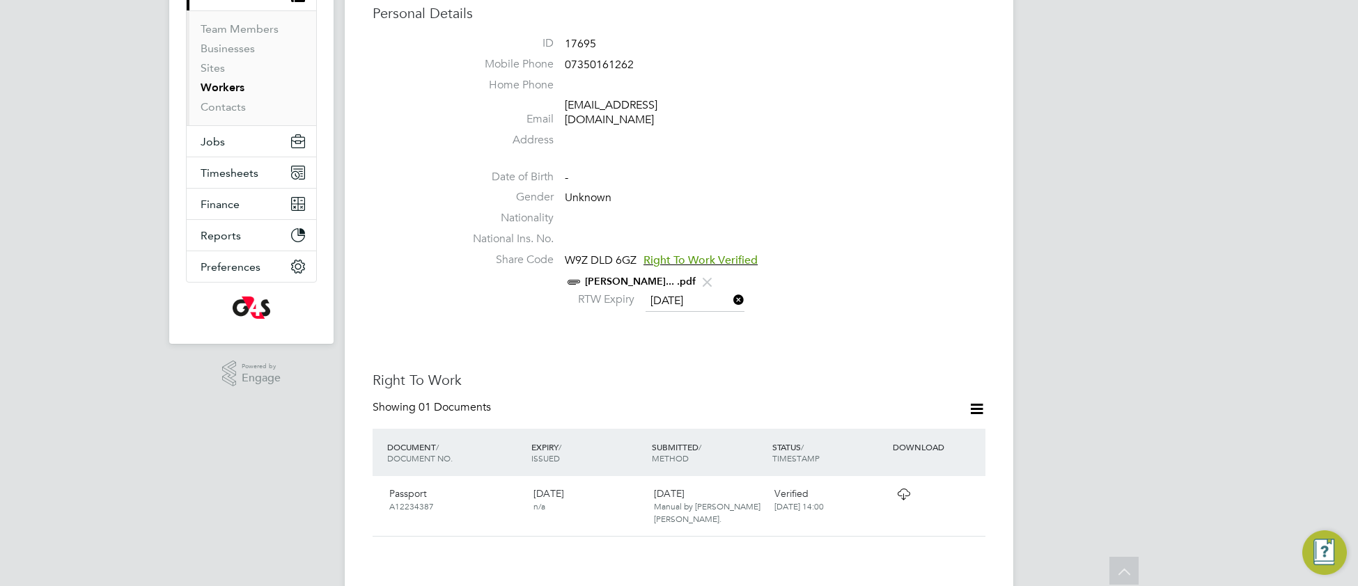
scroll to position [136, 0]
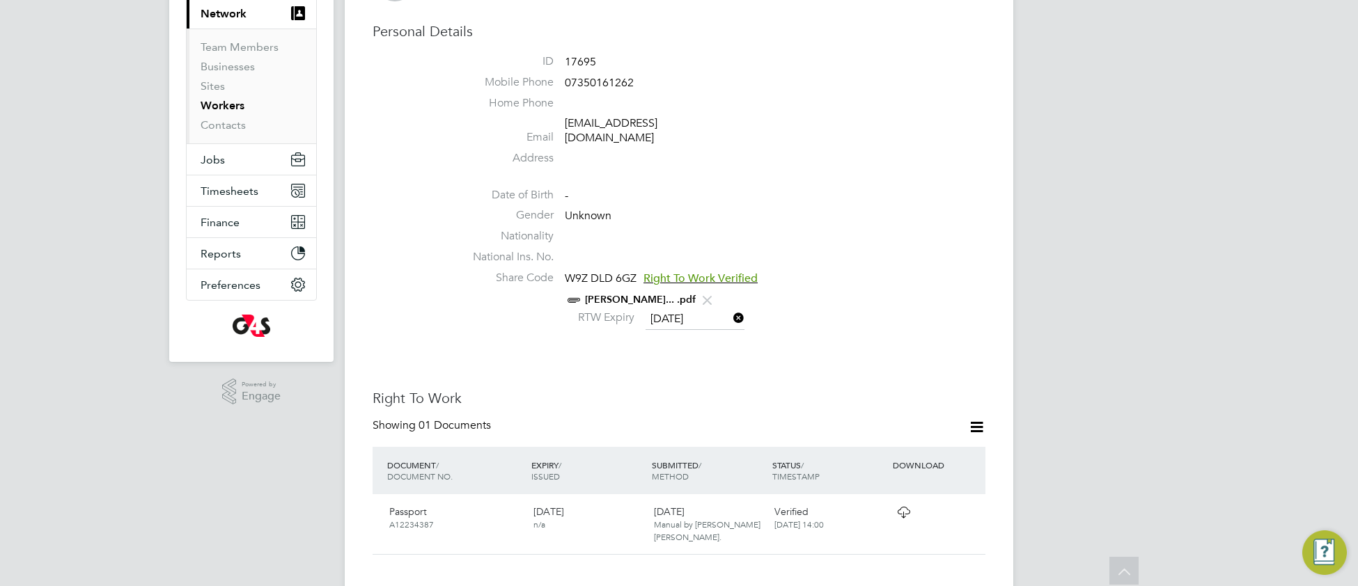
click at [696, 294] on link "[PERSON_NAME]... .pdf" at bounding box center [640, 300] width 111 height 12
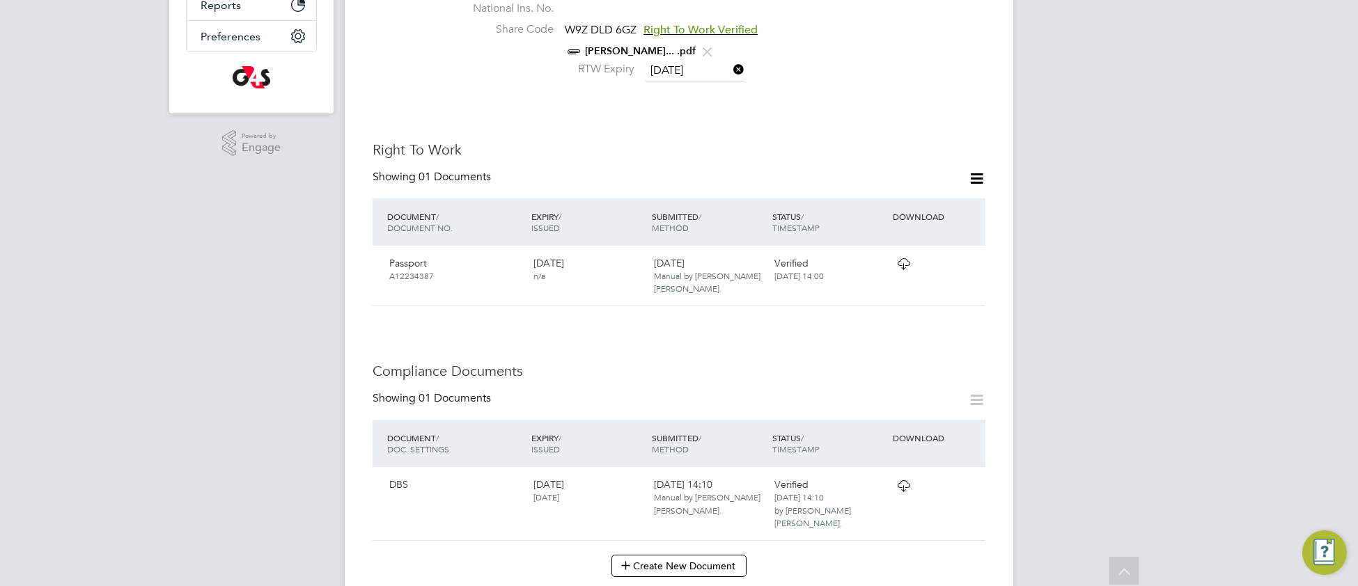
scroll to position [396, 0]
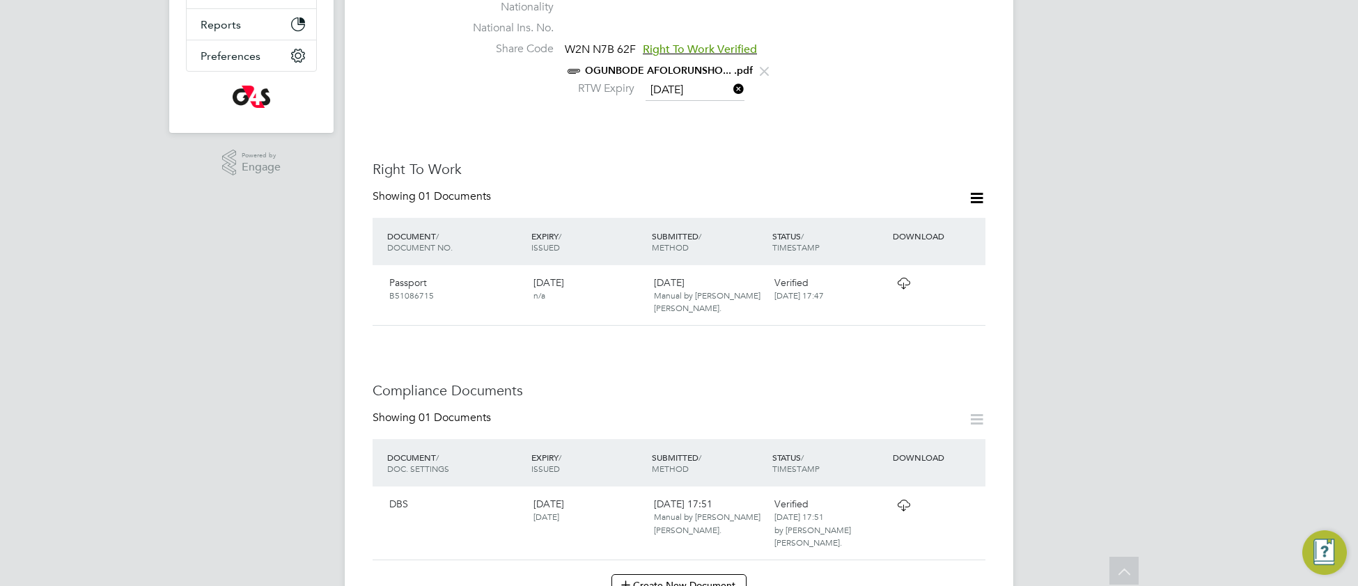
scroll to position [366, 0]
click at [904, 499] on icon at bounding box center [903, 504] width 17 height 11
click at [901, 277] on icon at bounding box center [903, 282] width 17 height 11
click at [662, 64] on link "OGUNBODE AFOLORUNSHO... .pdf" at bounding box center [669, 70] width 168 height 12
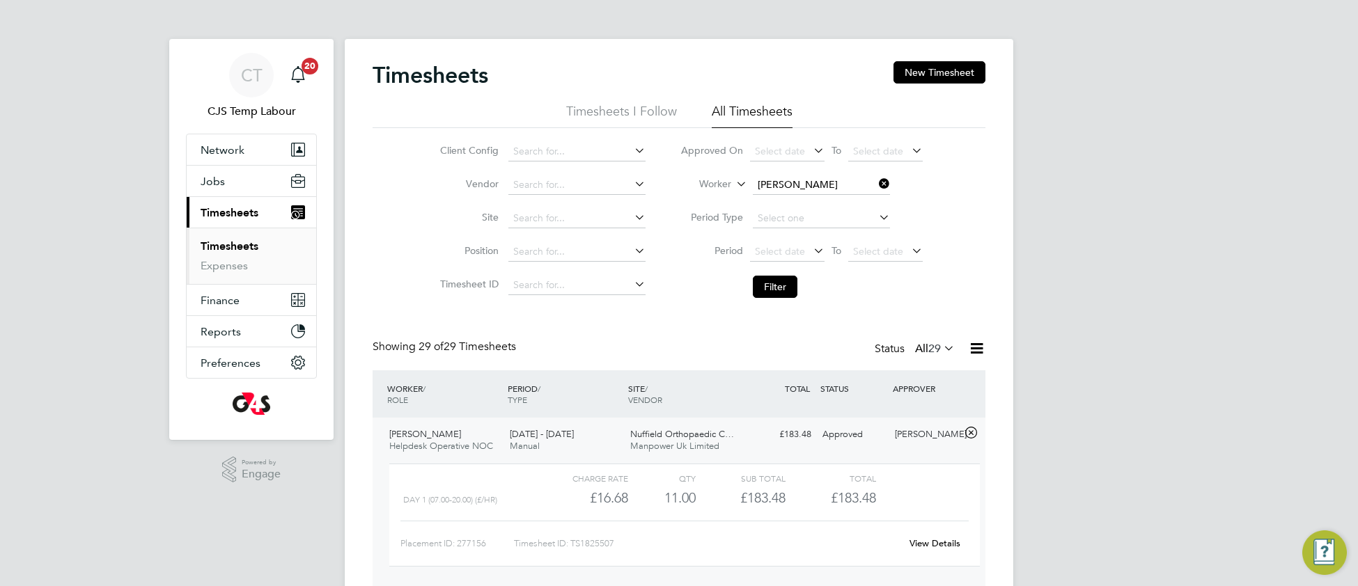
click at [232, 246] on link "Timesheets" at bounding box center [230, 246] width 58 height 13
click at [221, 150] on span "Network" at bounding box center [223, 149] width 44 height 13
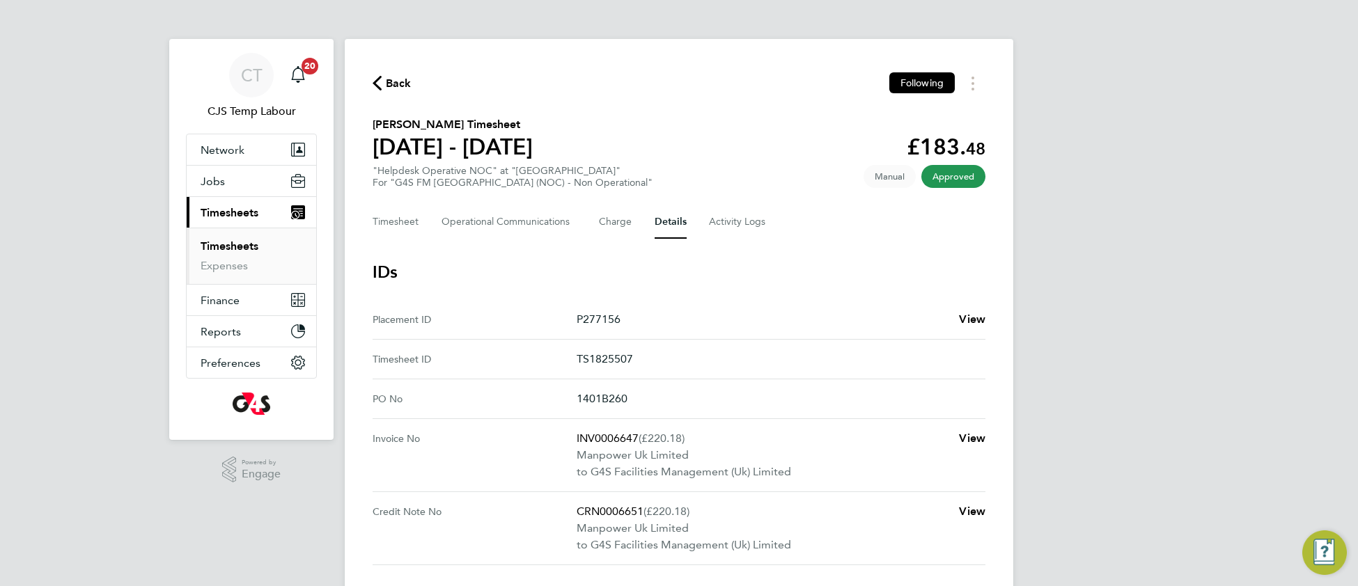
scroll to position [109, 0]
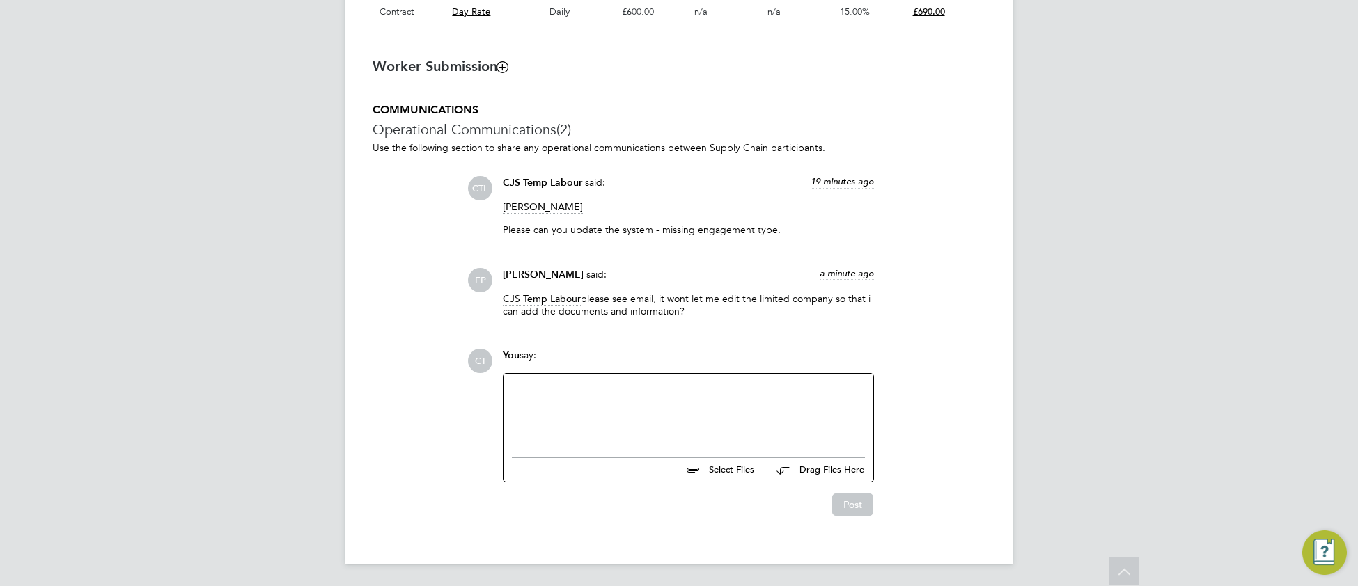
scroll to position [1099, 0]
click at [527, 399] on div at bounding box center [688, 412] width 353 height 60
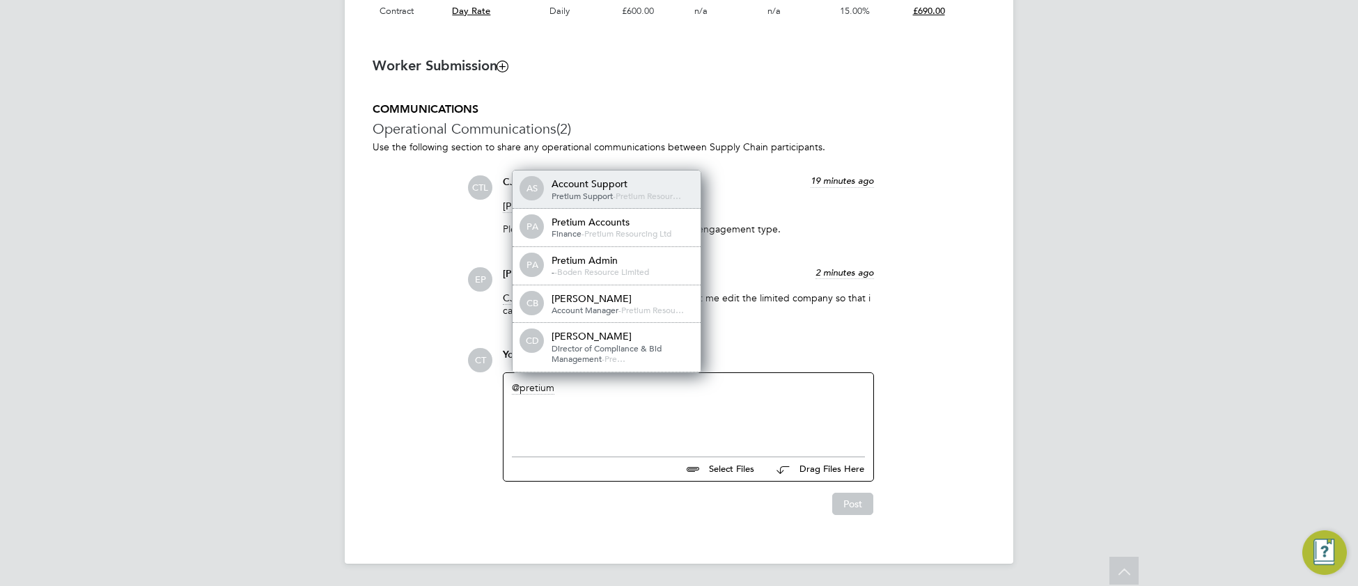
click at [638, 195] on span "Pretium Resour…" at bounding box center [648, 195] width 65 height 11
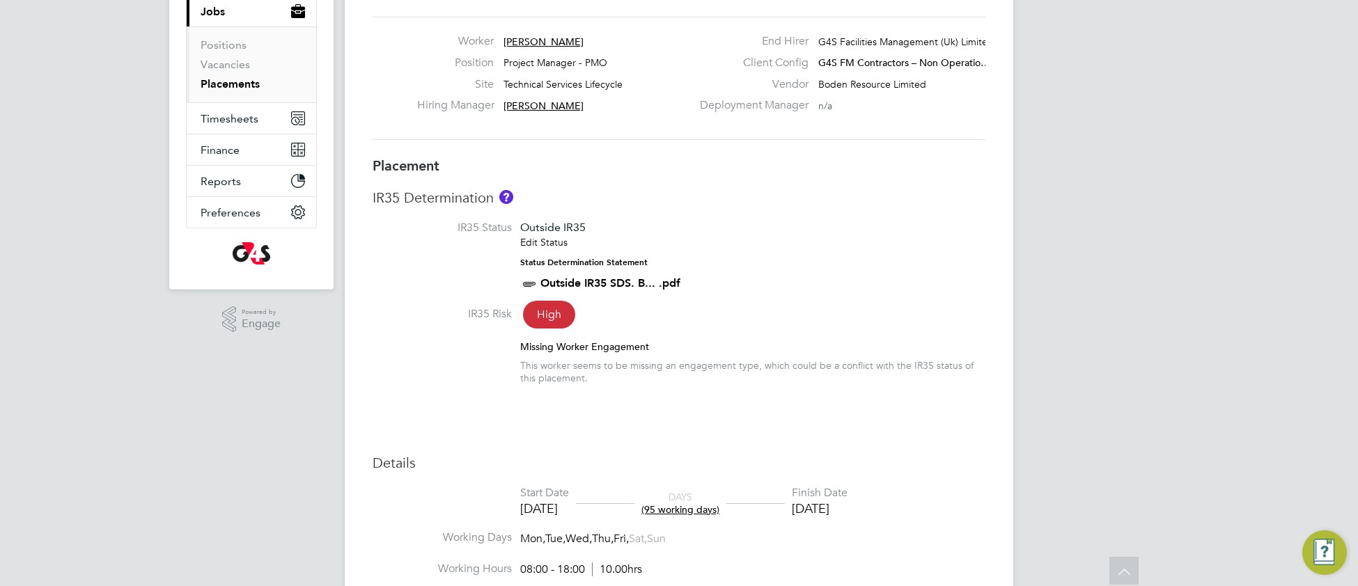
scroll to position [0, 0]
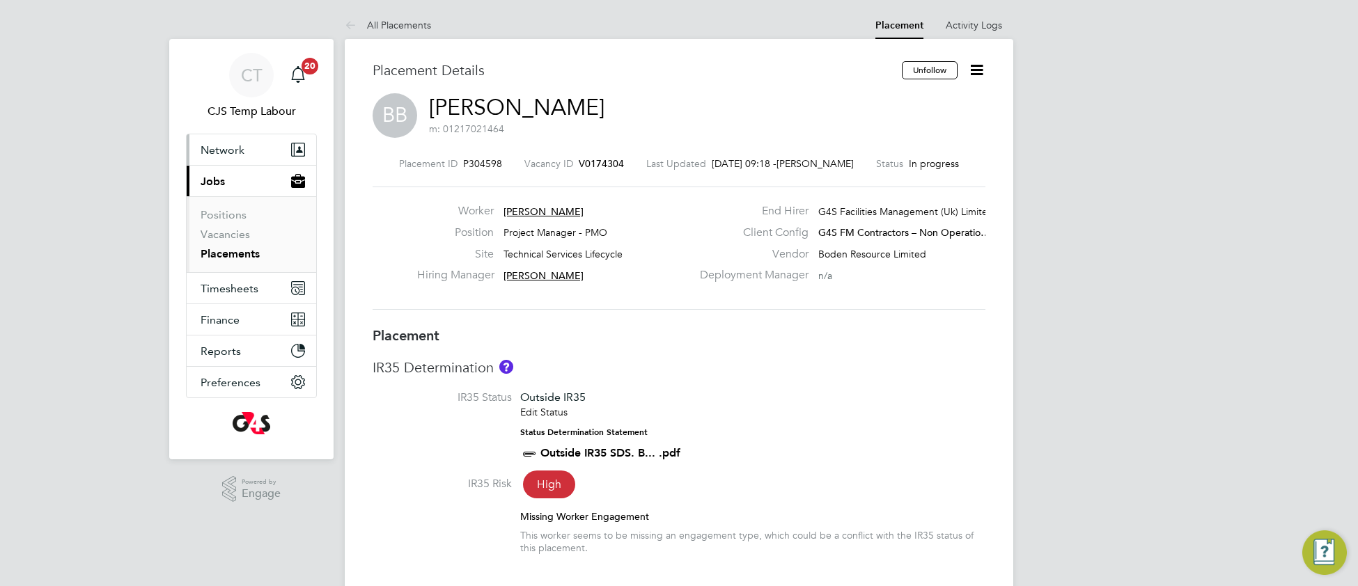
click at [223, 150] on span "Network" at bounding box center [223, 149] width 44 height 13
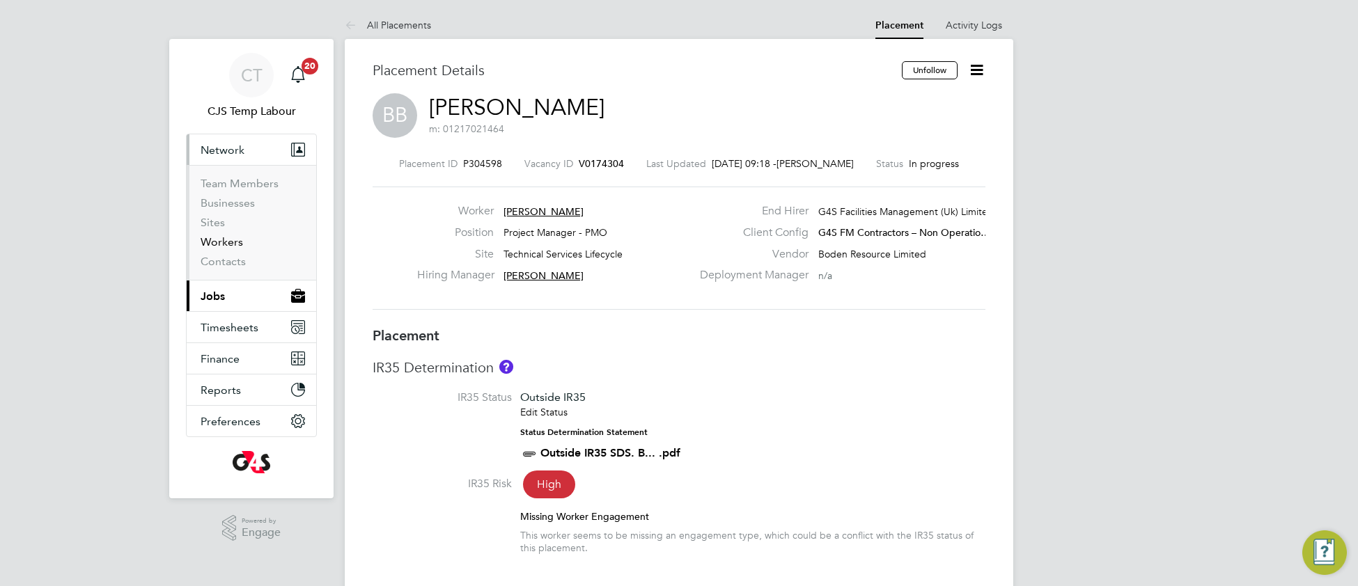
click at [230, 242] on link "Workers" at bounding box center [222, 241] width 42 height 13
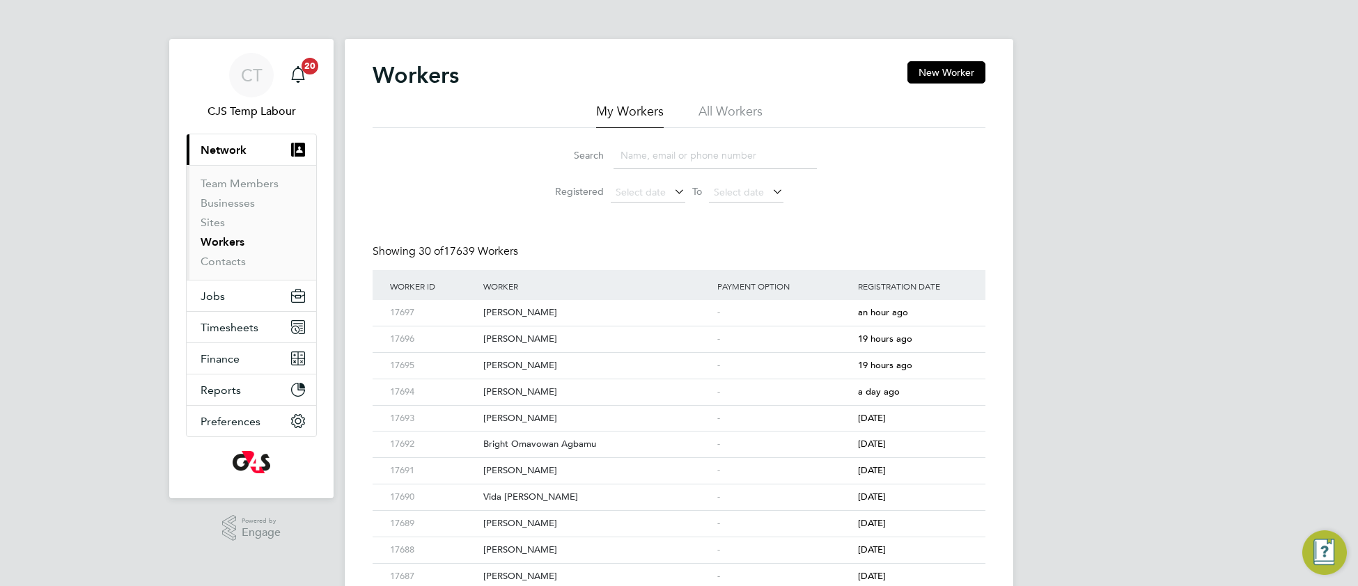
click at [736, 114] on li "All Workers" at bounding box center [730, 115] width 64 height 25
click at [687, 157] on input at bounding box center [714, 155] width 203 height 27
type input "abd"
click at [762, 344] on div "-" at bounding box center [784, 340] width 141 height 26
click at [216, 292] on span "Jobs" at bounding box center [213, 296] width 24 height 13
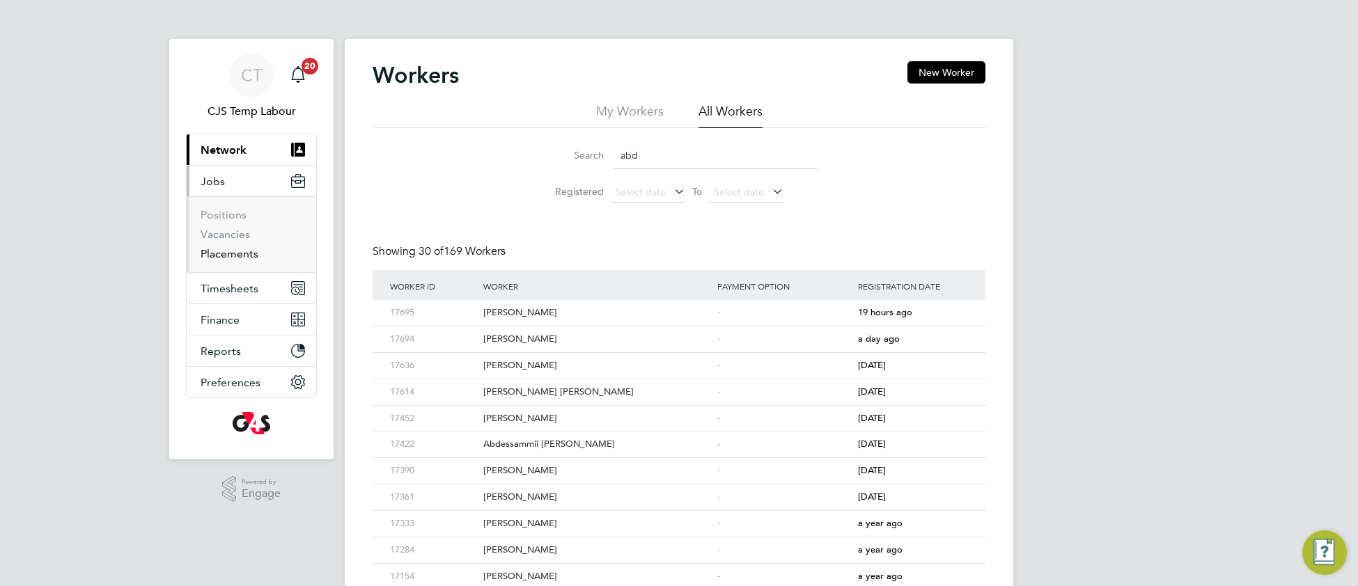
click at [225, 250] on link "Placements" at bounding box center [230, 253] width 58 height 13
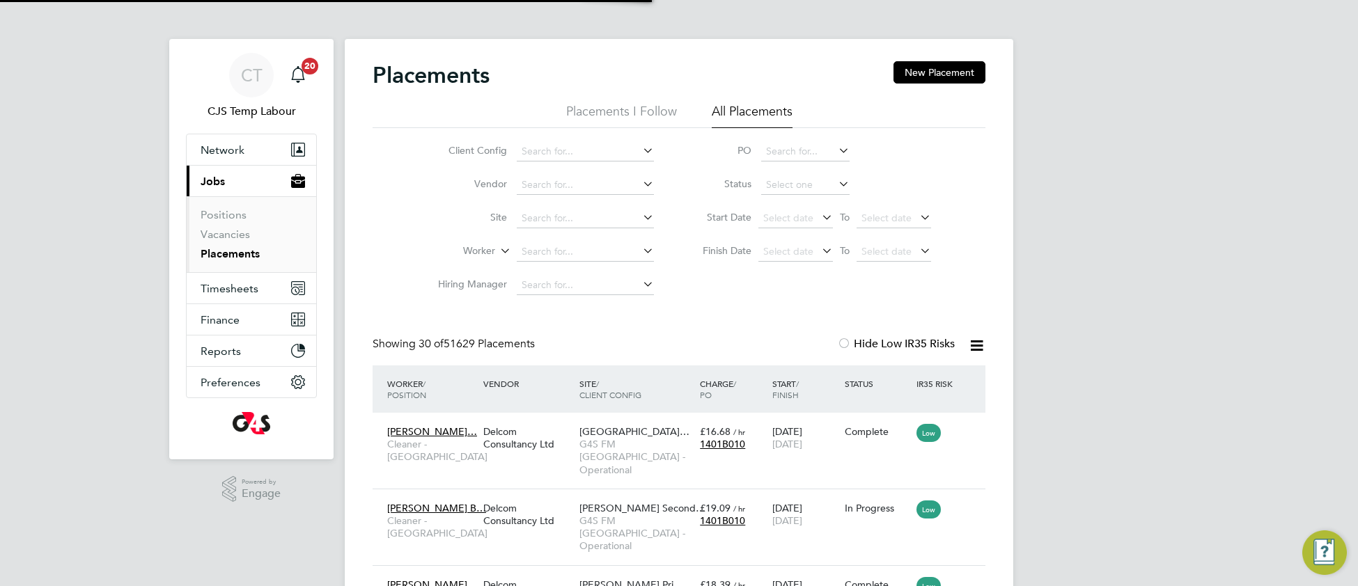
scroll to position [52, 120]
click at [654, 432] on span "[GEOGRAPHIC_DATA]…" at bounding box center [634, 431] width 110 height 13
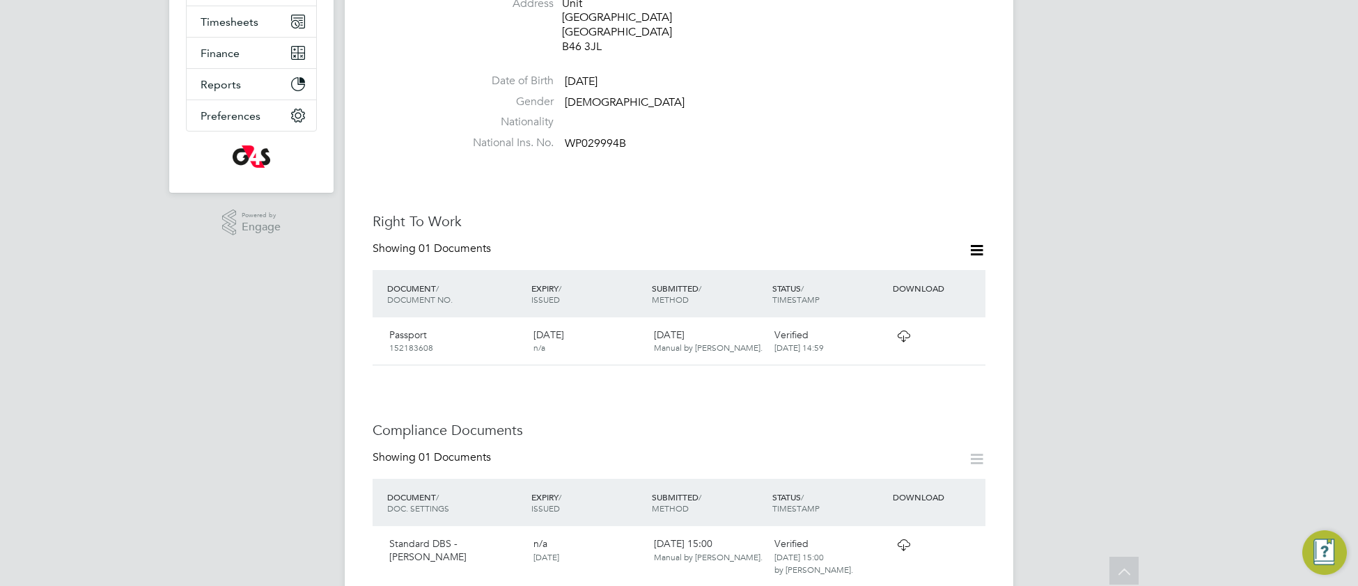
scroll to position [322, 0]
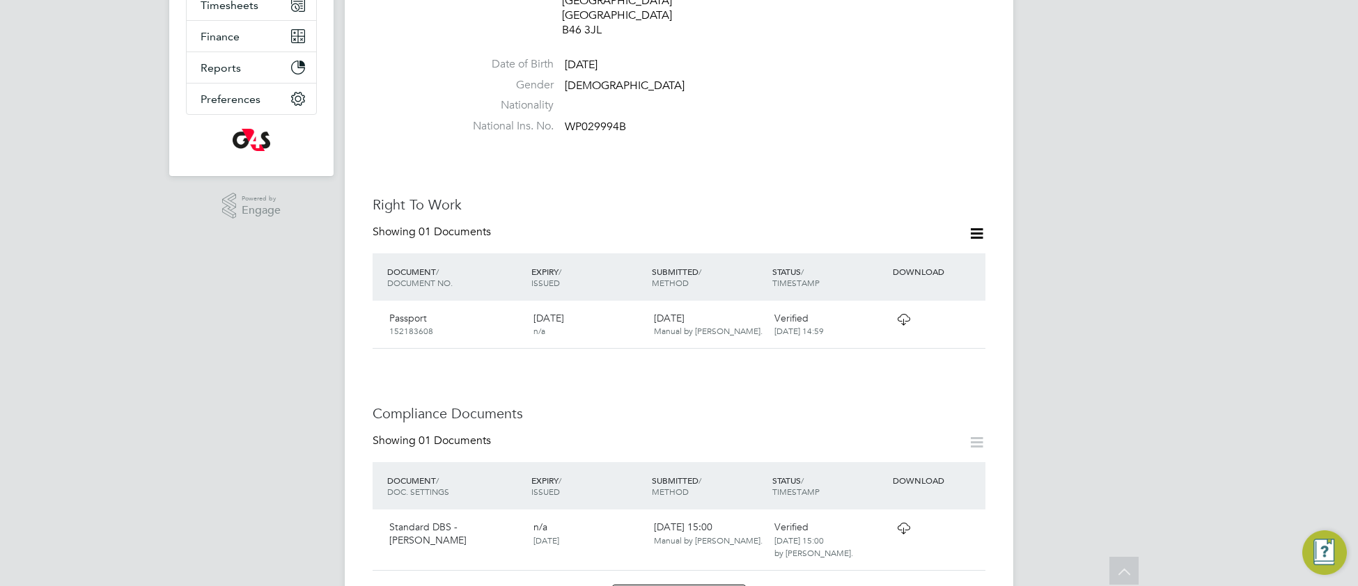
click at [902, 314] on icon at bounding box center [903, 319] width 17 height 11
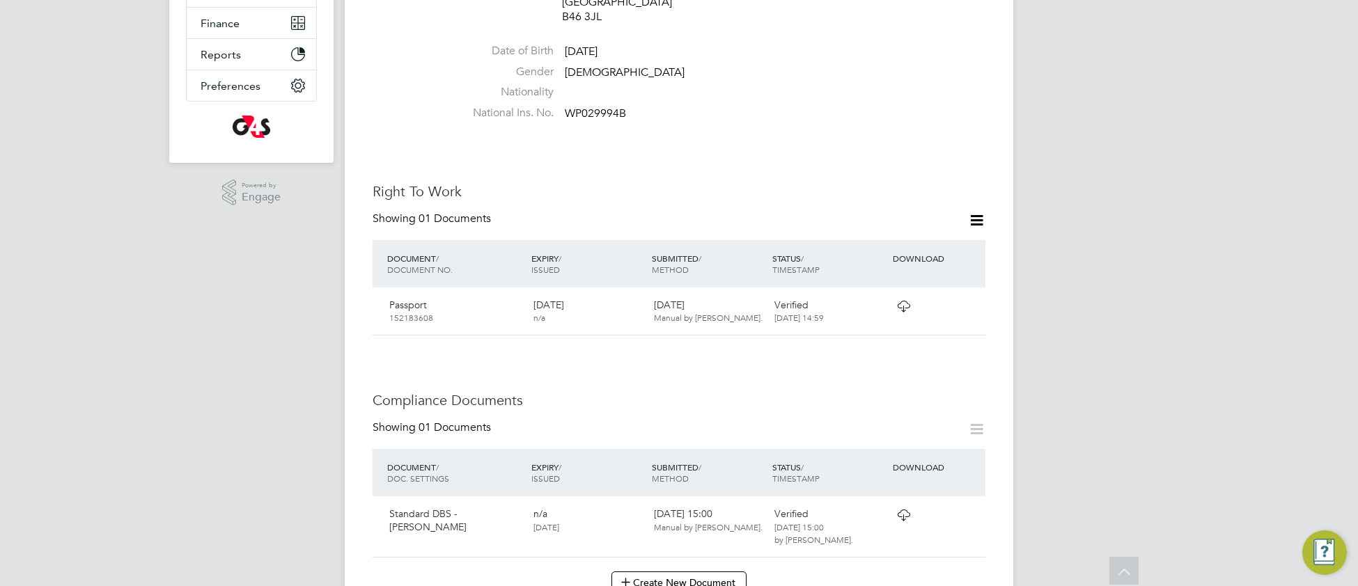
scroll to position [354, 0]
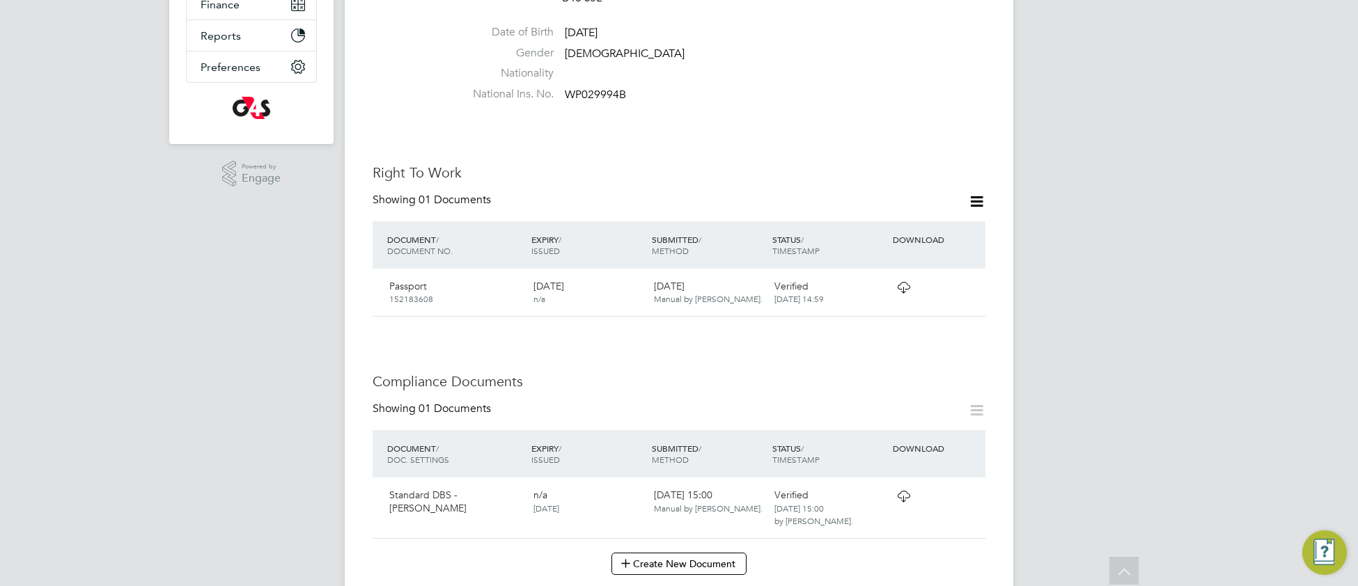
click at [898, 491] on icon at bounding box center [903, 496] width 17 height 11
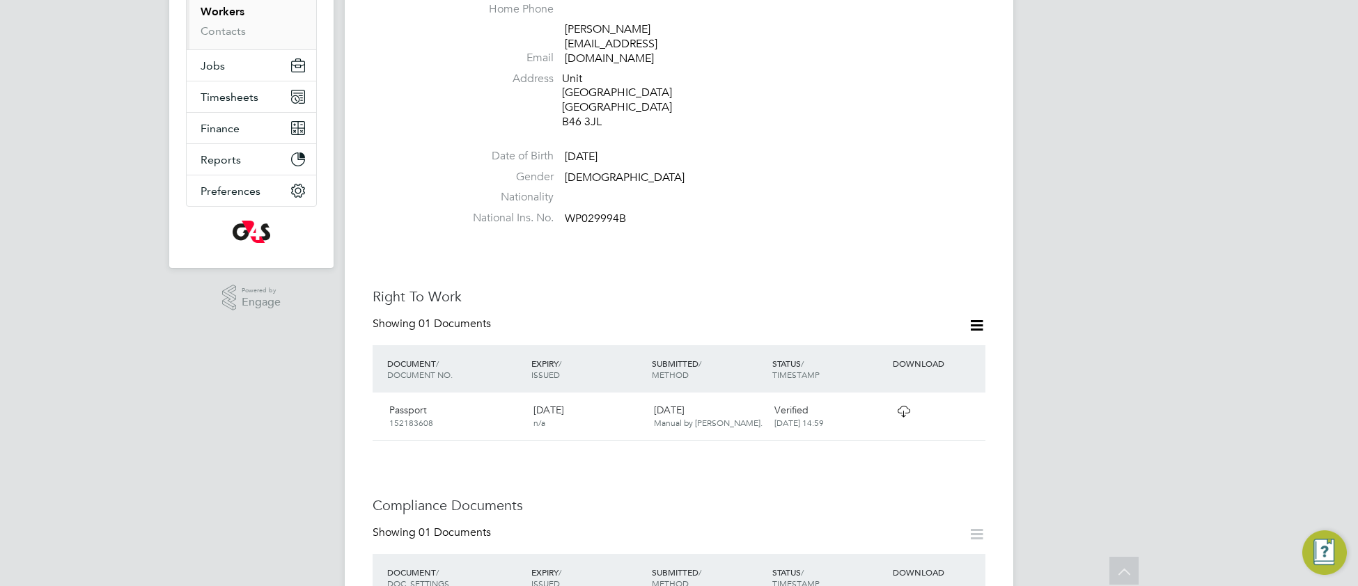
scroll to position [0, 0]
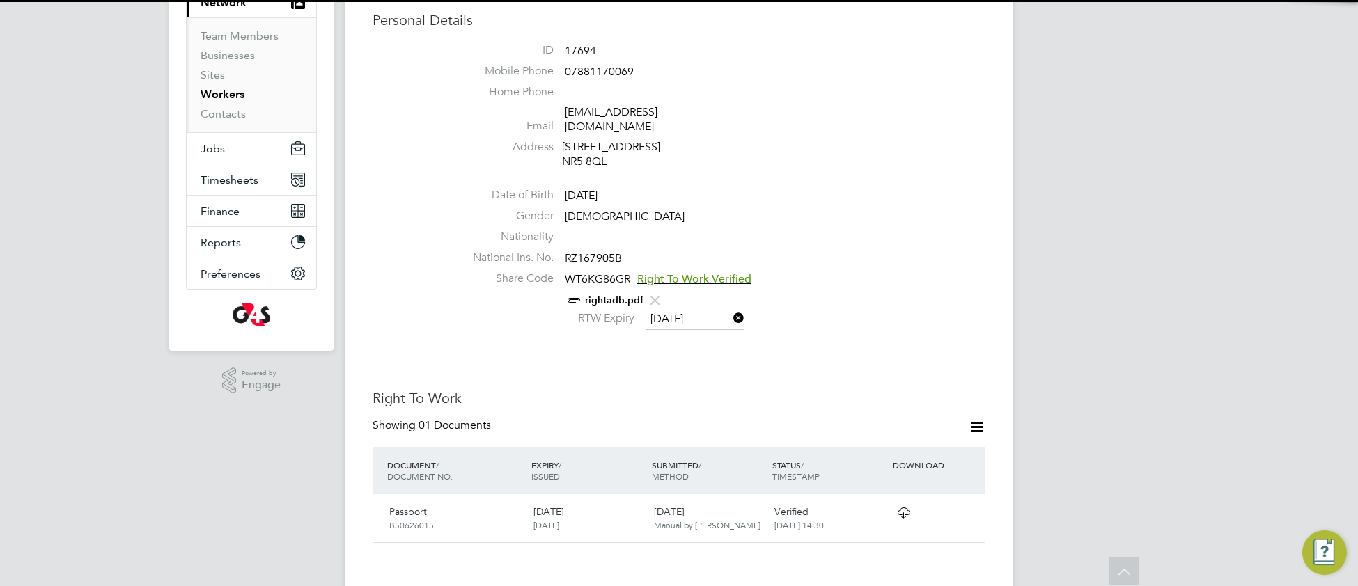
scroll to position [466, 0]
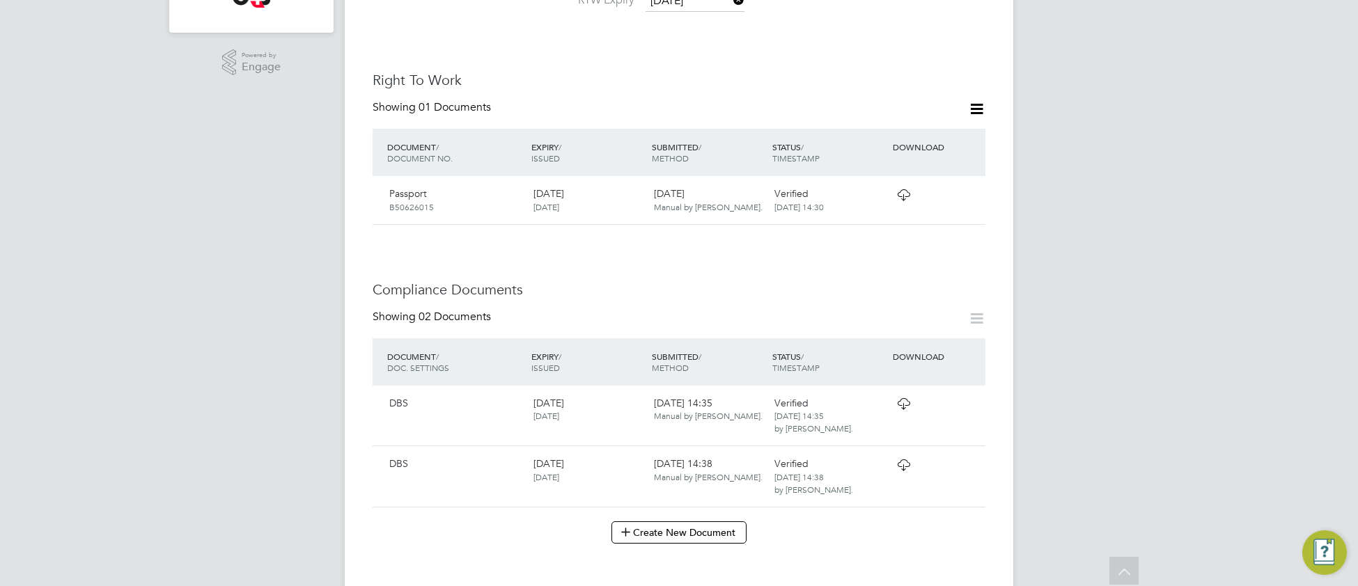
click at [902, 189] on icon at bounding box center [903, 194] width 17 height 11
click at [904, 398] on icon at bounding box center [903, 403] width 17 height 11
click at [899, 460] on icon at bounding box center [903, 465] width 17 height 11
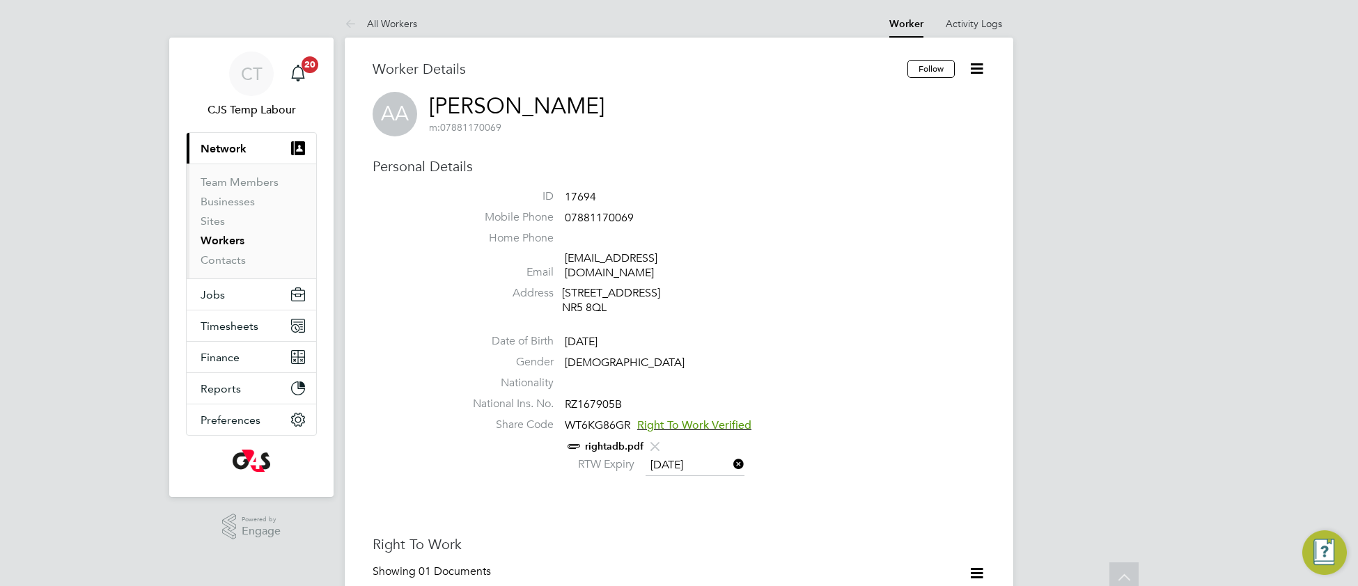
scroll to position [0, 0]
click at [634, 442] on link "rightadb.pdf" at bounding box center [614, 448] width 58 height 12
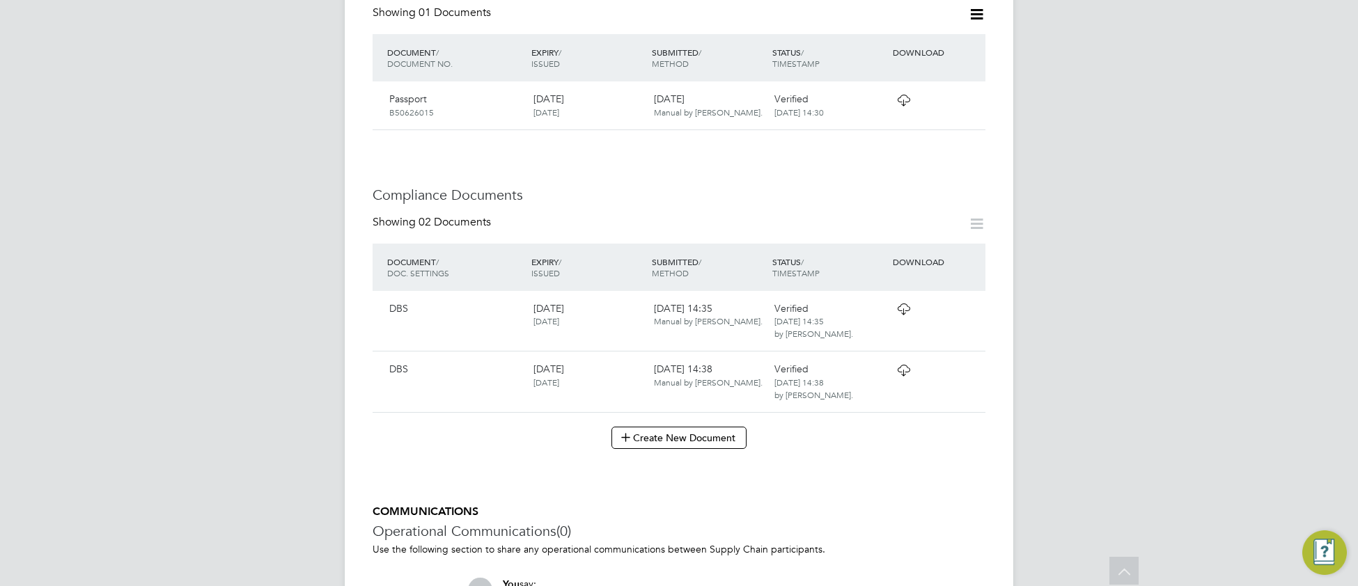
scroll to position [556, 0]
click at [902, 371] on icon at bounding box center [903, 374] width 17 height 11
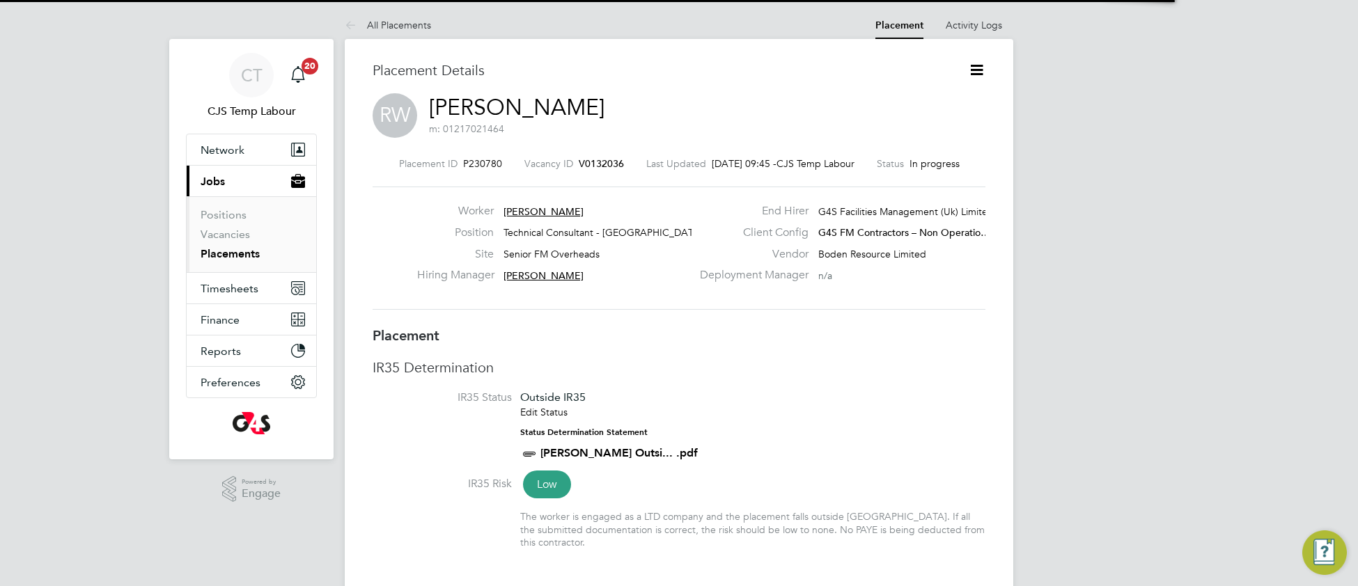
scroll to position [6, 6]
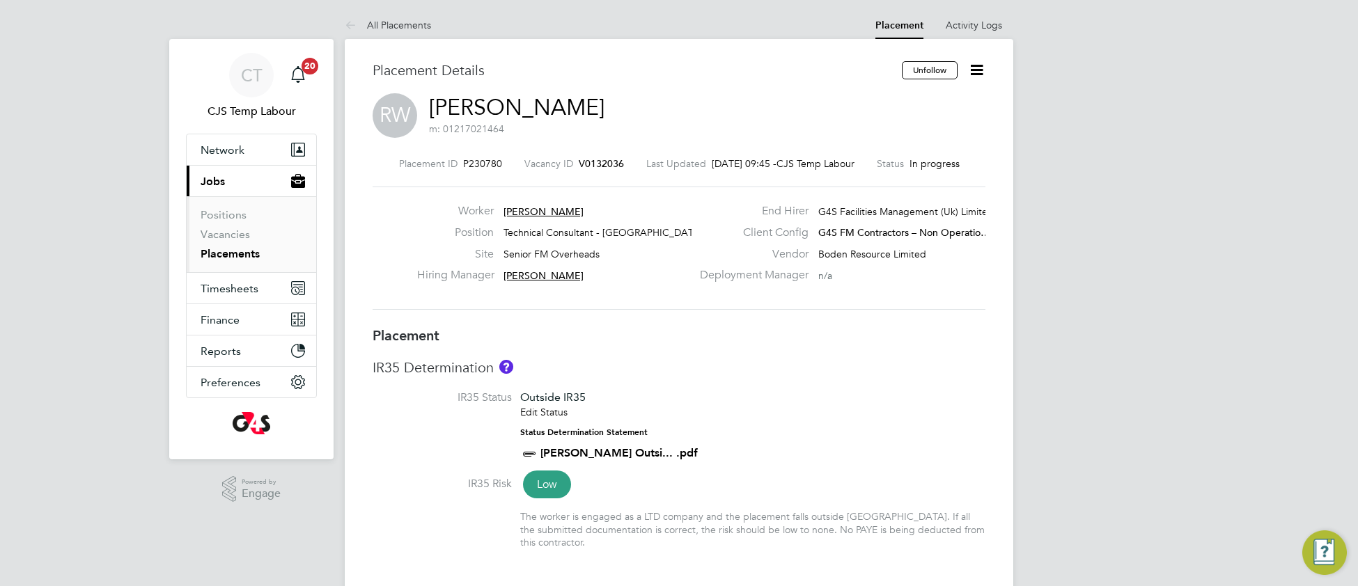
click at [230, 250] on link "Placements" at bounding box center [230, 253] width 59 height 13
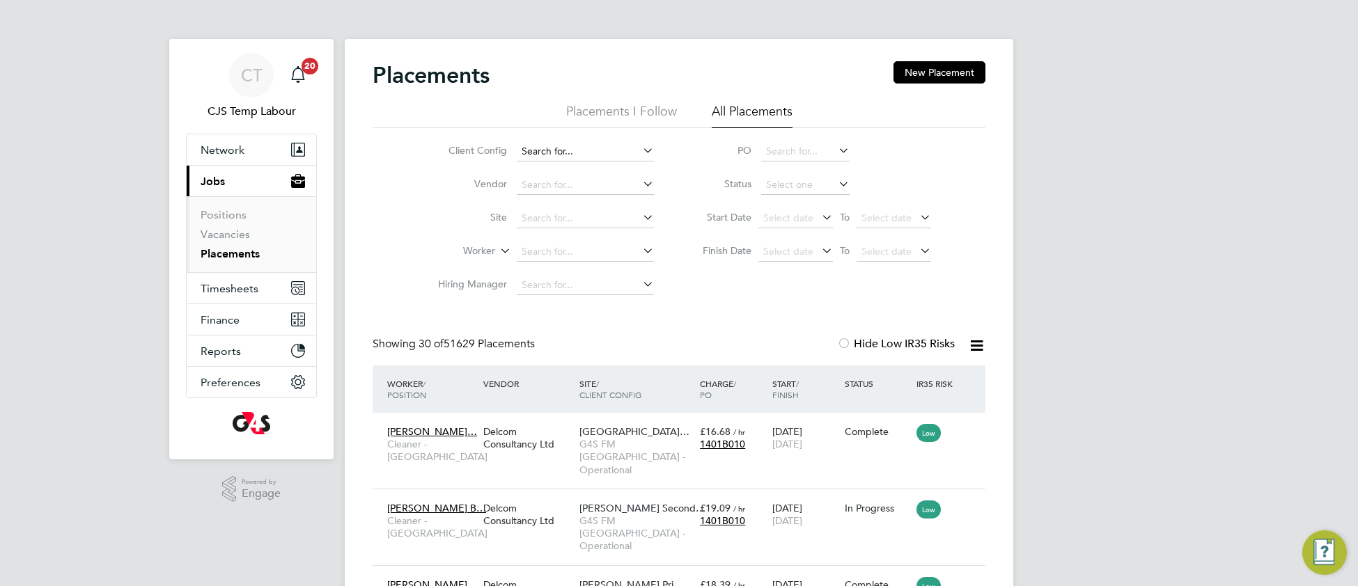
click at [593, 148] on input at bounding box center [585, 151] width 137 height 19
click at [624, 189] on li "G4S FM Contractor s – Non Operational" at bounding box center [608, 189] width 185 height 19
type input "G4S FM Contractors – Non Operational"
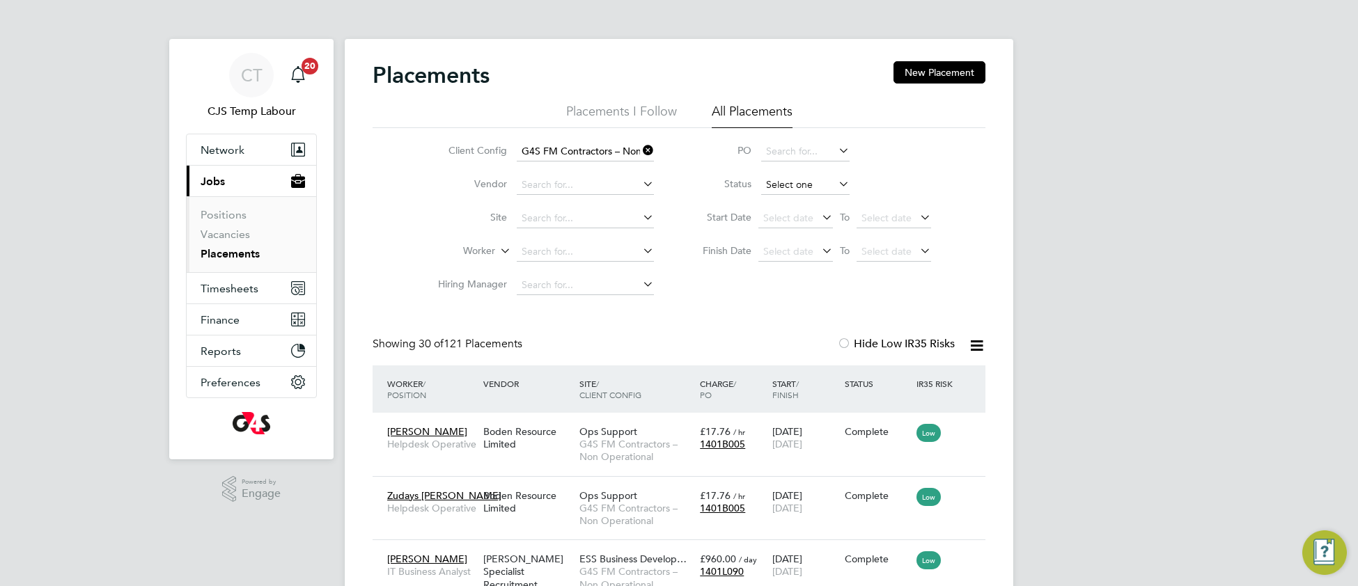
click at [792, 181] on input at bounding box center [805, 184] width 88 height 19
click at [799, 203] on li "Active" at bounding box center [805, 204] width 90 height 18
type input "Active"
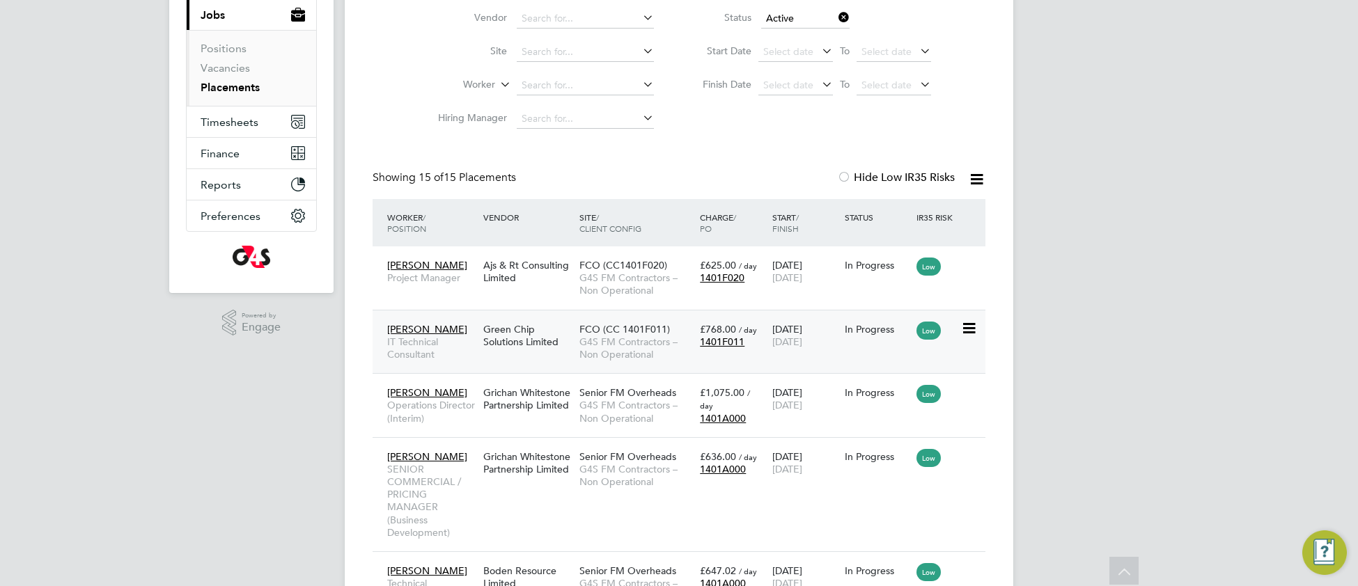
scroll to position [111, 0]
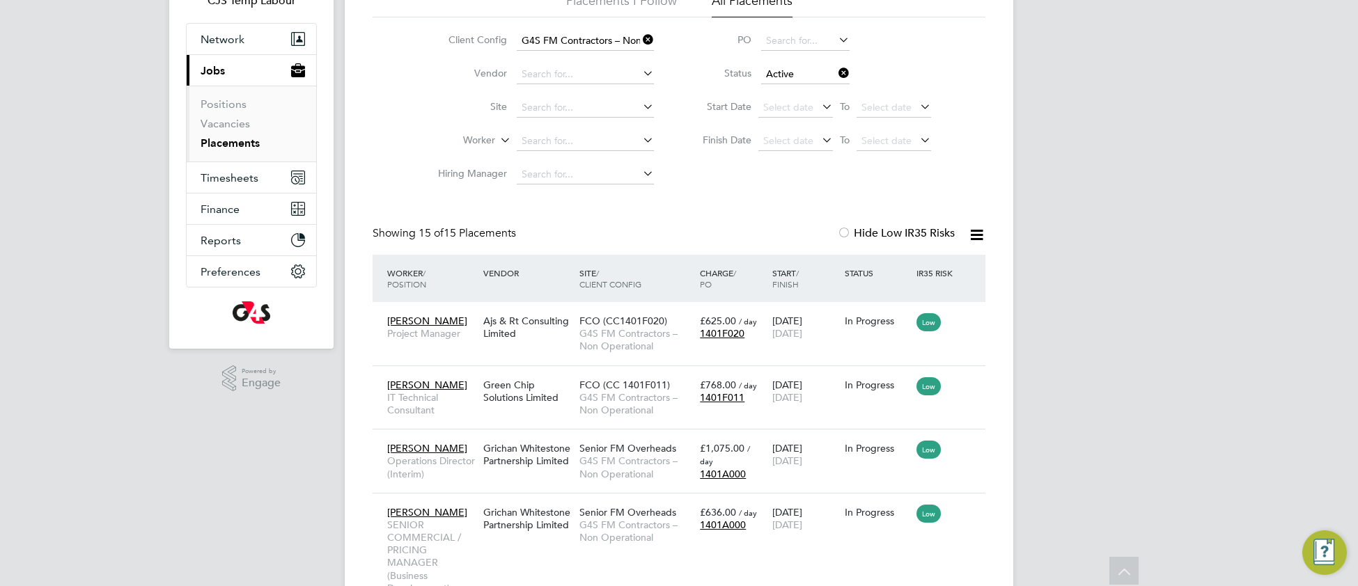
click at [836, 75] on icon at bounding box center [836, 72] width 0 height 19
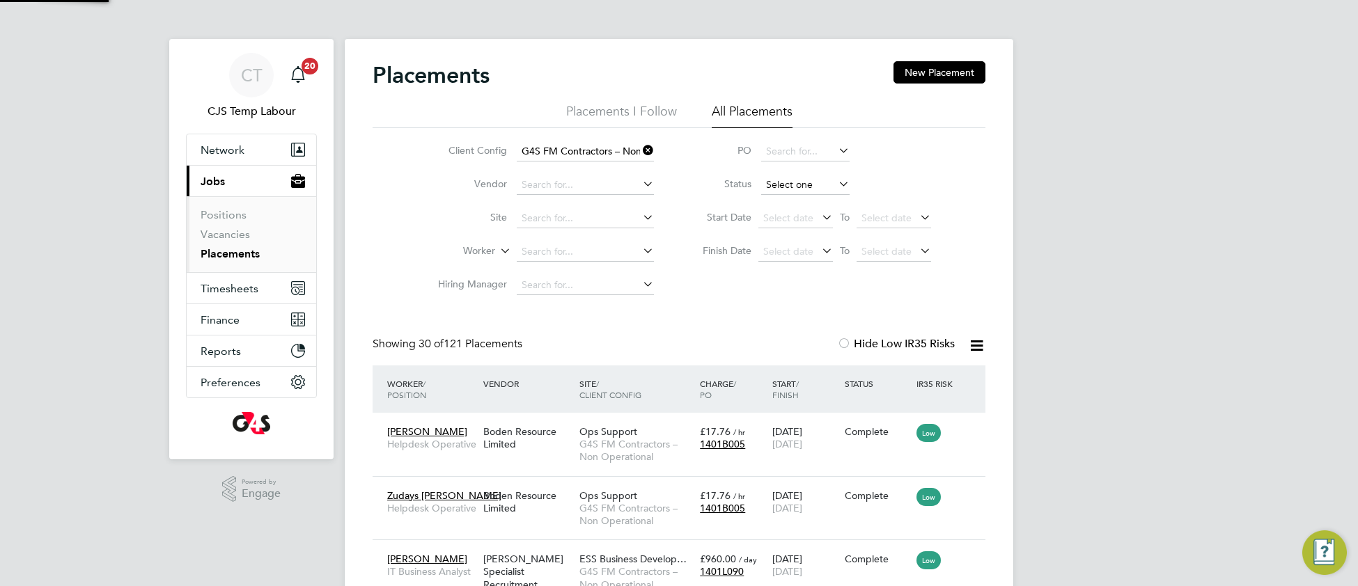
scroll to position [6, 6]
click at [977, 347] on icon at bounding box center [976, 345] width 17 height 17
click at [930, 381] on li "Download Placements Report" at bounding box center [908, 378] width 148 height 19
click at [640, 148] on icon at bounding box center [640, 150] width 0 height 19
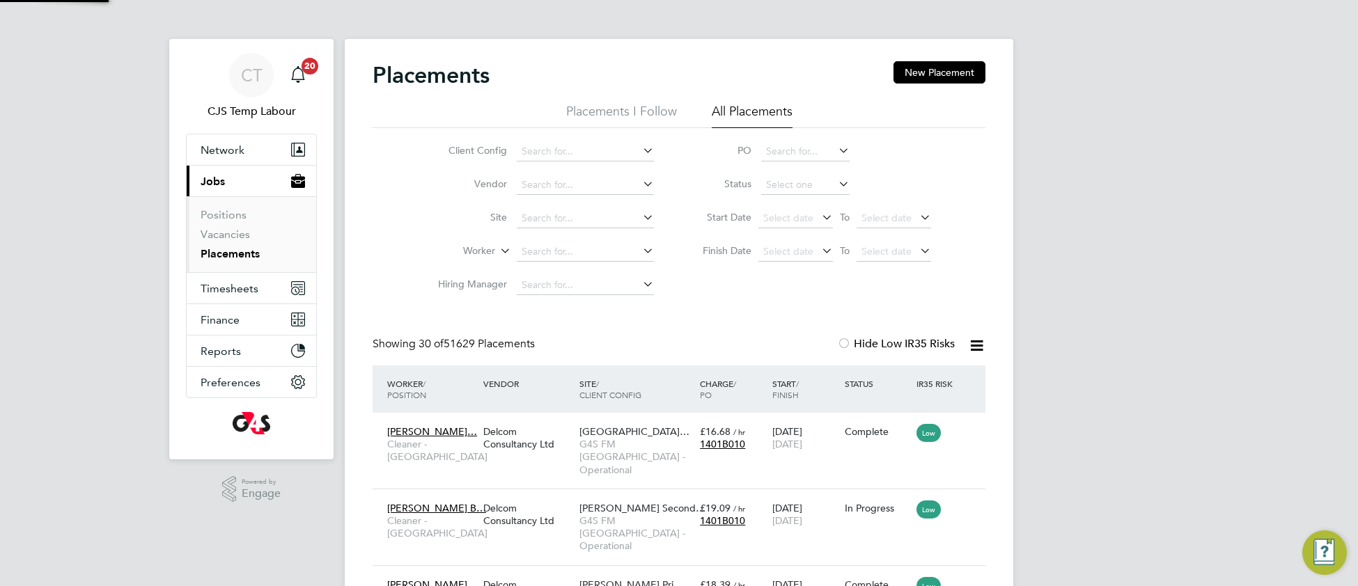
scroll to position [52, 120]
click at [563, 209] on input at bounding box center [585, 218] width 137 height 19
click at [564, 240] on li "[PERSON_NAME][GEOGRAPHIC_DATA]" at bounding box center [607, 237] width 182 height 19
type input "[PERSON_NAME][GEOGRAPHIC_DATA]"
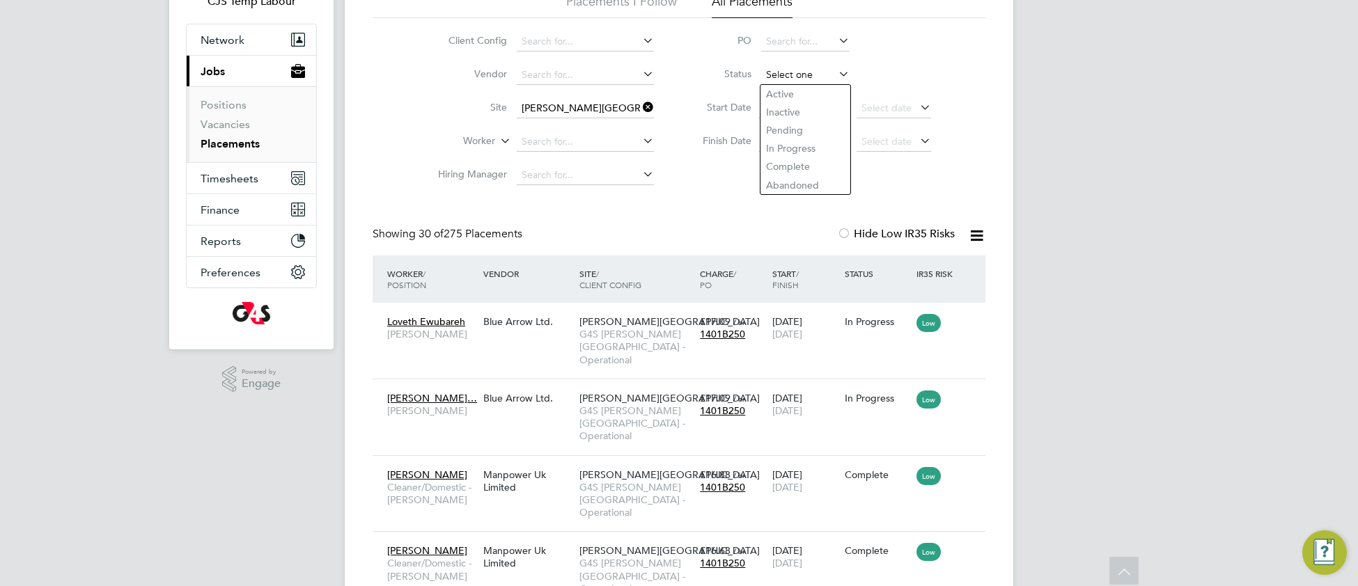
click at [795, 78] on input at bounding box center [805, 74] width 88 height 19
click at [796, 115] on li "Inactive" at bounding box center [805, 112] width 90 height 18
type input "Inactive"
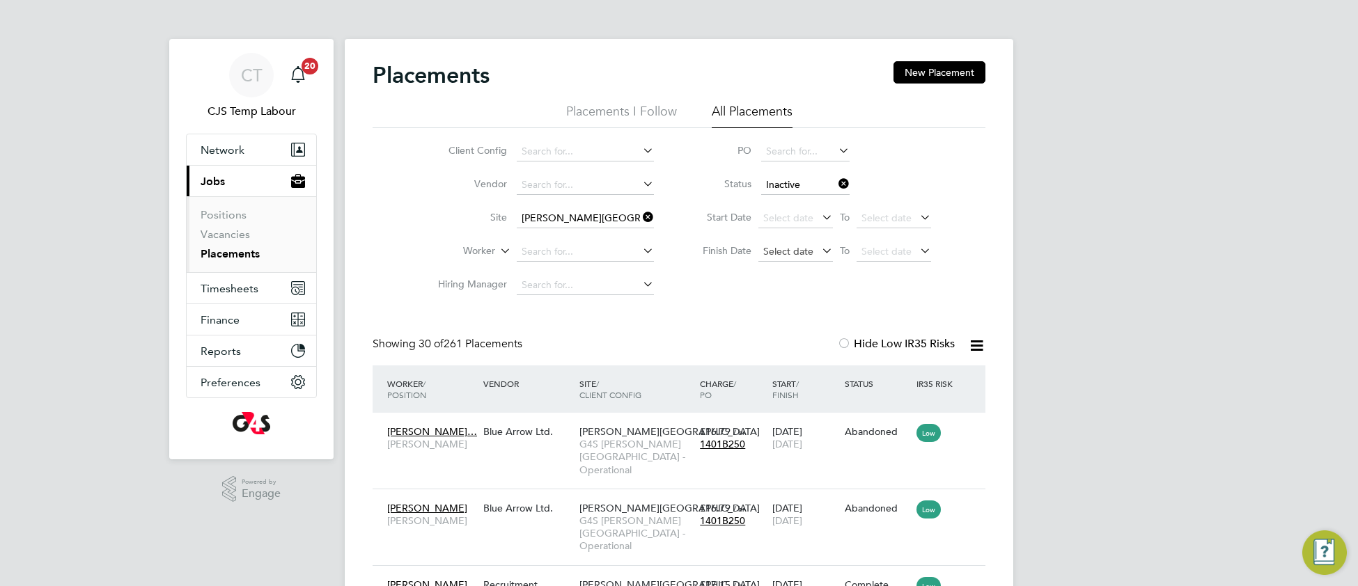
click at [777, 255] on span "Select date" at bounding box center [788, 251] width 50 height 13
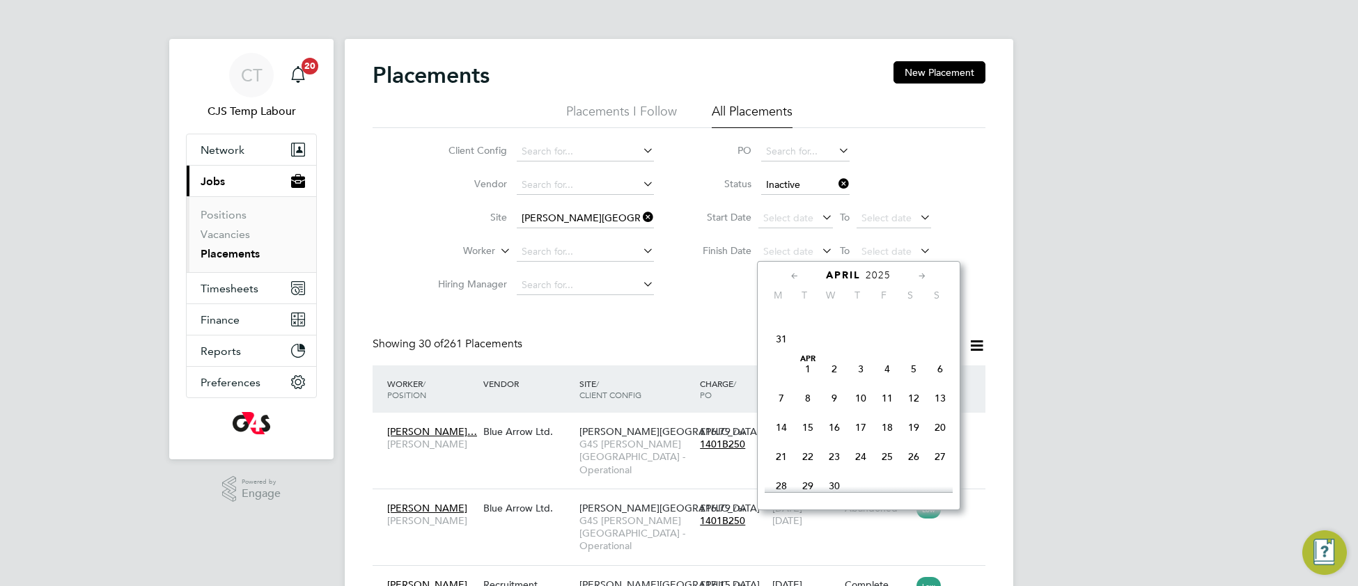
click at [808, 382] on span "[DATE]" at bounding box center [808, 369] width 26 height 26
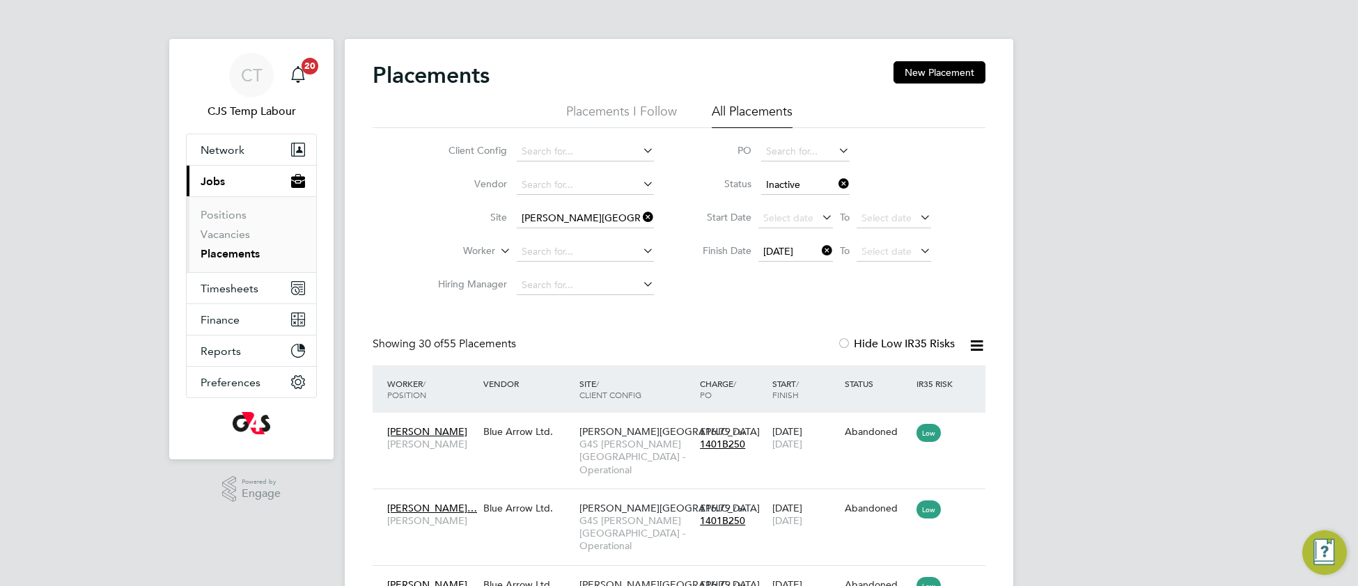
drag, startPoint x: 843, startPoint y: 182, endPoint x: 832, endPoint y: 178, distance: 11.7
click at [836, 181] on icon at bounding box center [836, 183] width 0 height 19
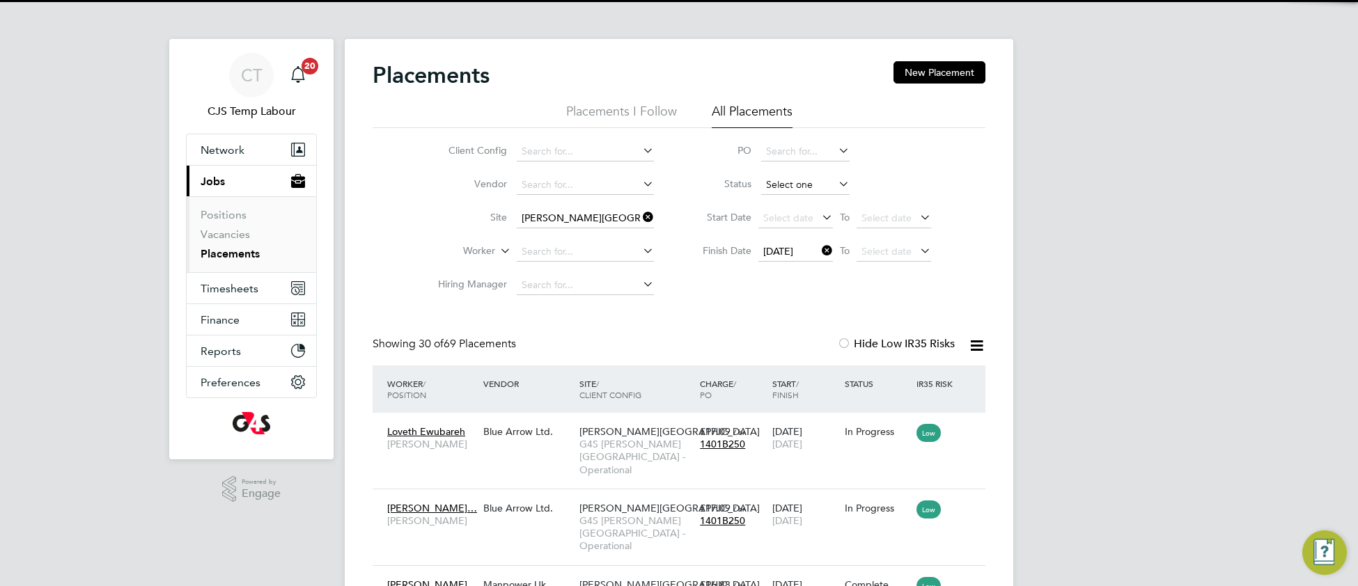
click at [804, 188] on input at bounding box center [805, 184] width 88 height 19
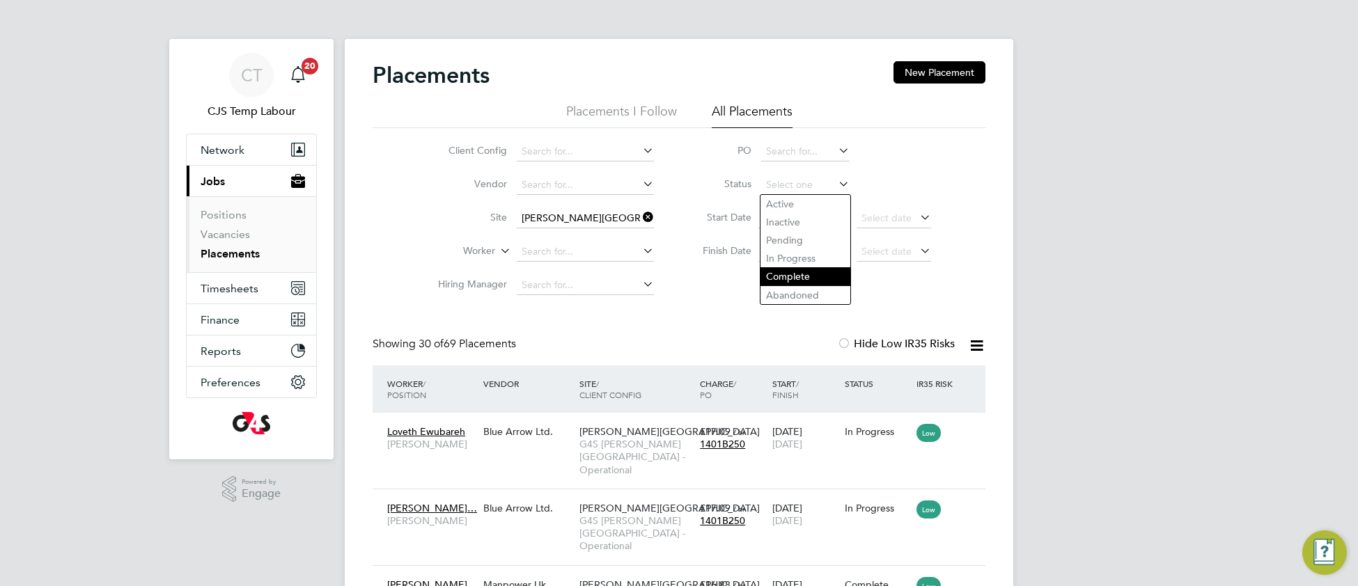
click at [805, 276] on li "Complete" at bounding box center [805, 276] width 90 height 18
type input "Complete"
